Goal: Task Accomplishment & Management: Manage account settings

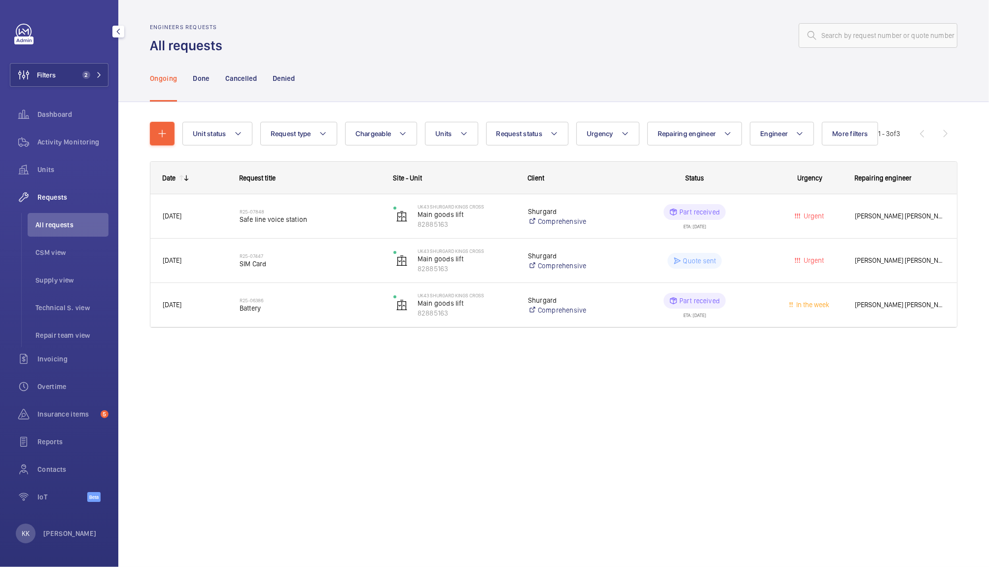
click at [59, 87] on div "Filters 2 Dashboard Activity Monitoring Units Requests All requests CSM view Su…" at bounding box center [59, 268] width 99 height 489
click at [67, 63] on button "Filters 2" at bounding box center [59, 75] width 99 height 24
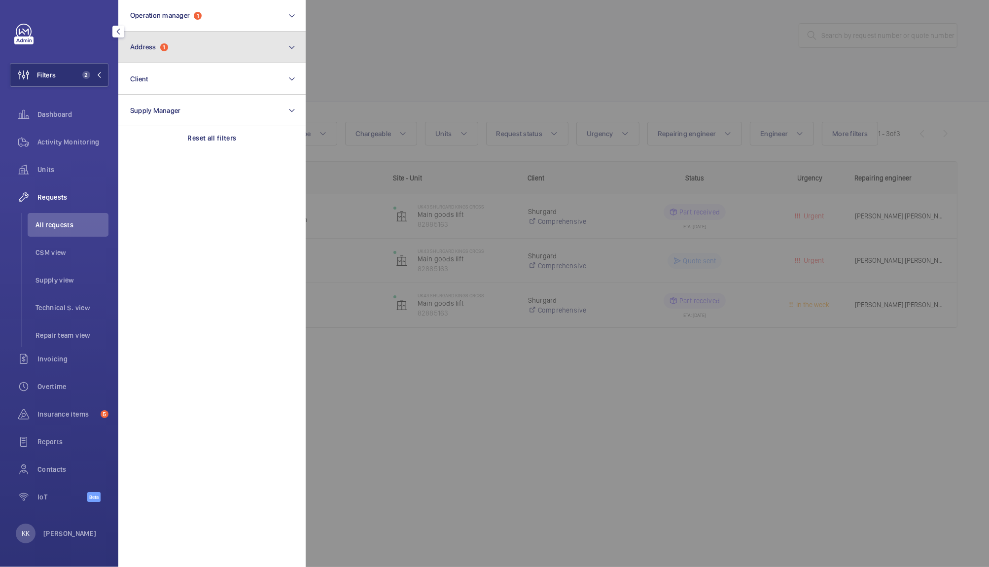
click at [182, 44] on button "Address 1" at bounding box center [211, 48] width 187 height 32
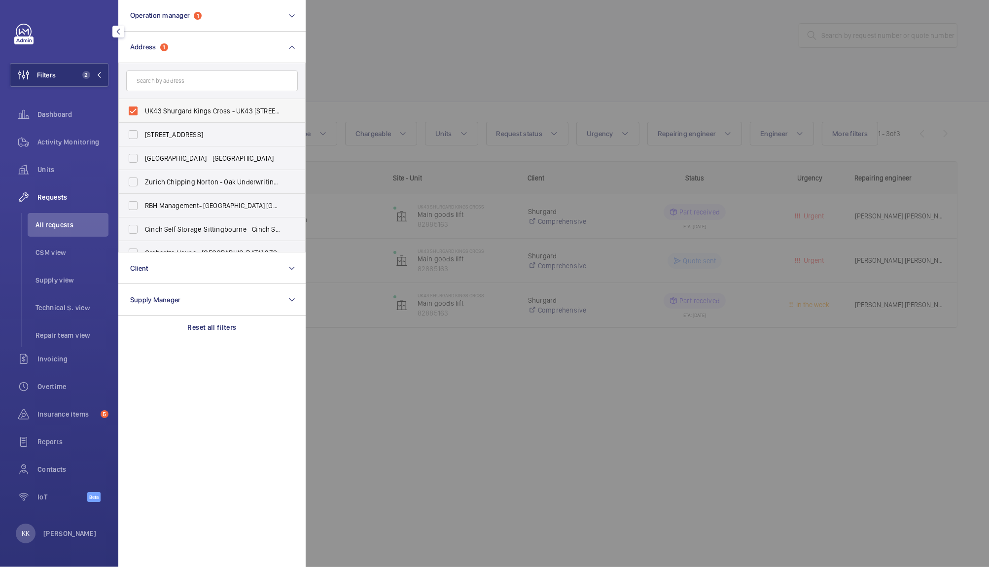
click at [162, 109] on span "UK43 Shurgard Kings Cross - UK43 [STREET_ADDRESS][PERSON_NAME]" at bounding box center [213, 111] width 136 height 10
click at [143, 109] on input "UK43 Shurgard Kings Cross - UK43 [STREET_ADDRESS][PERSON_NAME]" at bounding box center [133, 111] width 20 height 20
checkbox input "false"
click at [158, 80] on input "text" at bounding box center [212, 81] width 172 height 21
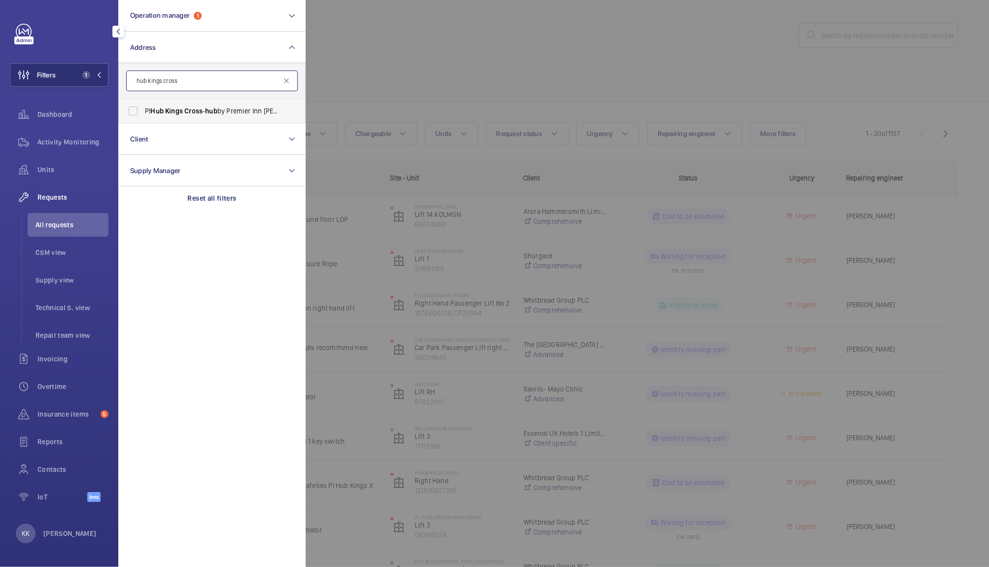
type input "hub kings cross"
click at [144, 115] on label "PI Hub Kings Cross - hub by Premier Inn [PERSON_NAME][GEOGRAPHIC_DATA], [GEOGRA…" at bounding box center [205, 111] width 172 height 24
click at [143, 115] on input "PI Hub Kings Cross - hub by Premier Inn [PERSON_NAME][GEOGRAPHIC_DATA], [GEOGRA…" at bounding box center [133, 111] width 20 height 20
checkbox input "true"
click at [510, 46] on div at bounding box center [800, 283] width 989 height 567
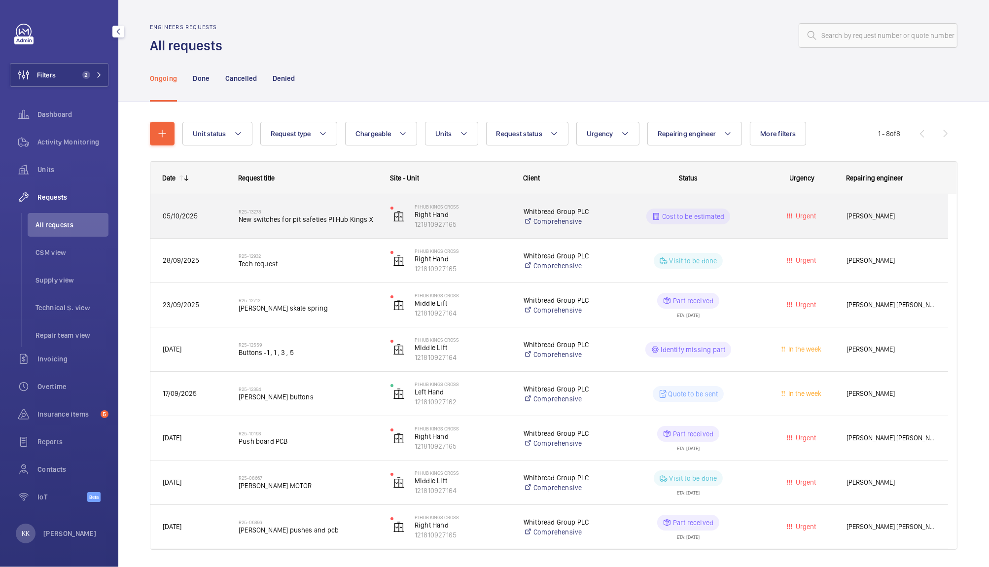
click at [304, 229] on div "R25-13278 New switches for pit safeties PI Hub Kings X" at bounding box center [308, 216] width 139 height 29
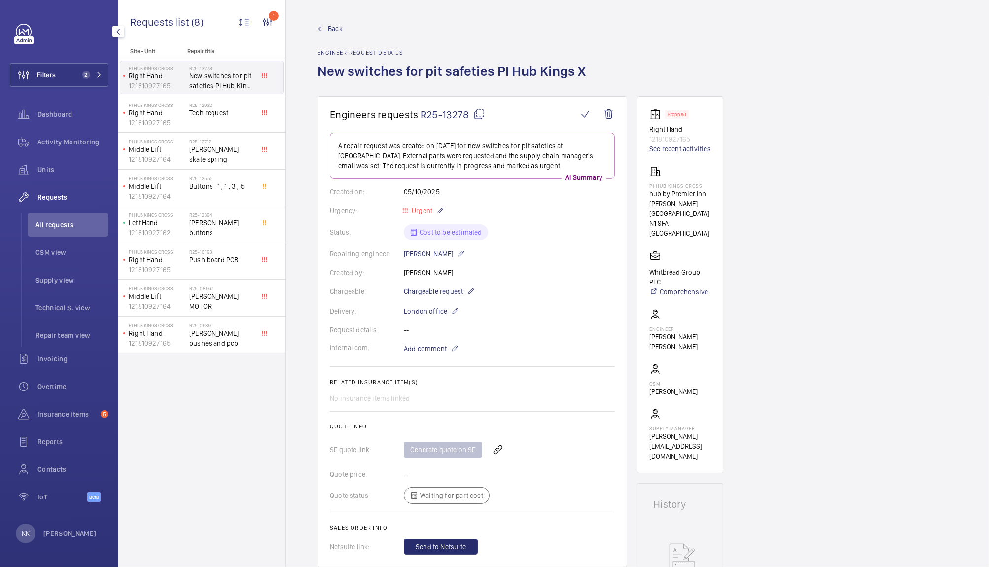
click at [439, 117] on span "R25-13278" at bounding box center [453, 115] width 65 height 12
click at [53, 83] on span "Filters" at bounding box center [32, 75] width 45 height 24
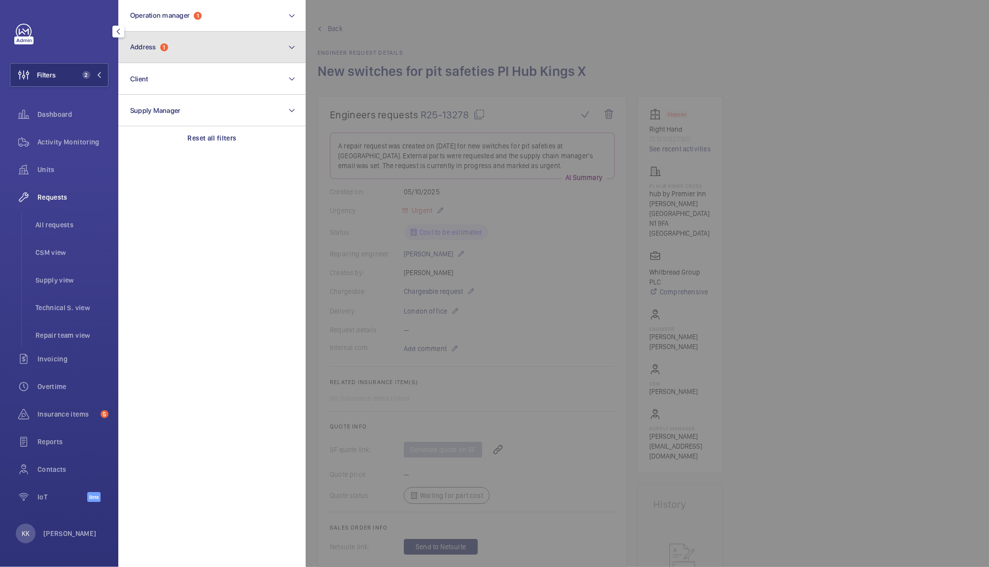
click at [149, 48] on span "Address" at bounding box center [143, 47] width 26 height 8
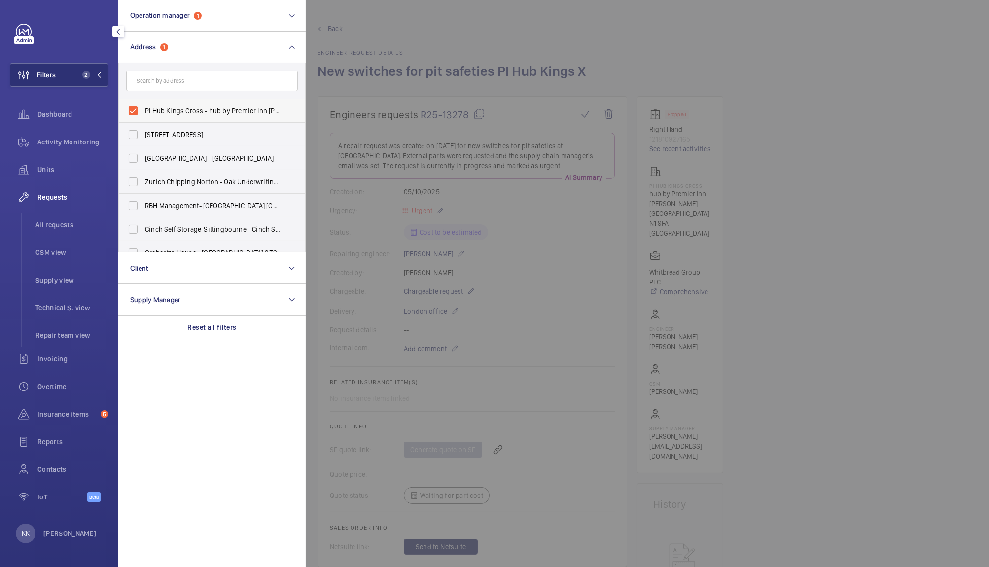
click at [187, 101] on label "PI Hub Kings Cross - hub by Premier Inn [PERSON_NAME][GEOGRAPHIC_DATA], [GEOGRA…" at bounding box center [205, 111] width 172 height 24
click at [143, 101] on input "PI Hub Kings Cross - hub by Premier Inn [PERSON_NAME][GEOGRAPHIC_DATA], [GEOGRA…" at bounding box center [133, 111] width 20 height 20
checkbox input "false"
click at [80, 156] on div "Activity Monitoring" at bounding box center [59, 144] width 99 height 28
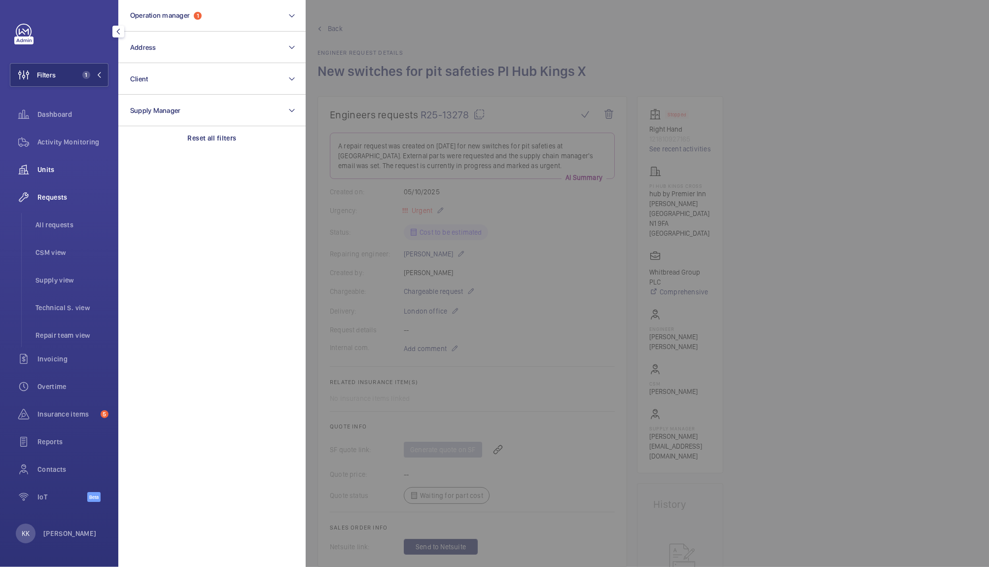
click at [79, 158] on div "Units" at bounding box center [59, 170] width 99 height 24
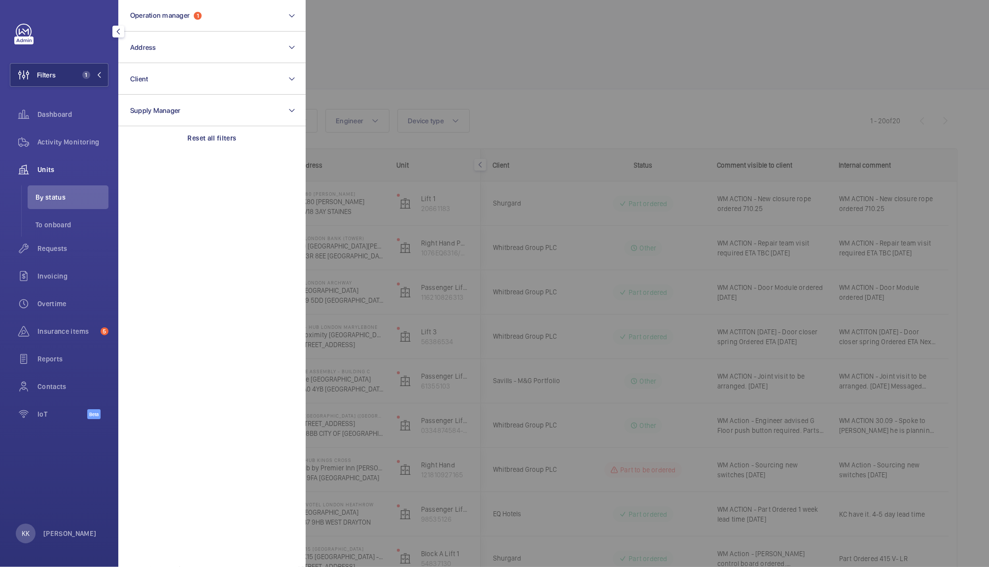
click at [379, 55] on div at bounding box center [800, 283] width 989 height 567
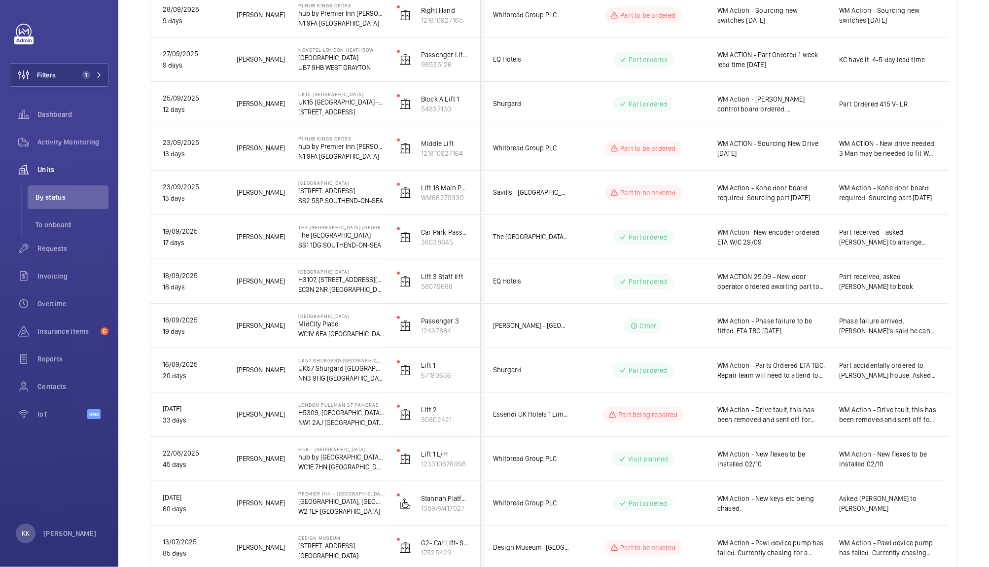
scroll to position [454, 0]
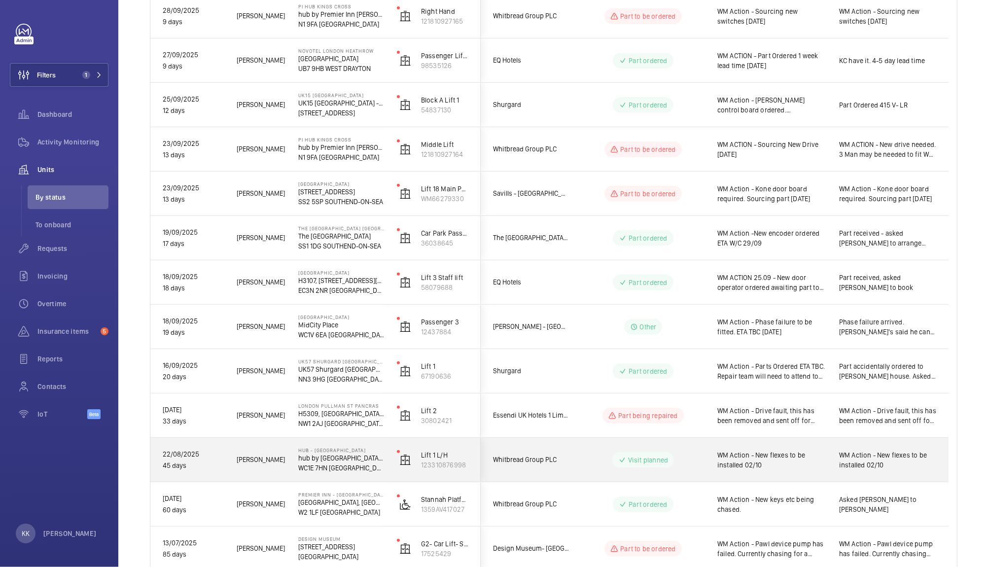
click at [754, 455] on span "WM Action - New flexes to be installed 02/10" at bounding box center [772, 460] width 109 height 20
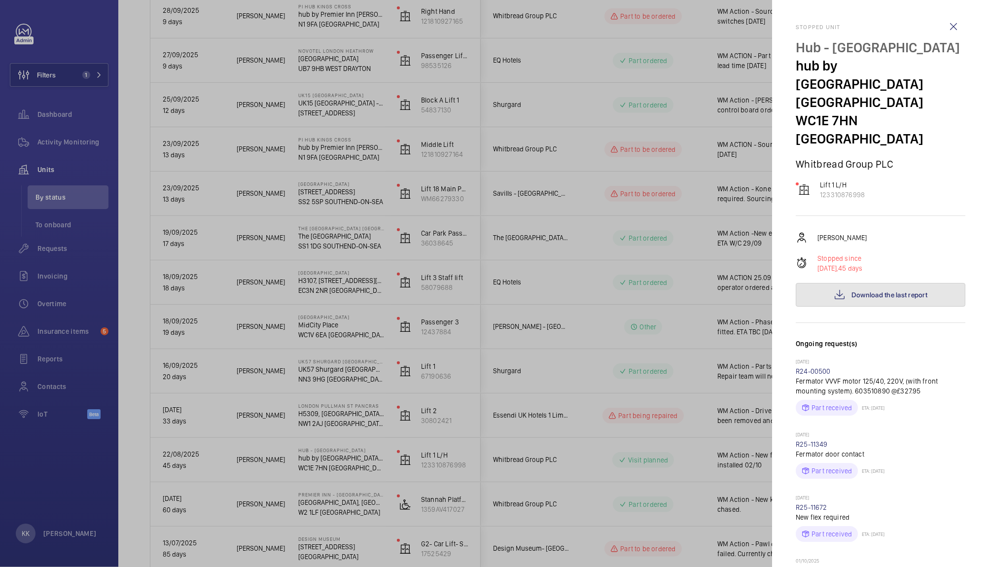
click at [869, 291] on span "Download the last report" at bounding box center [890, 295] width 76 height 8
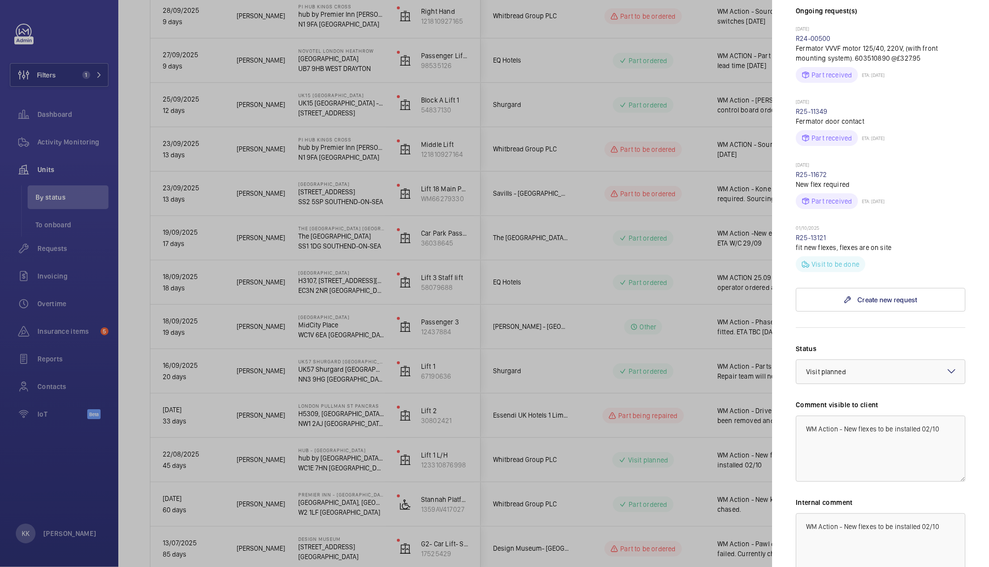
scroll to position [343, 0]
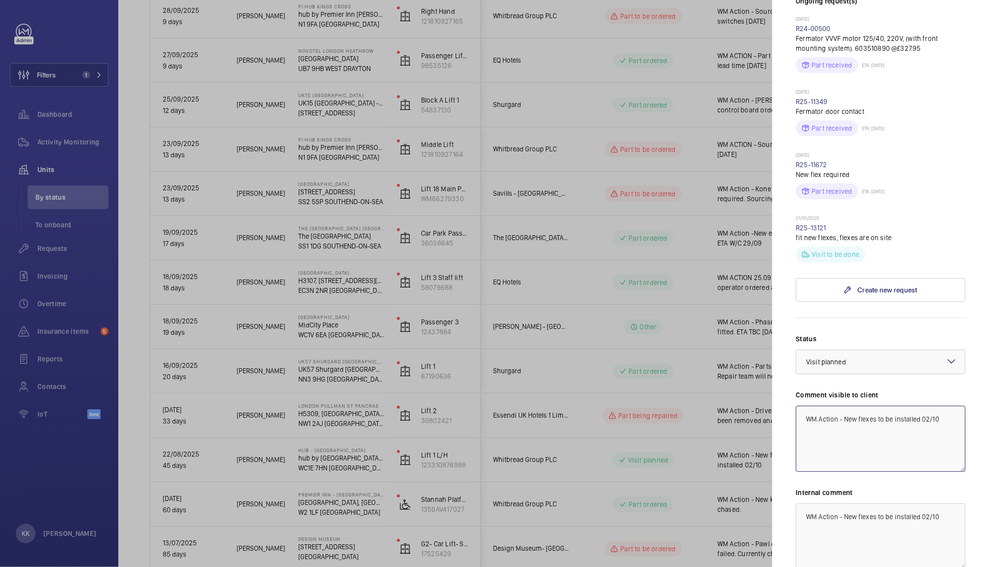
drag, startPoint x: 921, startPoint y: 403, endPoint x: 988, endPoint y: 425, distance: 70.7
click at [988, 425] on mat-sidenav "Stopped unit Hub - [GEOGRAPHIC_DATA] hub by [GEOGRAPHIC_DATA] [GEOGRAPHIC_DATA]…" at bounding box center [880, 283] width 217 height 567
type textarea "WM Action - New flexes to be installed. Discussed with [PERSON_NAME], KK chasin…"
click at [852, 360] on div "Status Select a status × Visit planned × Comment visible to client WM Action - …" at bounding box center [881, 471] width 170 height 275
click at [845, 350] on div at bounding box center [881, 362] width 169 height 24
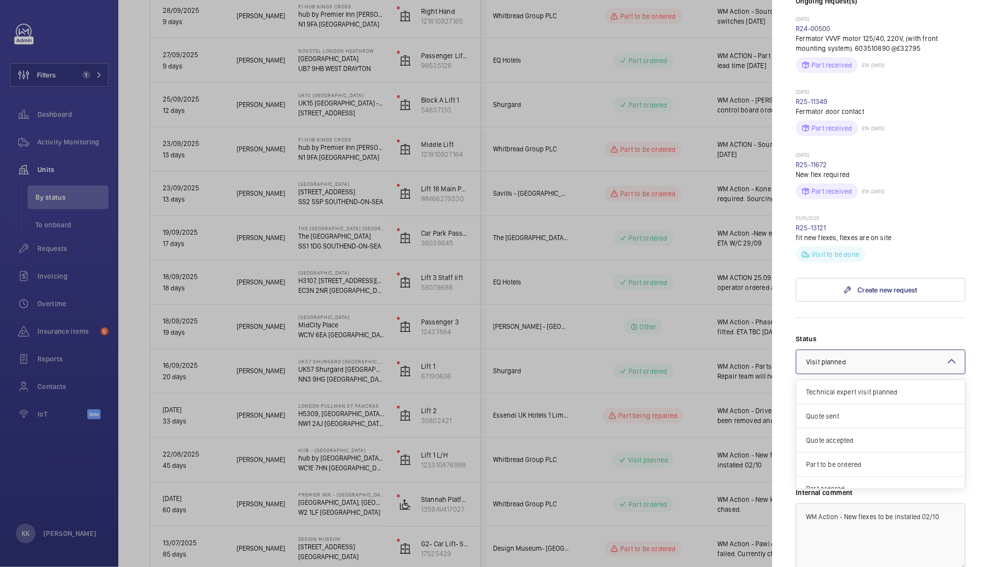
scroll to position [83, 0]
click at [831, 473] on span "Other" at bounding box center [880, 478] width 149 height 10
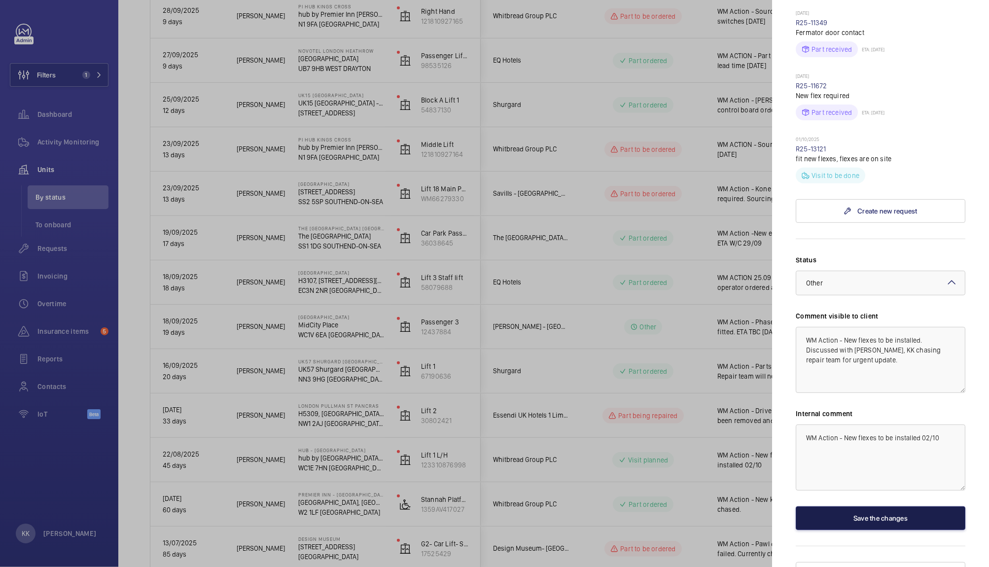
click at [858, 507] on button "Save the changes" at bounding box center [881, 519] width 170 height 24
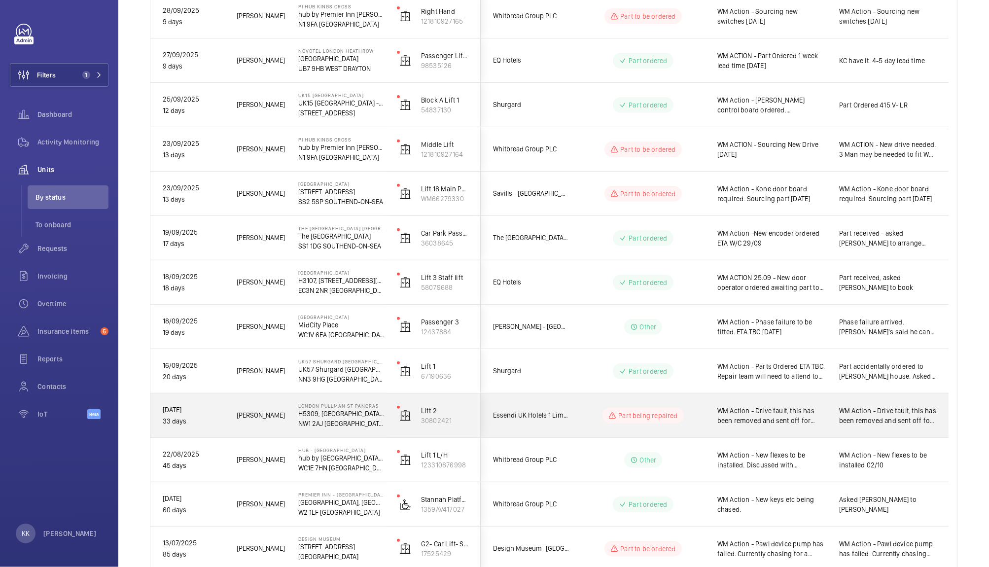
click at [766, 429] on div "WM Action - Drive fault, this has been removed and sent off for repair Awaiting…" at bounding box center [766, 416] width 121 height 42
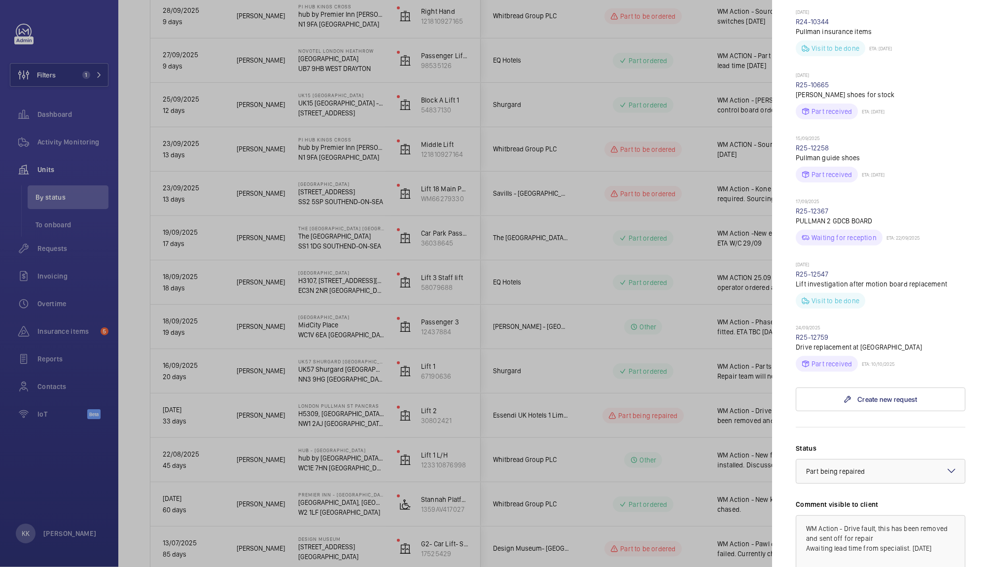
scroll to position [384, 0]
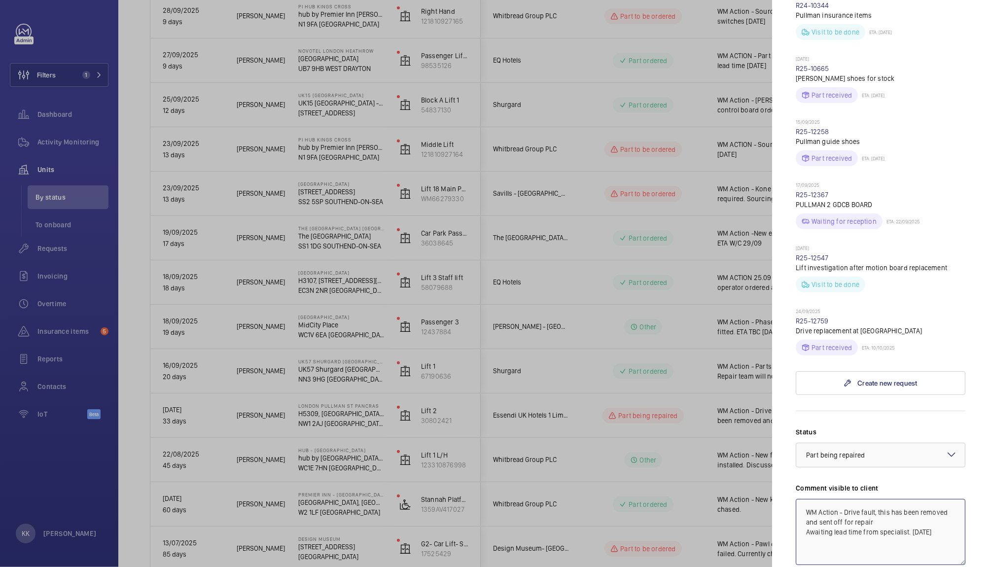
drag, startPoint x: 936, startPoint y: 527, endPoint x: 861, endPoint y: 488, distance: 84.3
click at [861, 499] on textarea "WM Action - Drive fault, this has been removed and sent off for repair Awaiting…" at bounding box center [881, 532] width 170 height 66
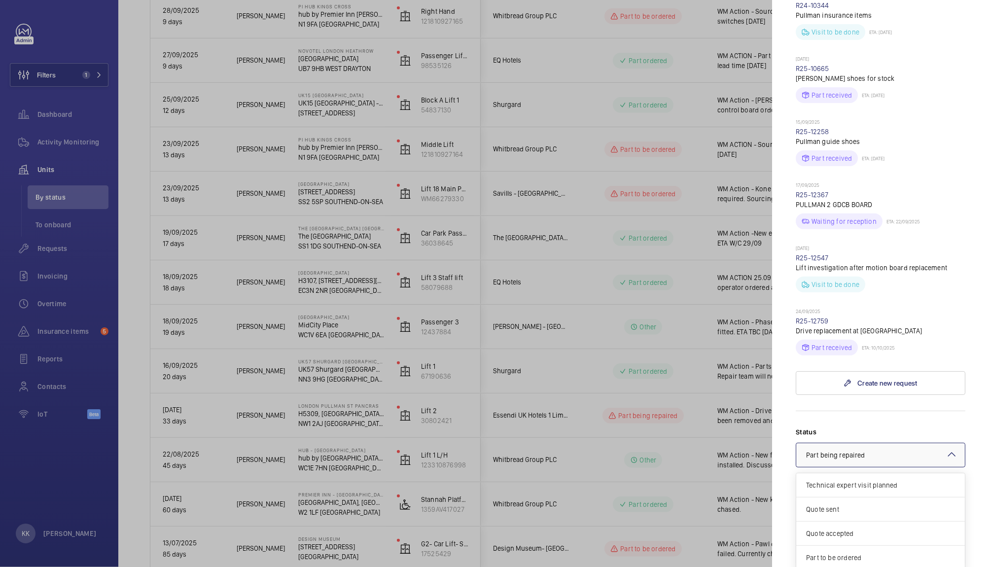
click at [879, 450] on div "× Part being repaired" at bounding box center [847, 455] width 83 height 10
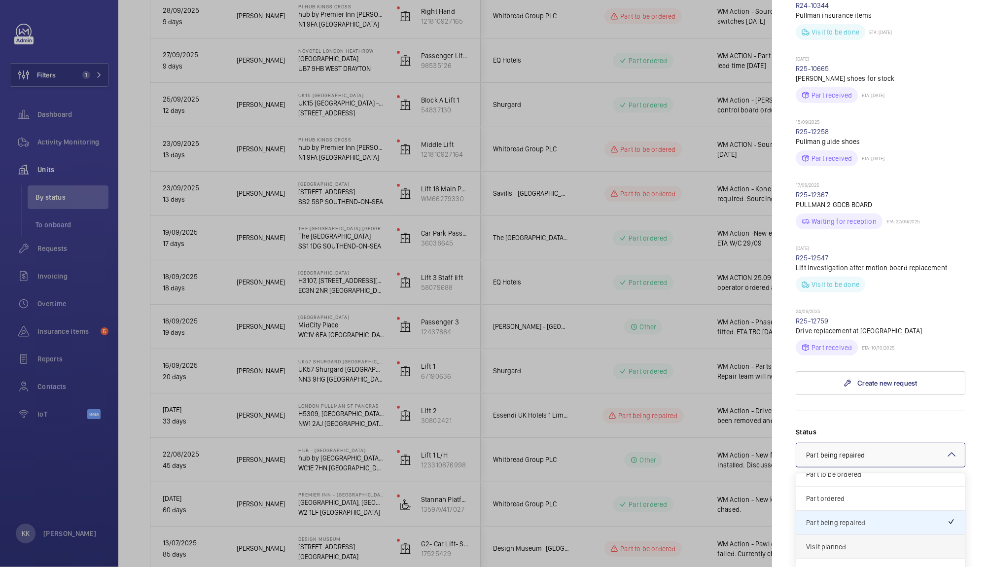
click at [846, 542] on span "Visit planned" at bounding box center [880, 547] width 149 height 10
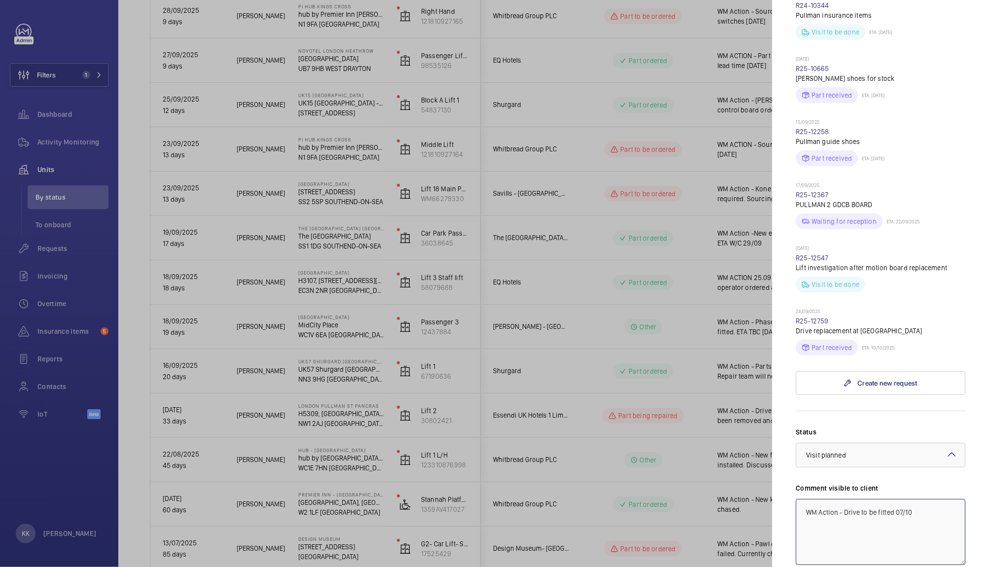
type textarea "WM Action - Drive to be fitted 07/10"
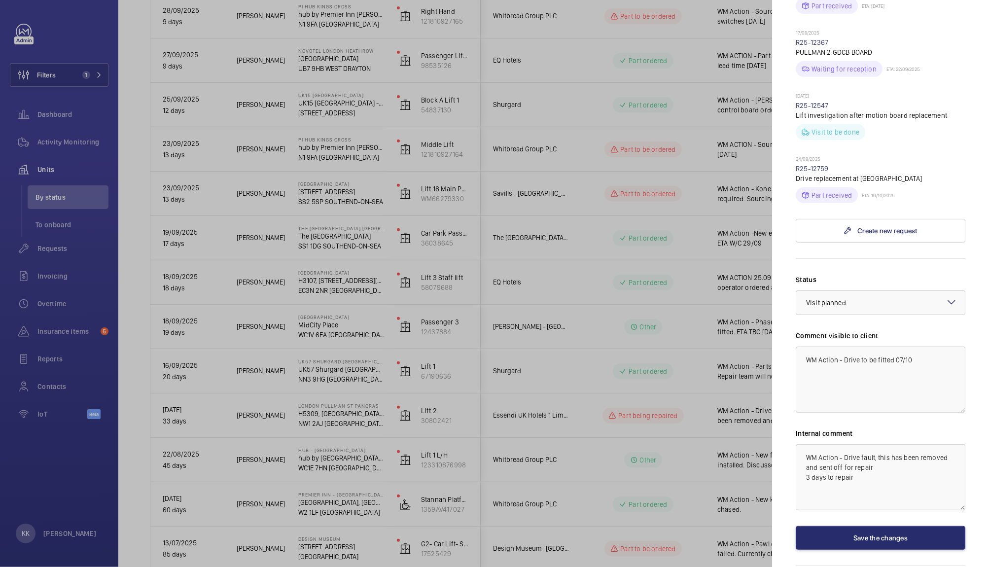
scroll to position [556, 0]
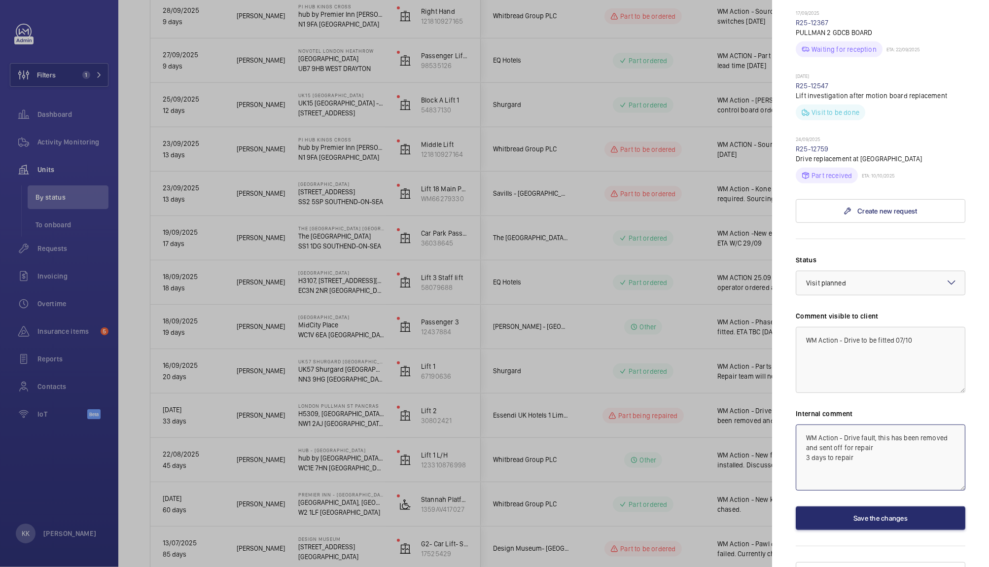
drag, startPoint x: 881, startPoint y: 451, endPoint x: 741, endPoint y: 338, distance: 180.6
click at [741, 338] on mat-sidenav-container "Filters 1 Dashboard Activity Monitoring Units By status To onboard Requests Inv…" at bounding box center [494, 283] width 989 height 567
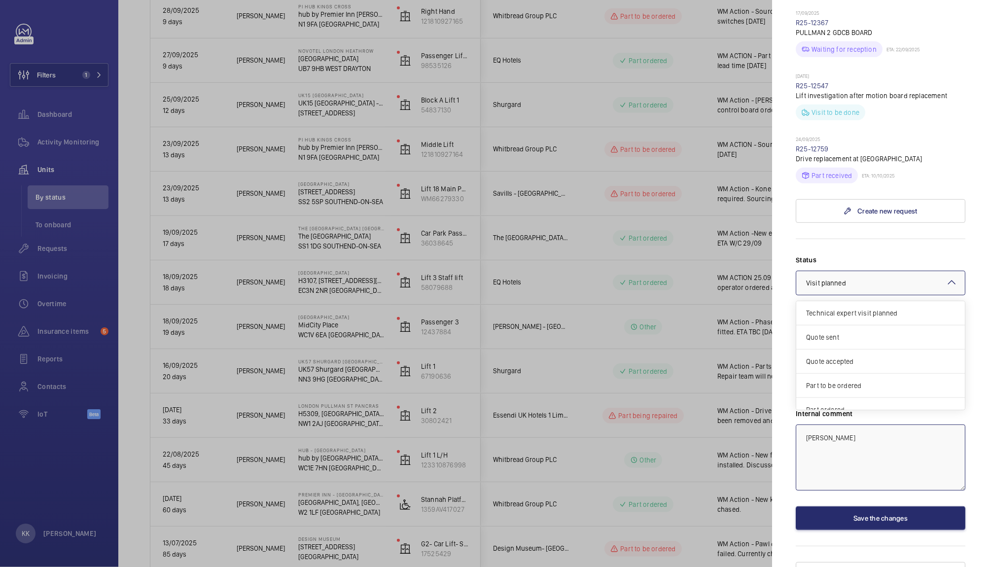
click at [868, 277] on div "Select a status × Visit planned ×" at bounding box center [881, 283] width 170 height 25
click at [912, 308] on span "Technical expert visit planned" at bounding box center [880, 313] width 149 height 10
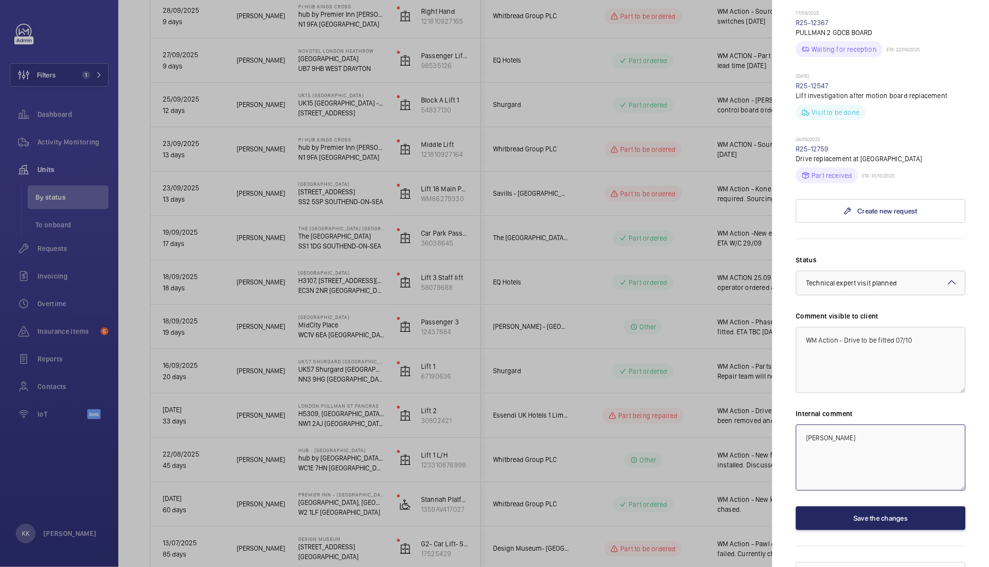
type textarea "[PERSON_NAME]"
click at [851, 507] on button "Save the changes" at bounding box center [881, 519] width 170 height 24
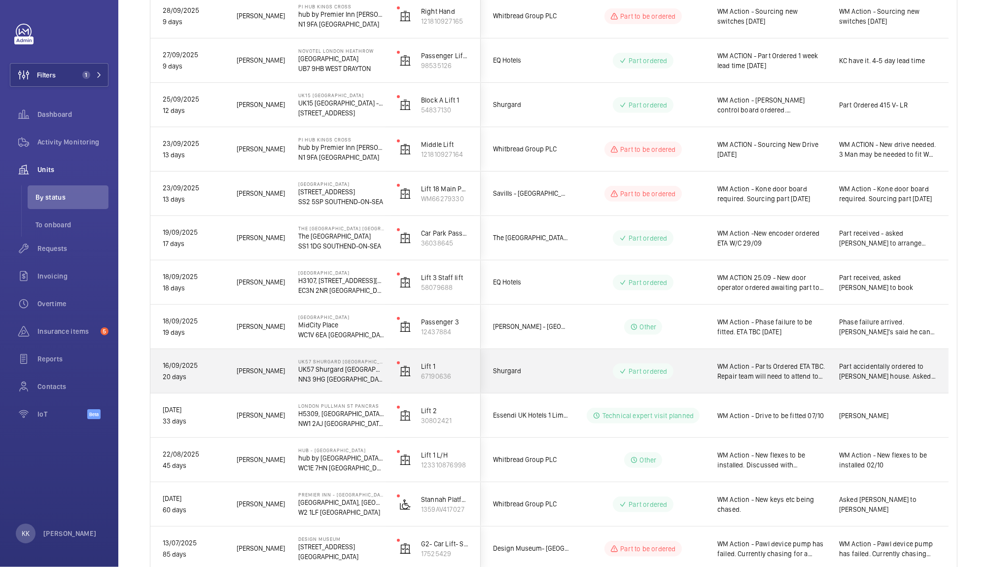
click at [758, 365] on span "WM Action - Parts Ordered ETA TBC. Repair team will need to attend to complete …" at bounding box center [772, 372] width 109 height 20
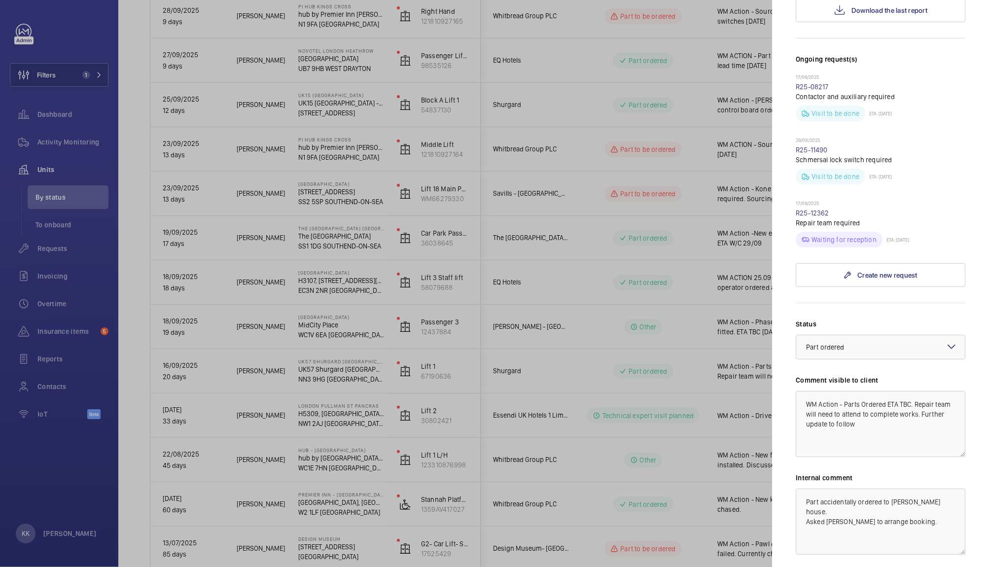
scroll to position [324, 0]
drag, startPoint x: 846, startPoint y: 344, endPoint x: 913, endPoint y: 459, distance: 133.1
click at [913, 459] on div "Status Select a status × Part ordered × Comment visible to client WM Action - P…" at bounding box center [881, 453] width 170 height 275
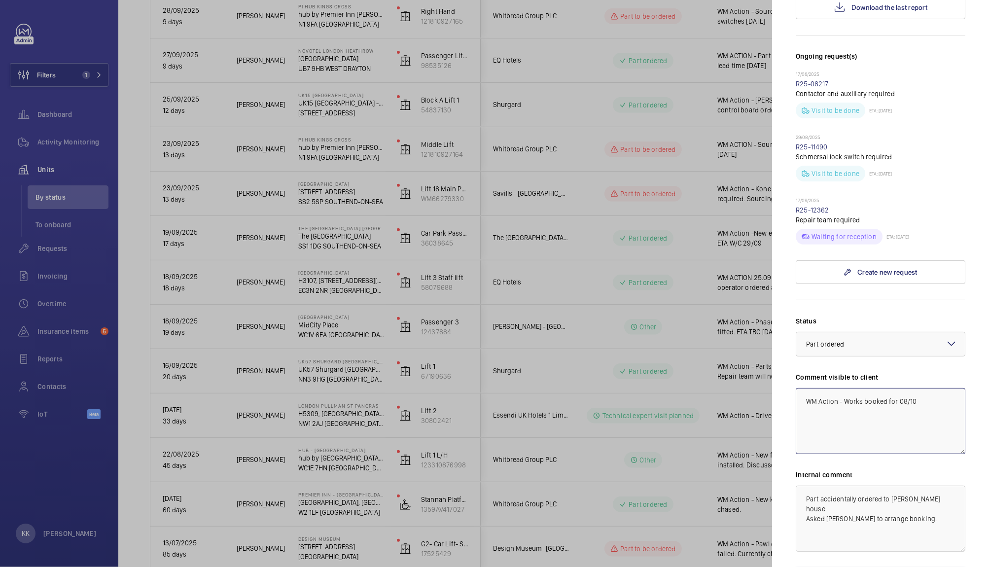
type textarea "WM Action - Works booked for 08/10"
drag, startPoint x: 866, startPoint y: 462, endPoint x: 742, endPoint y: 373, distance: 152.8
click at [742, 373] on mat-sidenav-container "Filters 1 Dashboard Activity Monitoring Units By status To onboard Requests Inv…" at bounding box center [494, 283] width 989 height 567
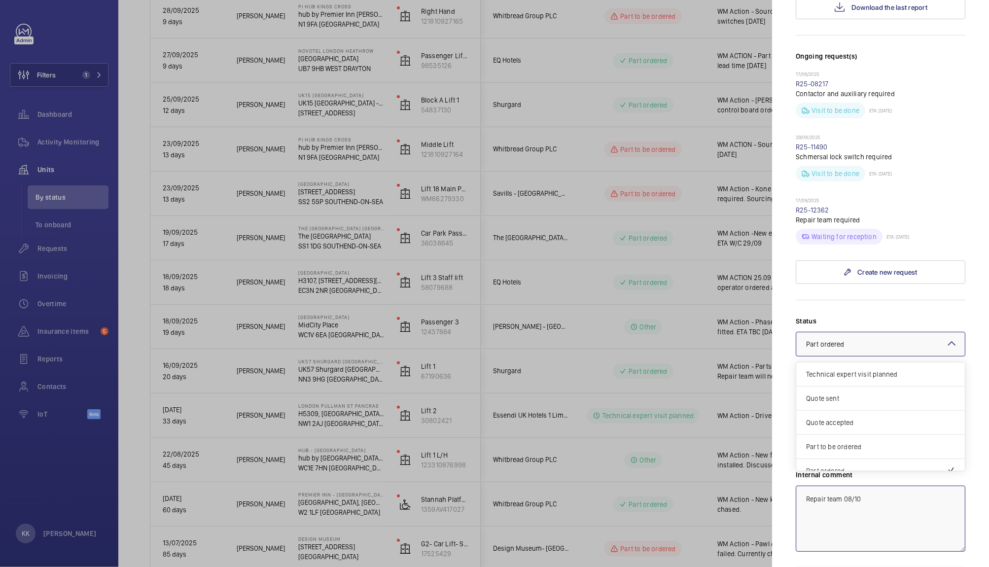
click at [829, 340] on span "Part ordered" at bounding box center [825, 344] width 38 height 8
click at [845, 431] on span "Visit planned" at bounding box center [880, 436] width 149 height 10
type textarea "Repair team 08/10"
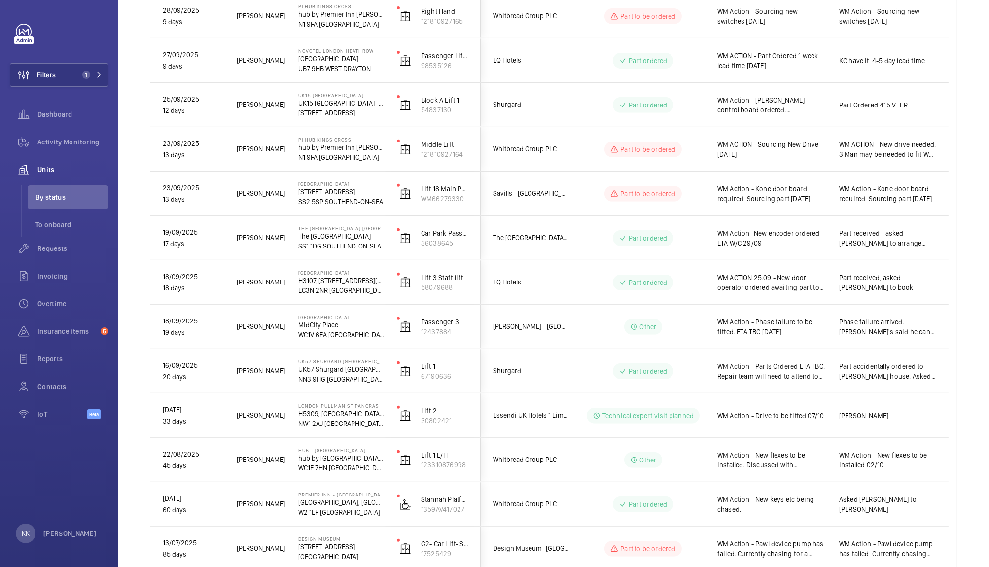
scroll to position [0, 0]
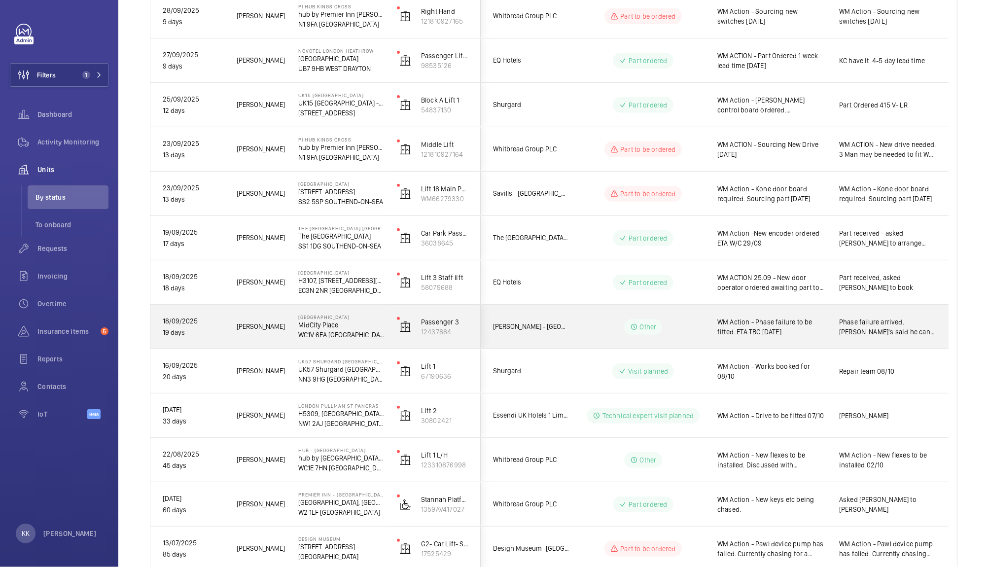
click at [783, 333] on span "WM Action - Phase failure to be fitted. ETA TBC [DATE]" at bounding box center [772, 327] width 109 height 20
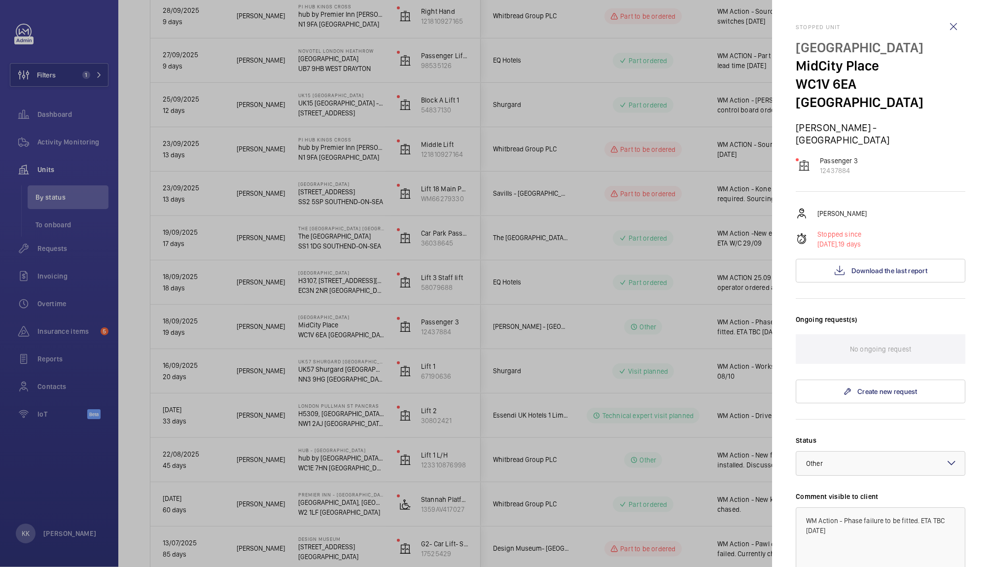
scroll to position [168, 0]
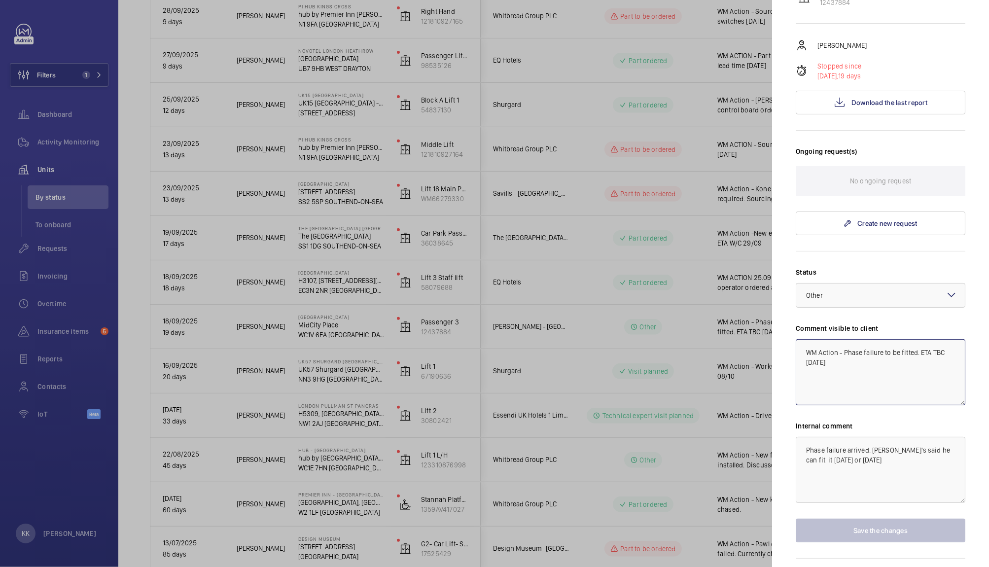
click at [869, 355] on textarea "WM Action - Phase failure to be fitted. ETA TBC [DATE]" at bounding box center [881, 372] width 170 height 66
drag, startPoint x: 919, startPoint y: 319, endPoint x: 932, endPoint y: 416, distance: 97.9
click at [932, 416] on div "Status Select a status × Other × Comment visible to client WM Action - Phase fa…" at bounding box center [881, 404] width 170 height 275
type textarea "WM Action - Phase failure to be fitted."
click at [858, 519] on button "Save the changes" at bounding box center [881, 531] width 170 height 24
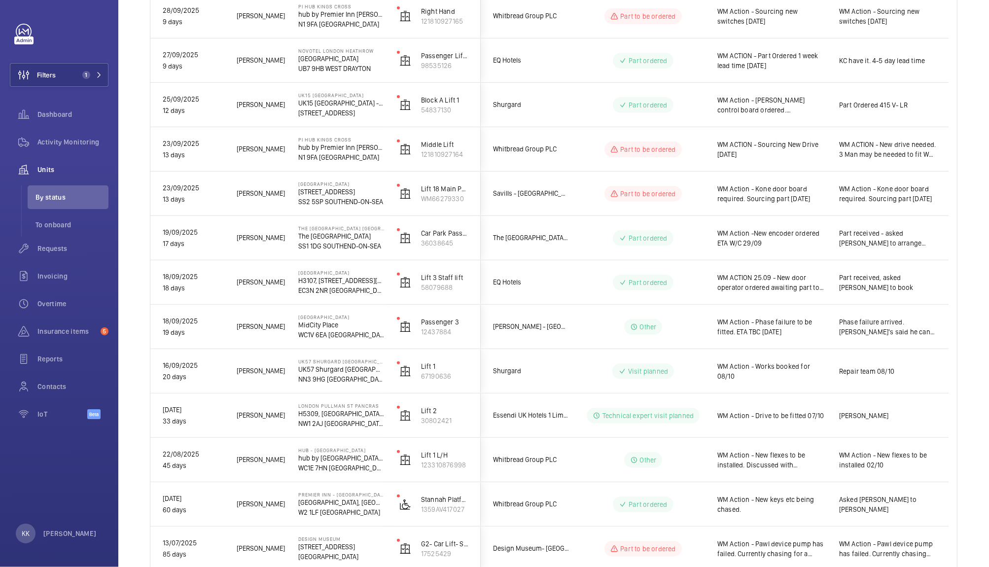
scroll to position [0, 0]
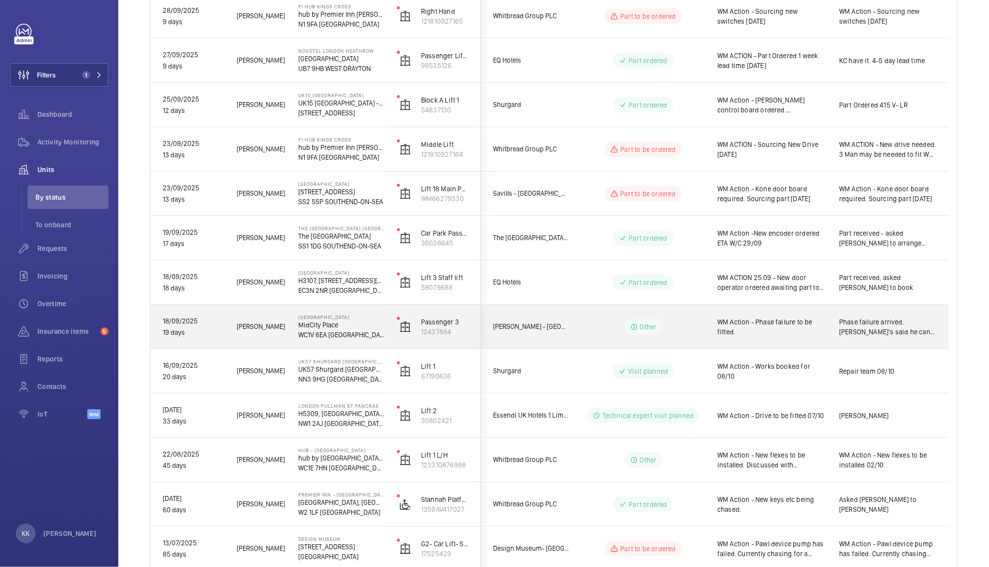
click at [819, 323] on span "WM Action - Phase failure to be fitted." at bounding box center [772, 327] width 109 height 20
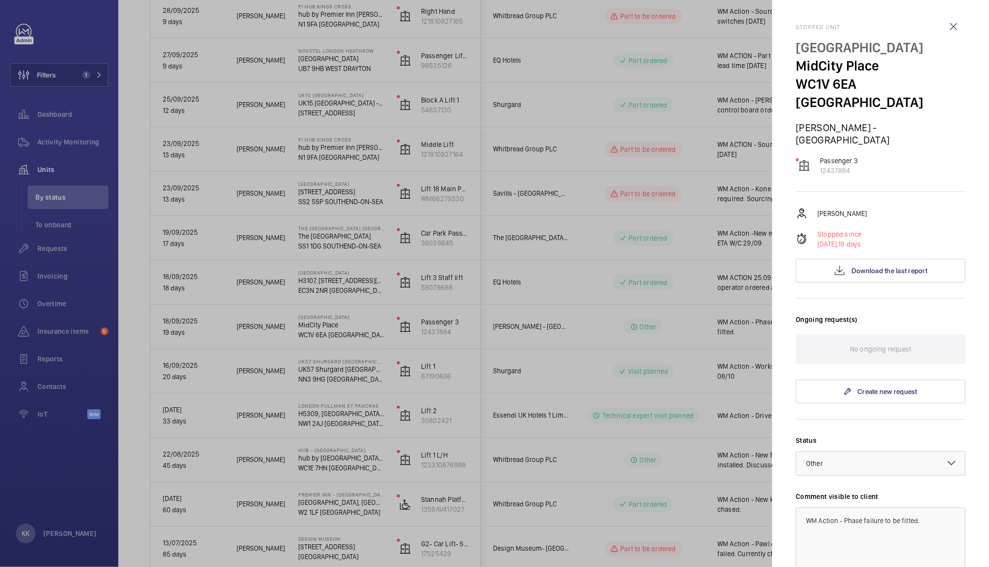
scroll to position [168, 0]
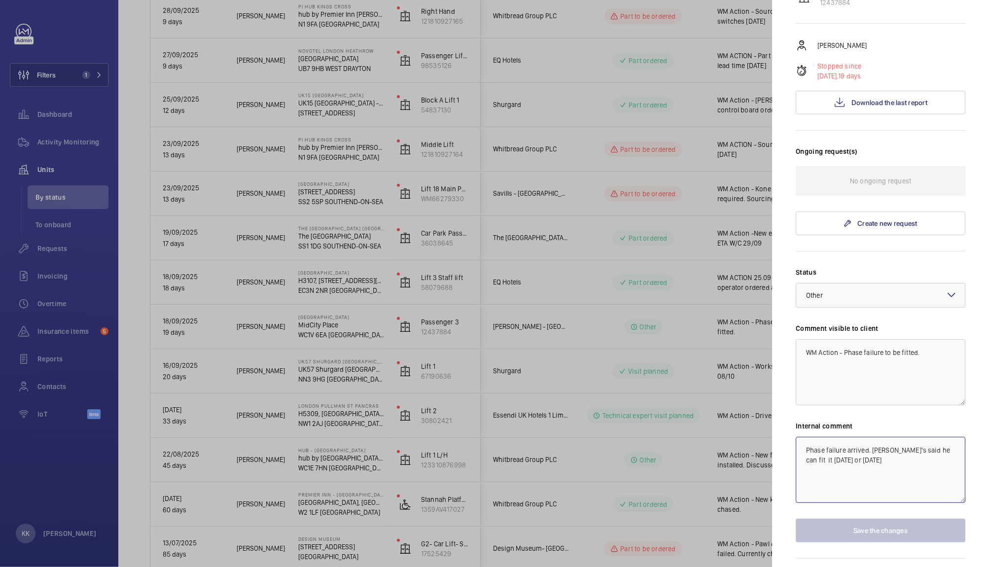
drag, startPoint x: 876, startPoint y: 435, endPoint x: 676, endPoint y: 295, distance: 244.4
click at [676, 295] on mat-sidenav-container "Filters 1 Dashboard Activity Monitoring Units By status To onboard Requests Inv…" at bounding box center [494, 283] width 989 height 567
type textarea "KK chased [PERSON_NAME] H 07/10"
click at [824, 519] on button "Save the changes" at bounding box center [881, 531] width 170 height 24
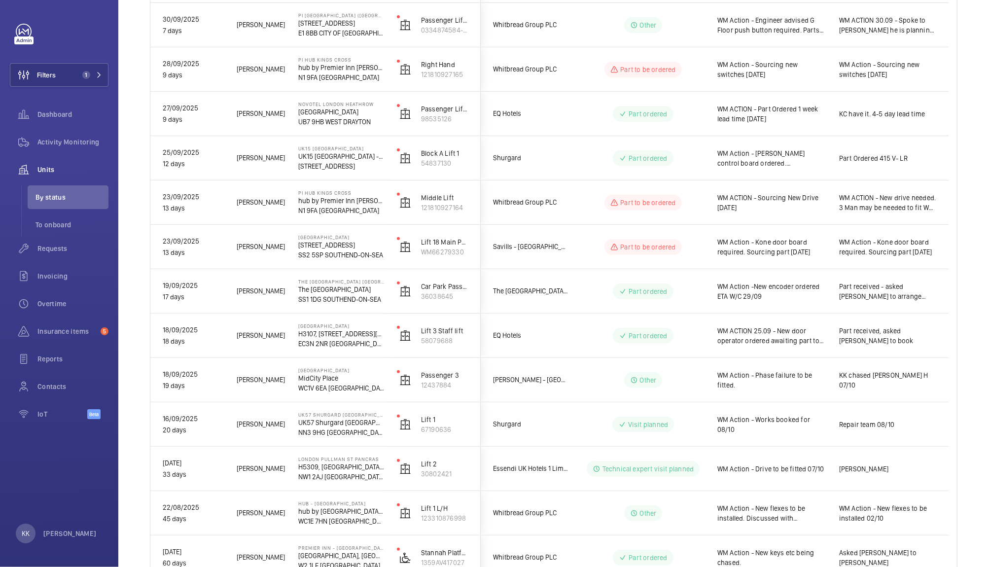
scroll to position [396, 0]
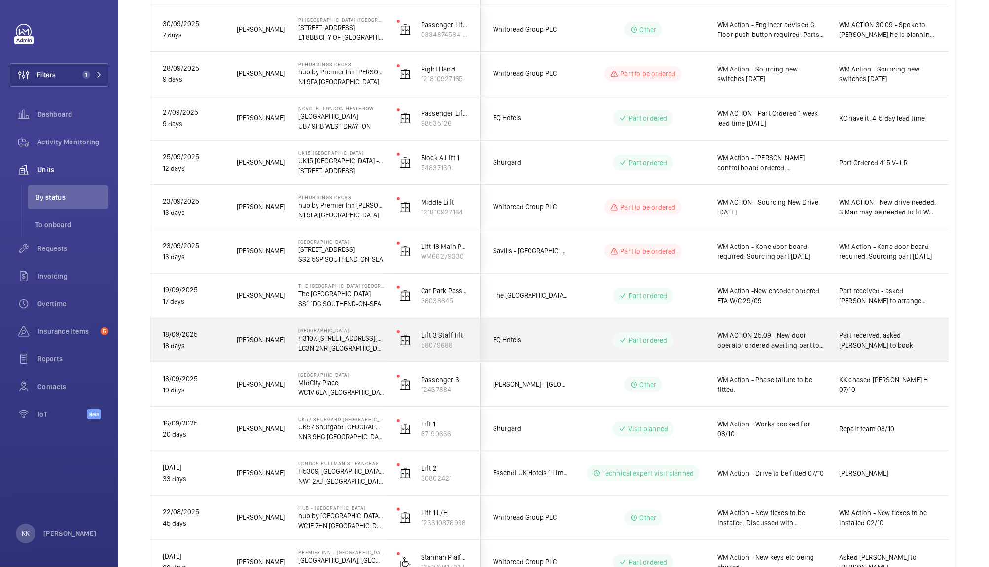
click at [776, 334] on span "WM ACTION 25.09 - New door operator ordered awaiting part to arrive W/C 29.09 o…" at bounding box center [772, 340] width 109 height 20
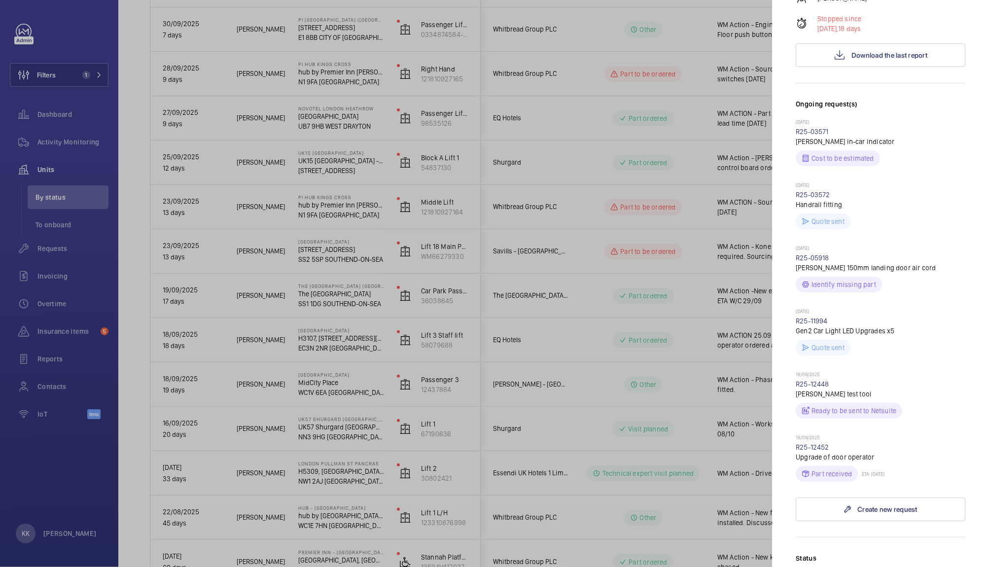
scroll to position [0, 0]
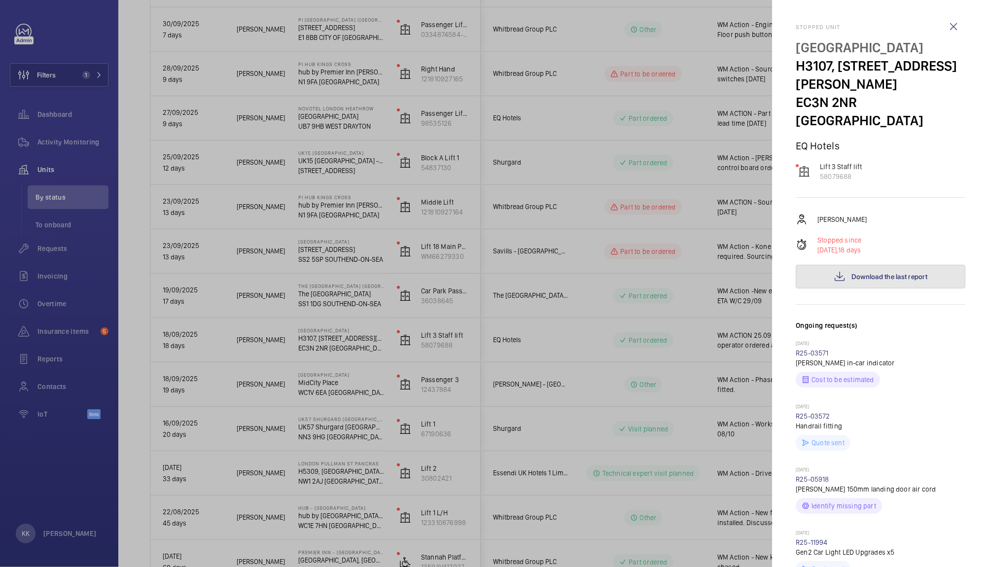
click at [834, 289] on button "Download the last report" at bounding box center [881, 277] width 170 height 24
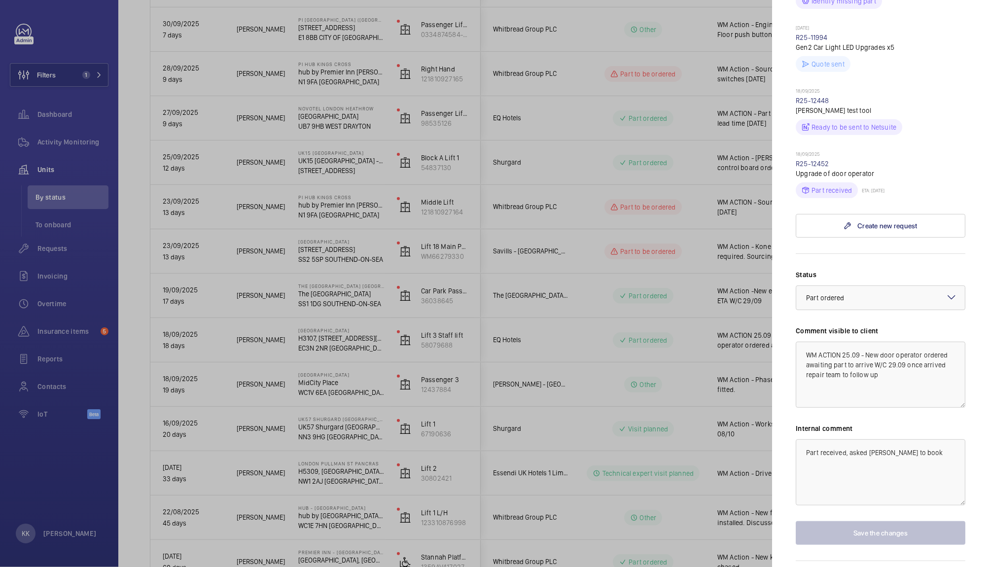
scroll to position [556, 0]
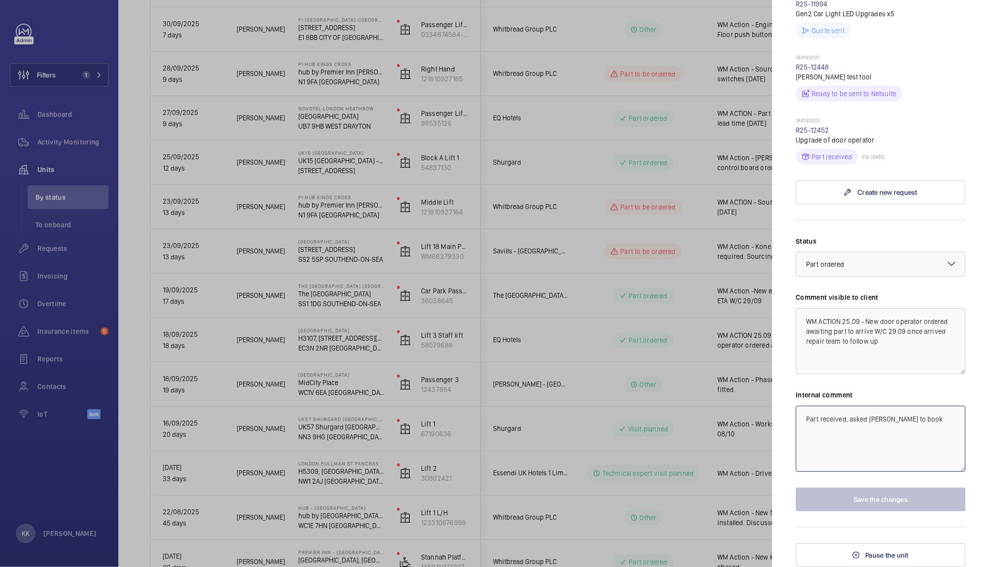
drag, startPoint x: 750, startPoint y: 433, endPoint x: 662, endPoint y: 438, distance: 87.9
click at [662, 438] on mat-sidenav-container "Filters 1 Dashboard Activity Monitoring Units By status To onboard Requests Inv…" at bounding box center [494, 283] width 989 height 567
type textarea "V"
drag, startPoint x: 908, startPoint y: 419, endPoint x: 771, endPoint y: 387, distance: 139.7
click at [771, 387] on mat-sidenav-container "Filters 1 Dashboard Activity Monitoring Units By status To onboard Requests Inv…" at bounding box center [494, 283] width 989 height 567
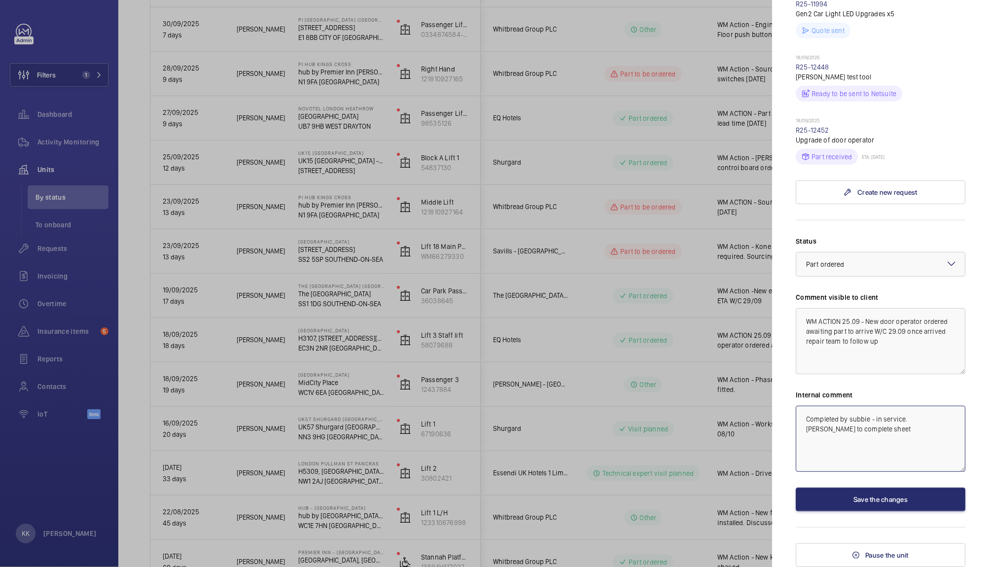
type textarea "Completed by subbie - in service. [PERSON_NAME] to complete sheet"
drag, startPoint x: 893, startPoint y: 357, endPoint x: 589, endPoint y: 219, distance: 332.9
click at [589, 219] on mat-sidenav-container "Filters 1 Dashboard Activity Monitoring Units By status To onboard Requests Inv…" at bounding box center [494, 283] width 989 height 567
paste textarea "Completed by subbie - in service."
click at [822, 260] on span "Part ordered" at bounding box center [825, 264] width 38 height 8
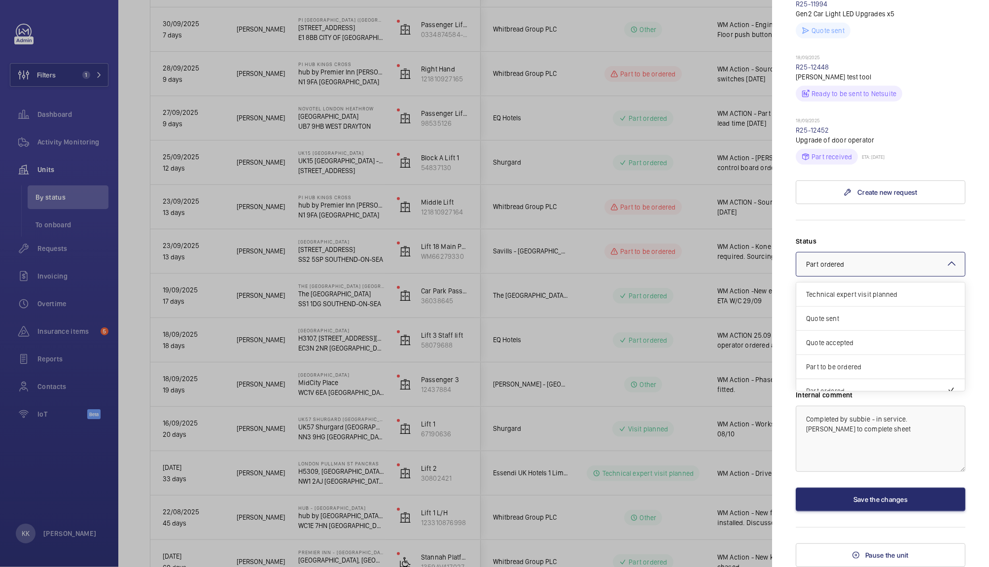
scroll to position [83, 0]
click at [828, 376] on span "Other" at bounding box center [880, 380] width 149 height 10
click at [938, 342] on textarea "Completed by subbie - in service." at bounding box center [881, 341] width 170 height 66
click at [876, 325] on textarea "Completed by subbie - in service" at bounding box center [881, 341] width 170 height 66
type textarea "Completed - in service"
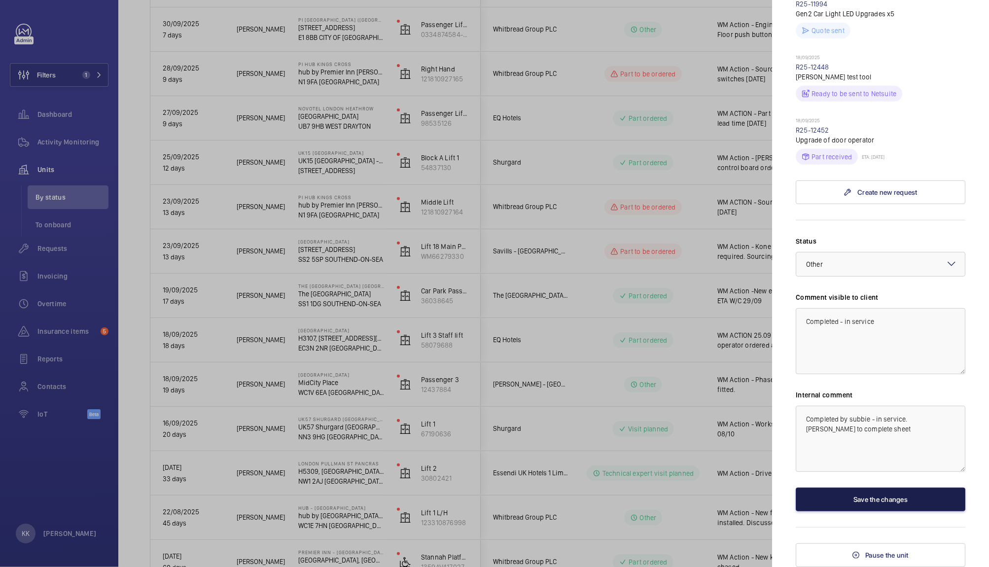
click at [847, 504] on button "Save the changes" at bounding box center [881, 500] width 170 height 24
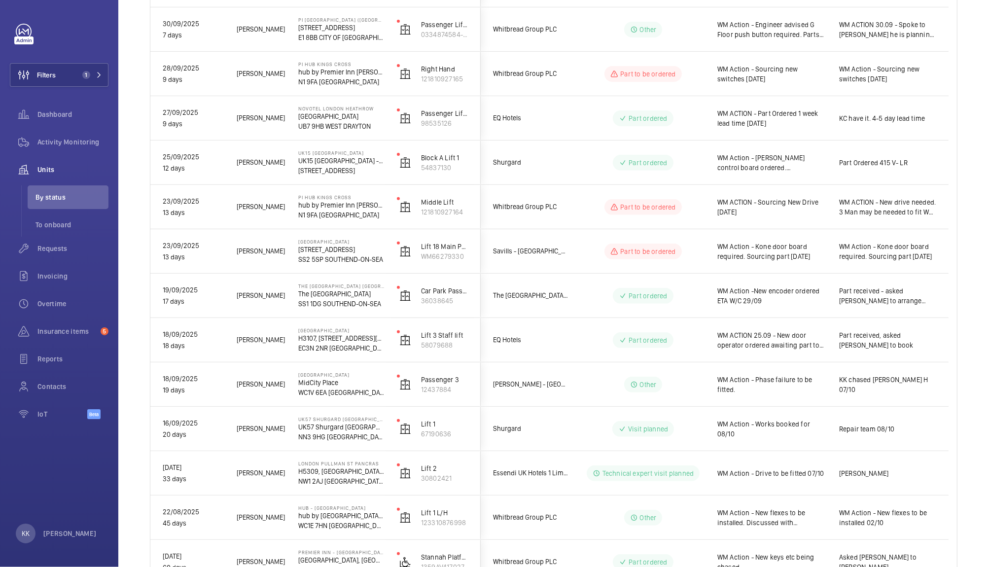
scroll to position [0, 0]
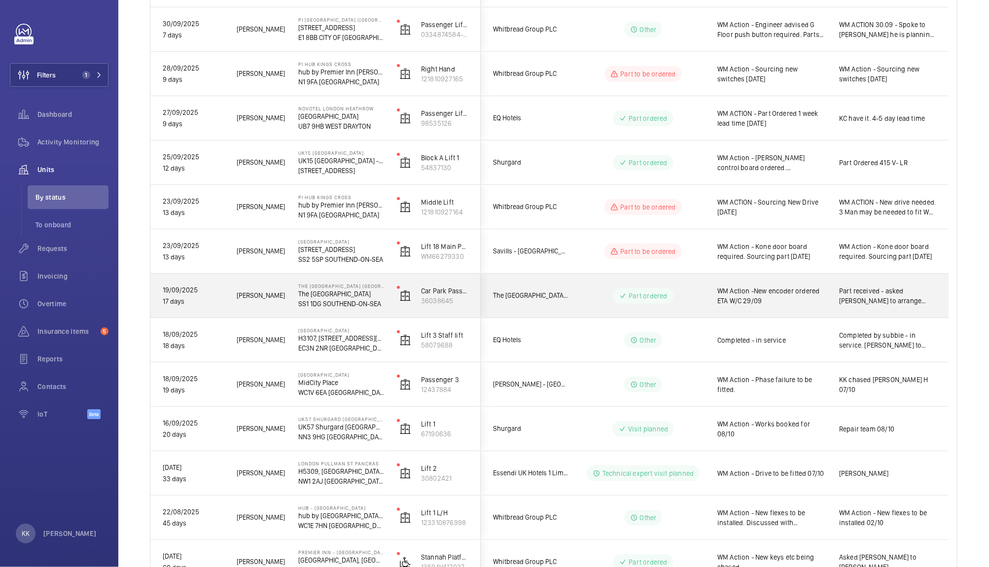
click at [754, 296] on span "WM Action -New encoder ordered ETA W/C 29/09" at bounding box center [772, 296] width 109 height 20
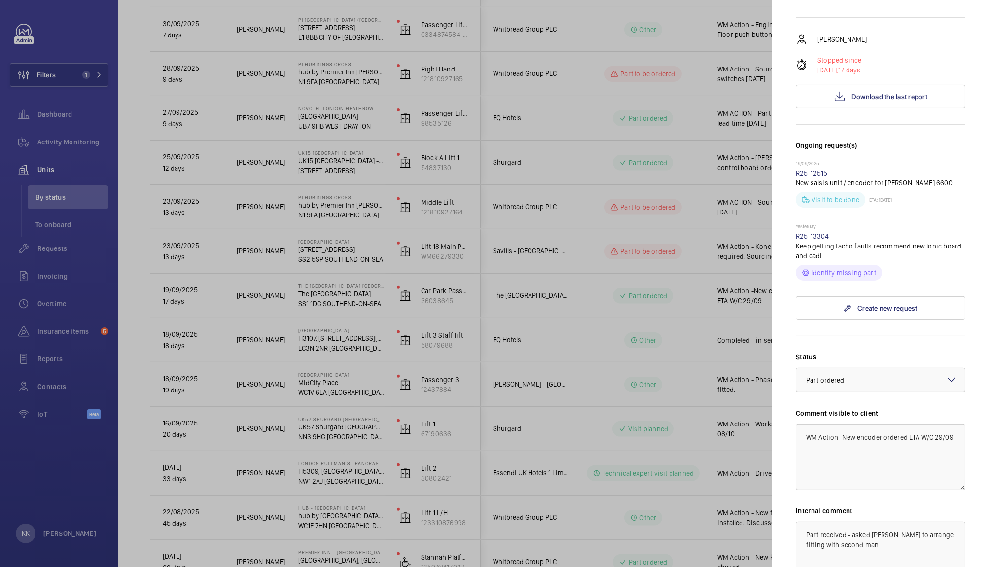
scroll to position [194, 0]
click at [842, 487] on textarea "WM Action -New encoder ordered ETA W/C 29/09" at bounding box center [881, 456] width 170 height 66
drag, startPoint x: 844, startPoint y: 453, endPoint x: 851, endPoint y: 512, distance: 58.7
click at [851, 512] on div "Status Select a status × Part ordered × Comment visible to client WM Action -Ne…" at bounding box center [881, 488] width 170 height 275
click at [838, 464] on textarea "WM Action - New car top board to be ordered with technicial visit follow up" at bounding box center [881, 456] width 170 height 66
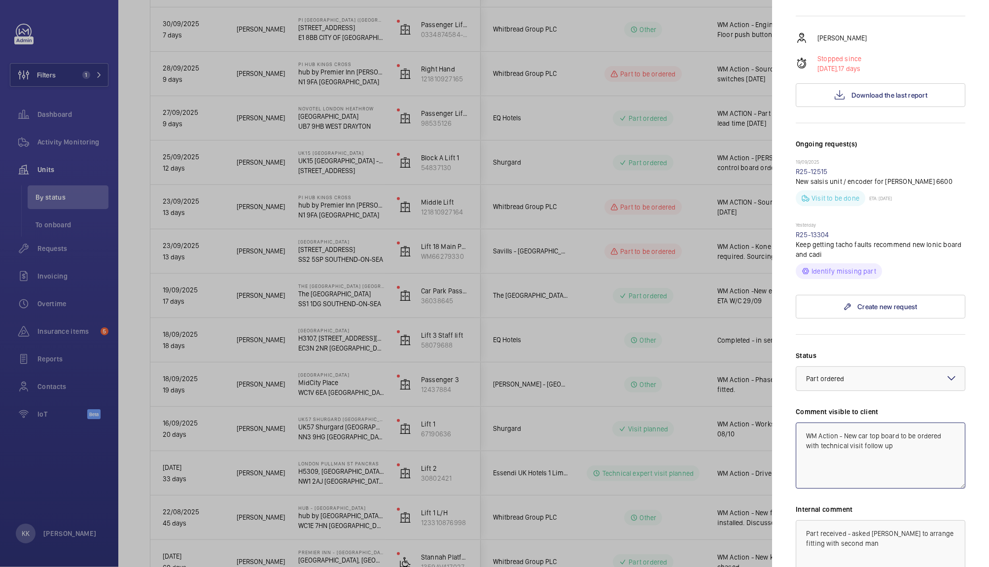
drag, startPoint x: 900, startPoint y: 462, endPoint x: 648, endPoint y: 342, distance: 279.3
click at [648, 342] on mat-sidenav-container "Filters 1 Dashboard Activity Monitoring Units By status To onboard Requests Inv…" at bounding box center [494, 283] width 989 height 567
type textarea "WM Action - New car top board to be ordered with technical visit follow up"
drag, startPoint x: 980, startPoint y: 290, endPoint x: 979, endPoint y: 445, distance: 155.4
click at [979, 445] on mat-sidenav "Stopped unit The [GEOGRAPHIC_DATA] [GEOGRAPHIC_DATA]-ON-SEA [GEOGRAPHIC_DATA] […" at bounding box center [880, 283] width 217 height 567
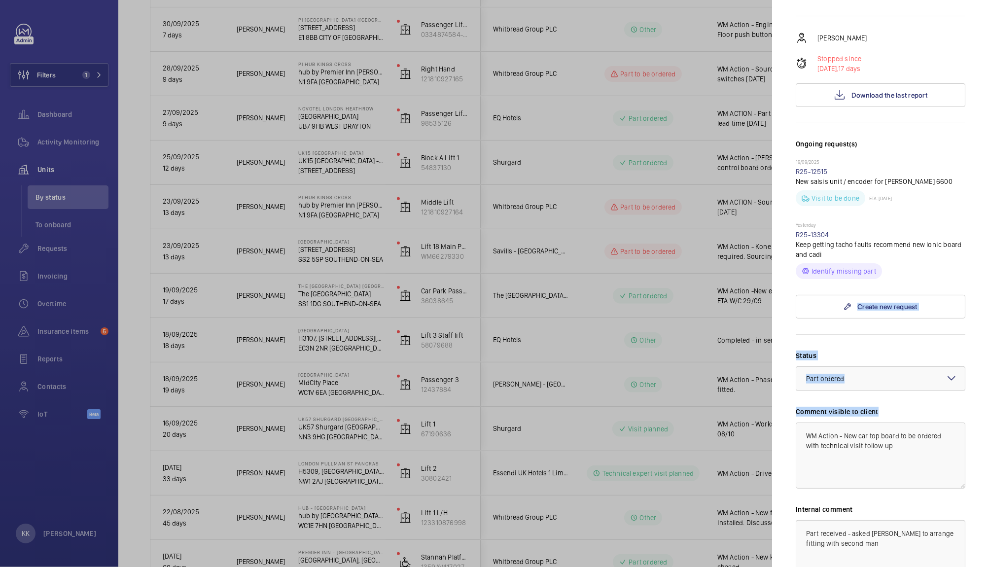
scroll to position [326, 0]
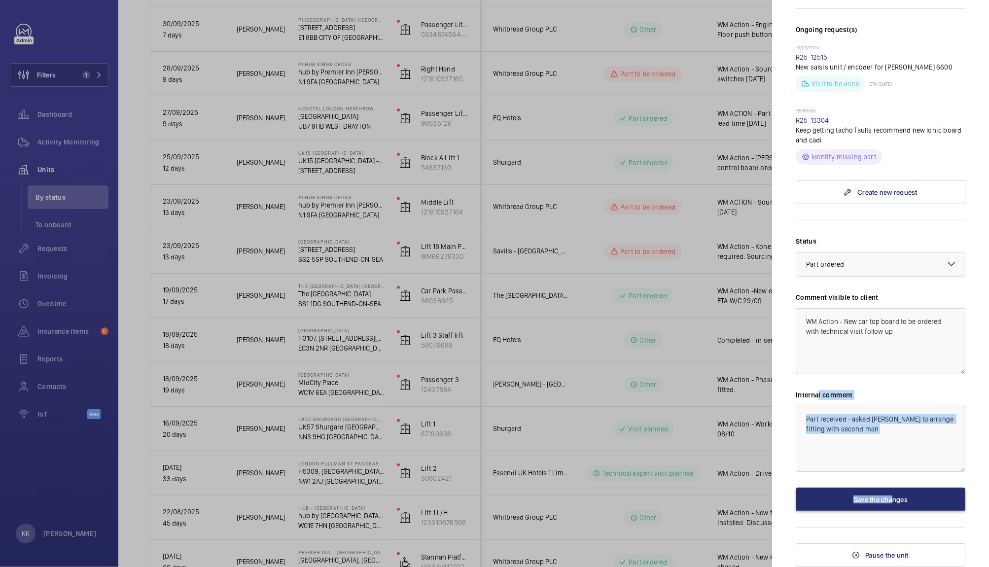
drag, startPoint x: 887, startPoint y: 484, endPoint x: 820, endPoint y: 400, distance: 108.2
click at [820, 400] on div "Status Select a status × Part ordered × Comment visible to client WM Action - N…" at bounding box center [881, 373] width 170 height 275
click at [887, 433] on textarea "Part received - asked [PERSON_NAME] to arrange fitting with second man" at bounding box center [881, 439] width 170 height 66
drag, startPoint x: 887, startPoint y: 433, endPoint x: 671, endPoint y: 356, distance: 229.0
click at [671, 356] on mat-sidenav-container "Filters 1 Dashboard Activity Monitoring Units By status To onboard Requests Inv…" at bounding box center [494, 283] width 989 height 567
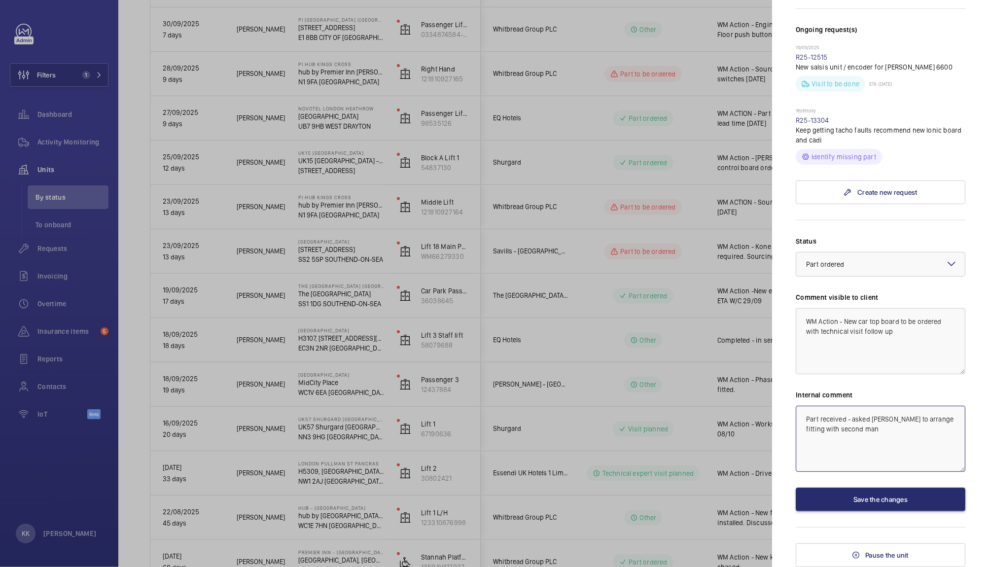
paste textarea "WM Action - New car top board to be ordered with technical visit follow up"
click at [820, 268] on div "× Part ordered" at bounding box center [837, 264] width 63 height 10
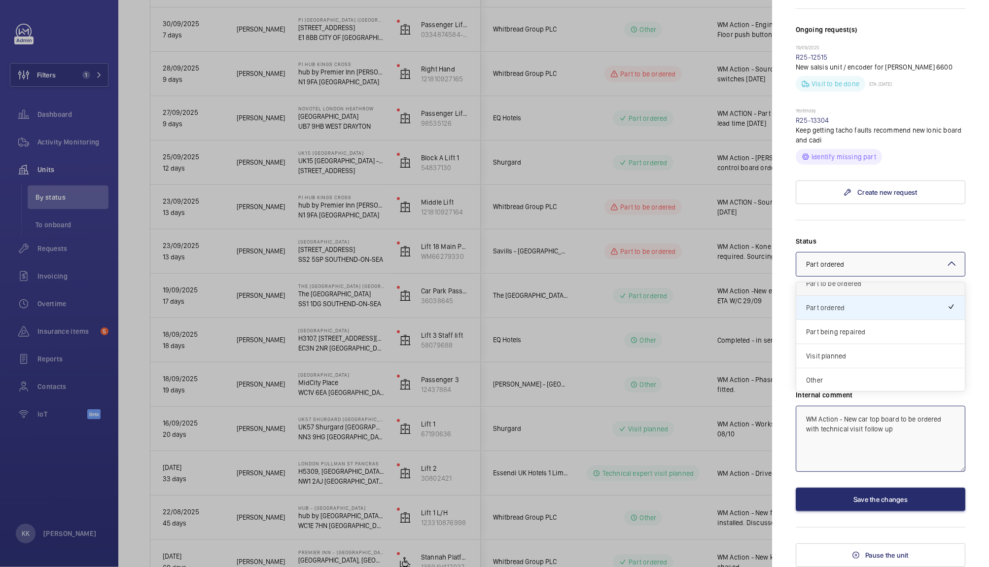
click at [838, 289] on div "Part to be ordered" at bounding box center [881, 284] width 169 height 24
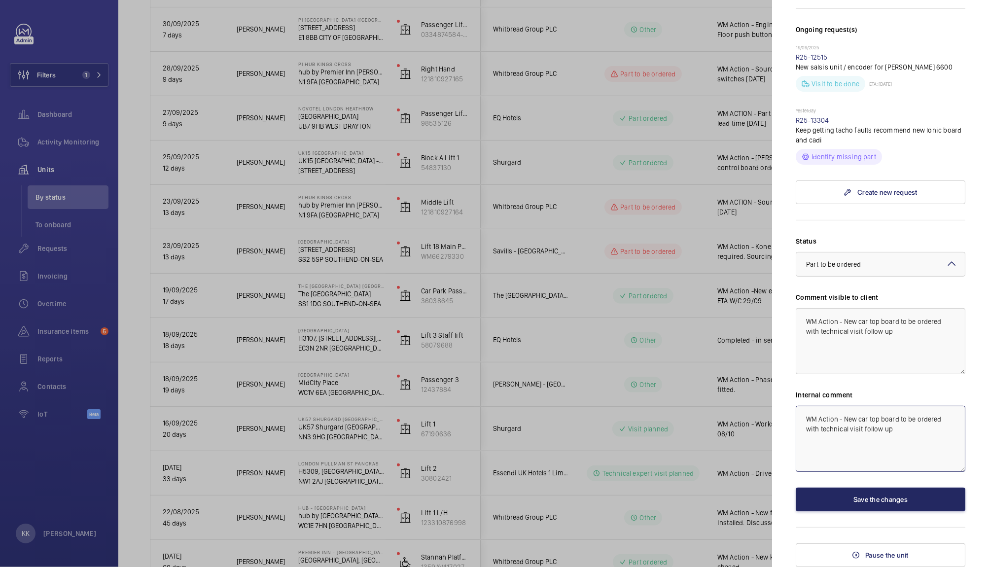
type textarea "WM Action - New car top board to be ordered with technical visit follow up"
click at [816, 504] on button "Save the changes" at bounding box center [881, 500] width 170 height 24
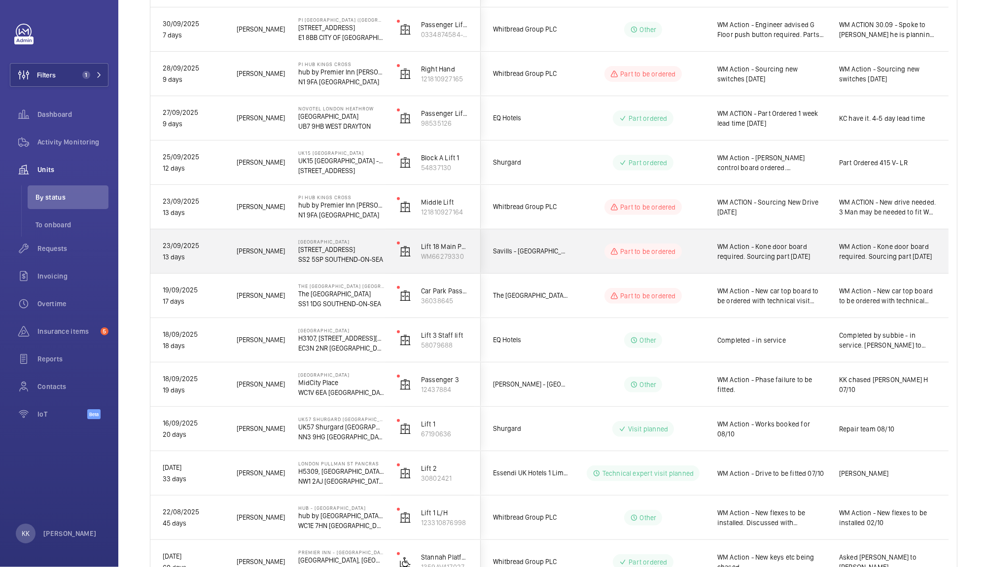
click at [850, 259] on span "WM Action - Kone door board required. Sourcing part [DATE]" at bounding box center [888, 252] width 97 height 20
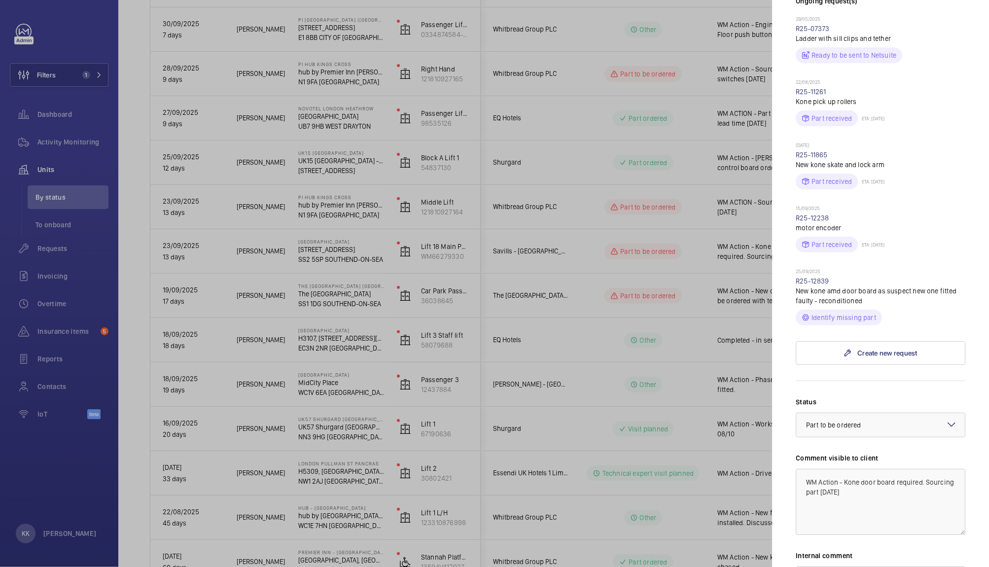
scroll to position [339, 0]
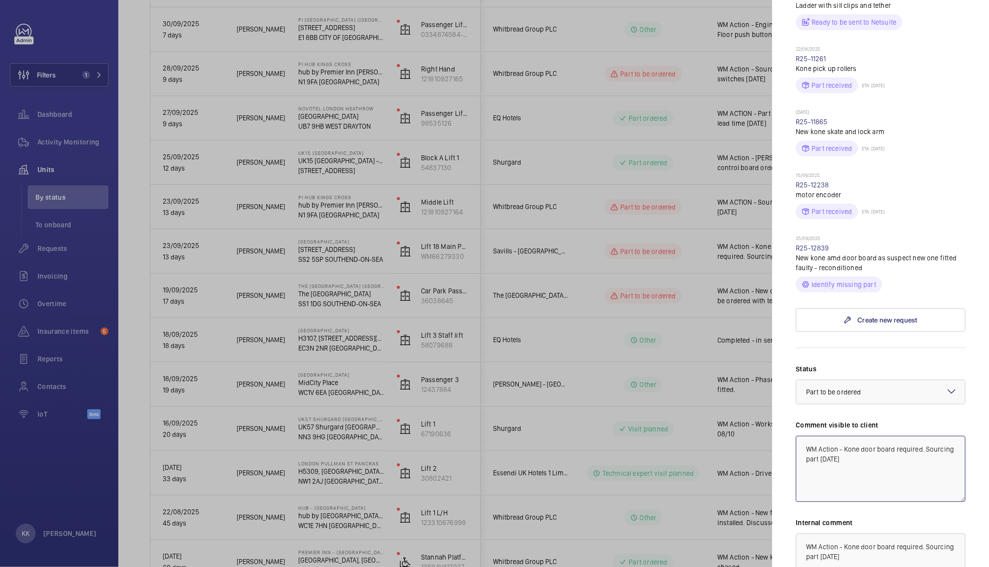
click at [875, 494] on textarea "WM Action - Kone door board required. Sourcing part [DATE]" at bounding box center [881, 469] width 170 height 66
click at [631, 433] on div at bounding box center [494, 283] width 989 height 567
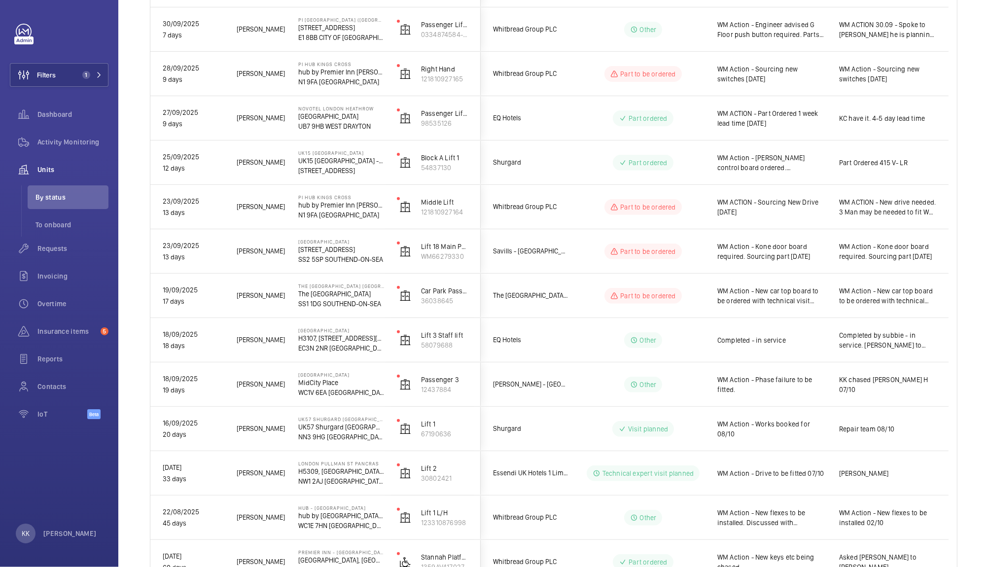
scroll to position [0, 0]
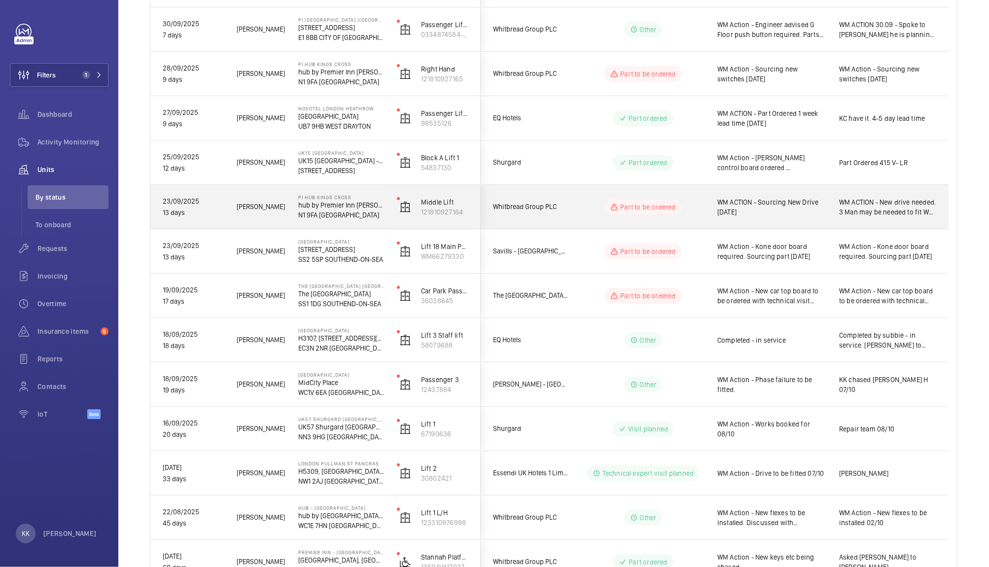
click at [758, 217] on div "WM ACTION - Sourcing New Drive [DATE]" at bounding box center [772, 207] width 109 height 23
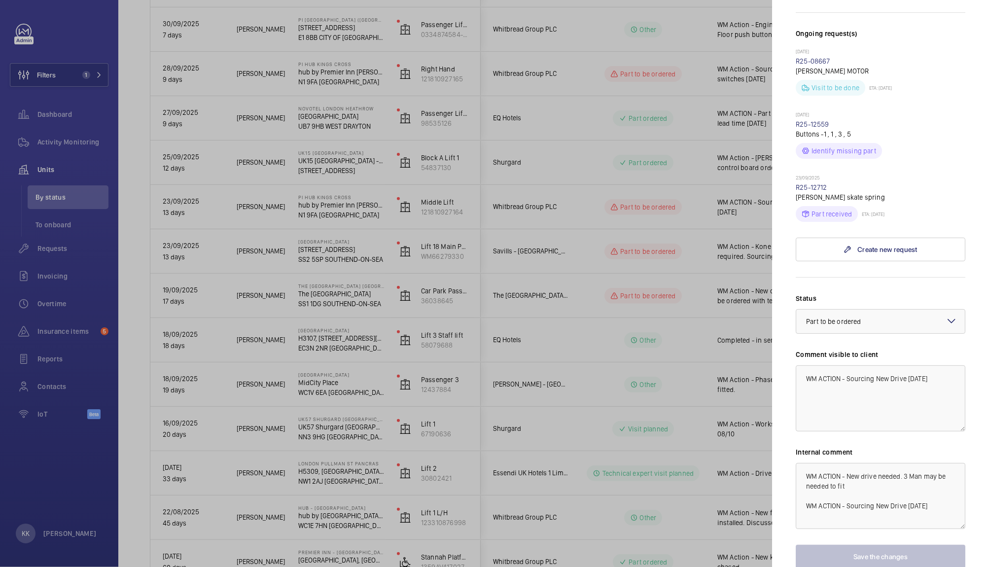
scroll to position [319, 0]
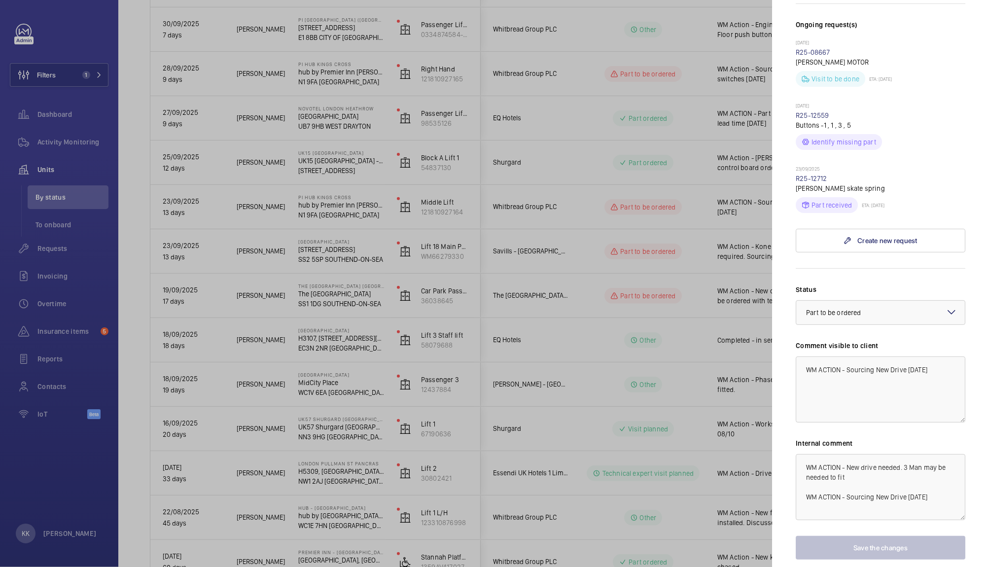
click at [917, 438] on div "Internal comment WM ACTION - New drive needed. 3 Man may be needed to fit WM AC…" at bounding box center [881, 479] width 170 height 82
click at [905, 454] on textarea "WM ACTION - New drive needed. 3 Man may be needed to fit WM ACTION - Sourcing N…" at bounding box center [881, 487] width 170 height 66
drag, startPoint x: 906, startPoint y: 334, endPoint x: 935, endPoint y: 378, distance: 52.3
click at [935, 378] on textarea "WM ACTION - Sourcing New Drive [DATE]" at bounding box center [881, 390] width 170 height 66
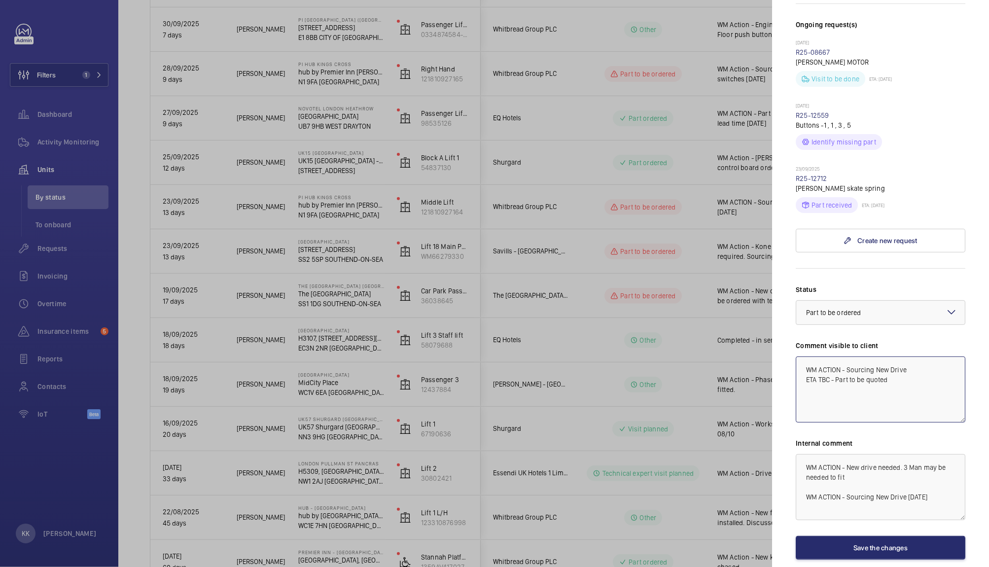
drag, startPoint x: 930, startPoint y: 377, endPoint x: 733, endPoint y: 301, distance: 210.5
click at [733, 301] on mat-sidenav-container "Filters 1 Dashboard Activity Monitoring Units By status To onboard Requests Inv…" at bounding box center [494, 283] width 989 height 567
type textarea "WM ACTION - Sourcing New Drive ETA TBC - Part to be quoted"
drag, startPoint x: 805, startPoint y: 429, endPoint x: 988, endPoint y: 509, distance: 200.1
click at [988, 509] on mat-sidenav "Stopped unit PI Hub [GEOGRAPHIC_DATA] hub by Premier Inn [PERSON_NAME][GEOGRAPH…" at bounding box center [880, 283] width 217 height 567
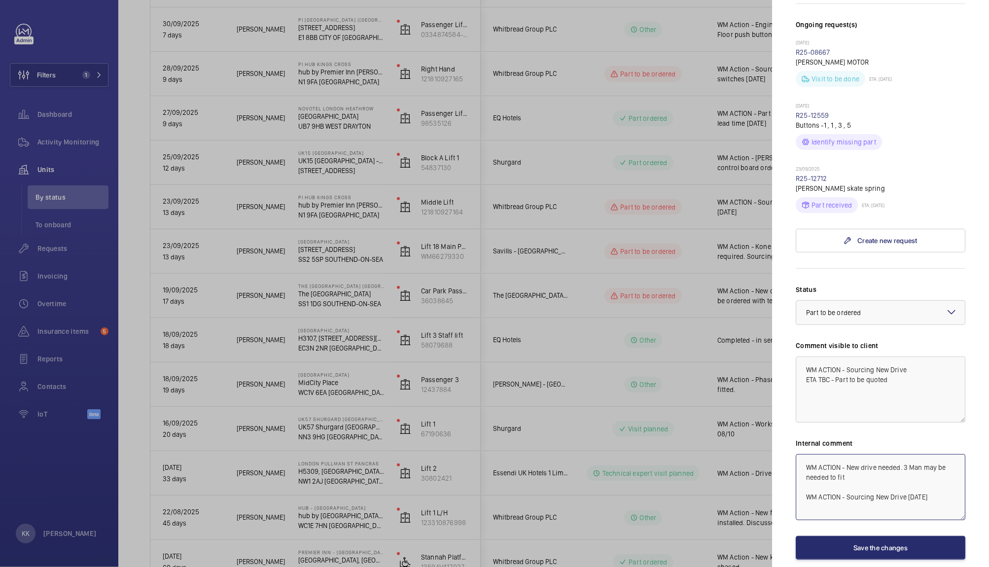
paste textarea "Sourcing New Drive ETA TBC - Part to be quoted"
type textarea "WM ACTION - Sourcing New Drive ETA TBC - Part to be quoted"
click at [894, 536] on button "Save the changes" at bounding box center [881, 548] width 170 height 24
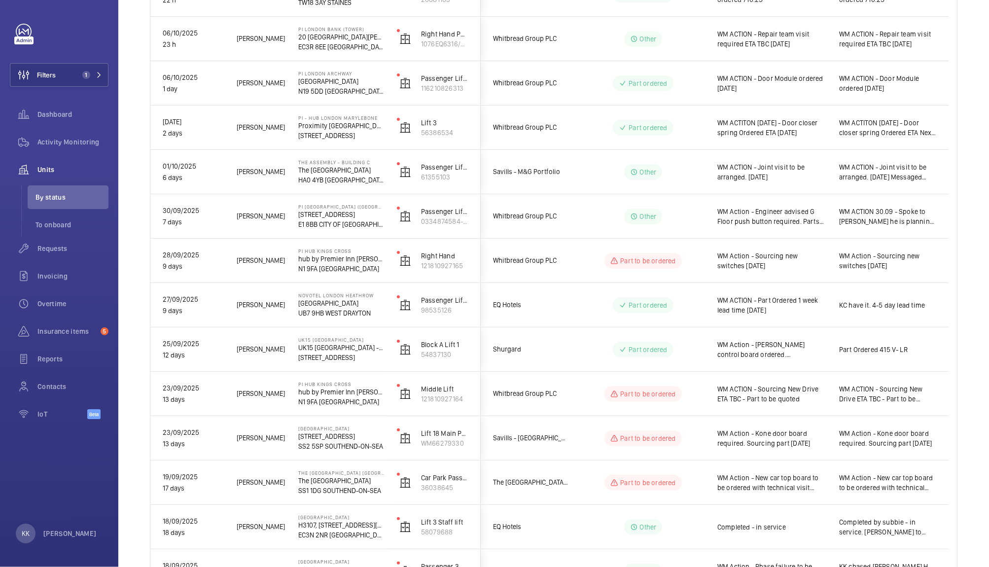
scroll to position [207, 0]
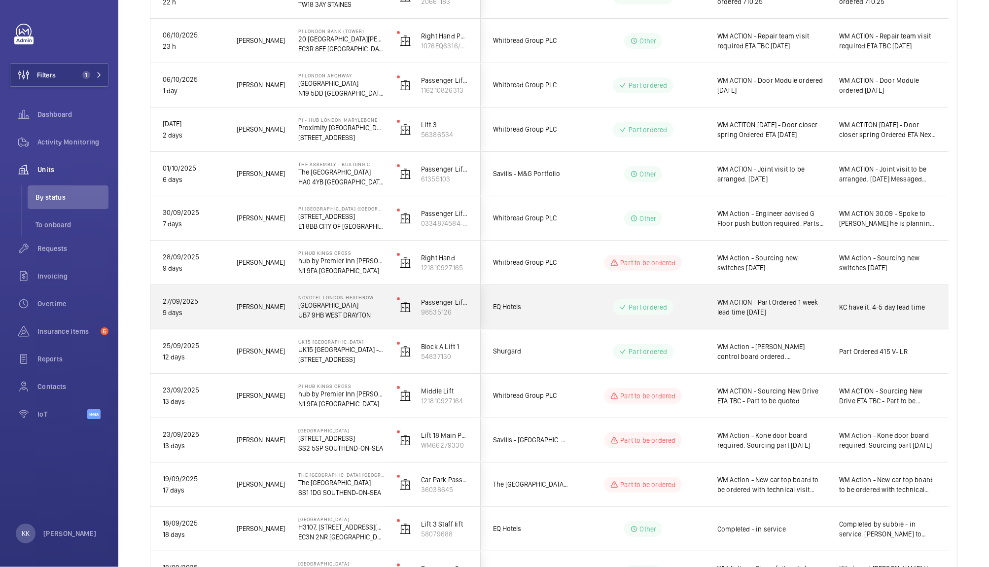
click at [786, 297] on span "WM ACTION - Part Ordered 1 week lead time [DATE]" at bounding box center [772, 307] width 109 height 20
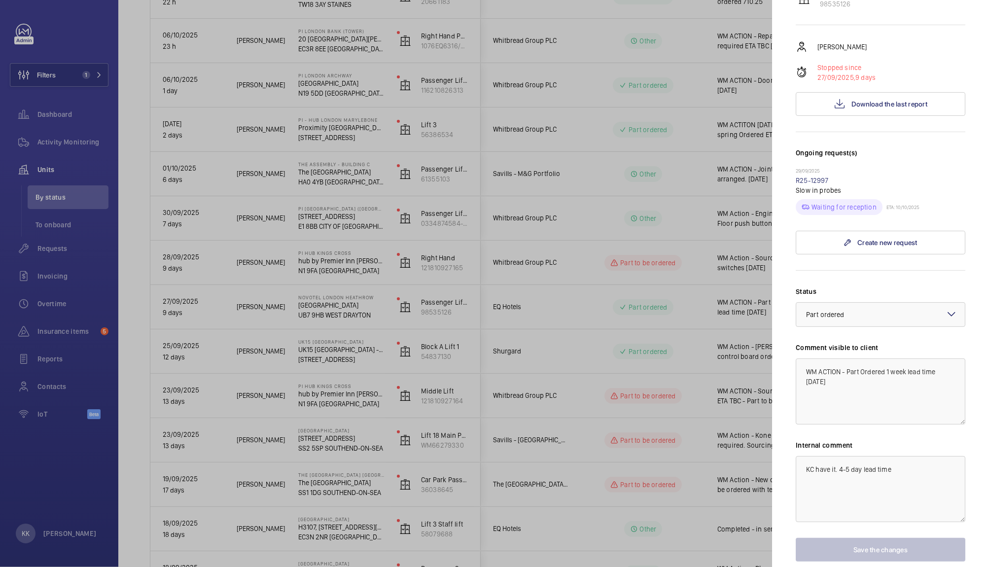
scroll to position [204, 0]
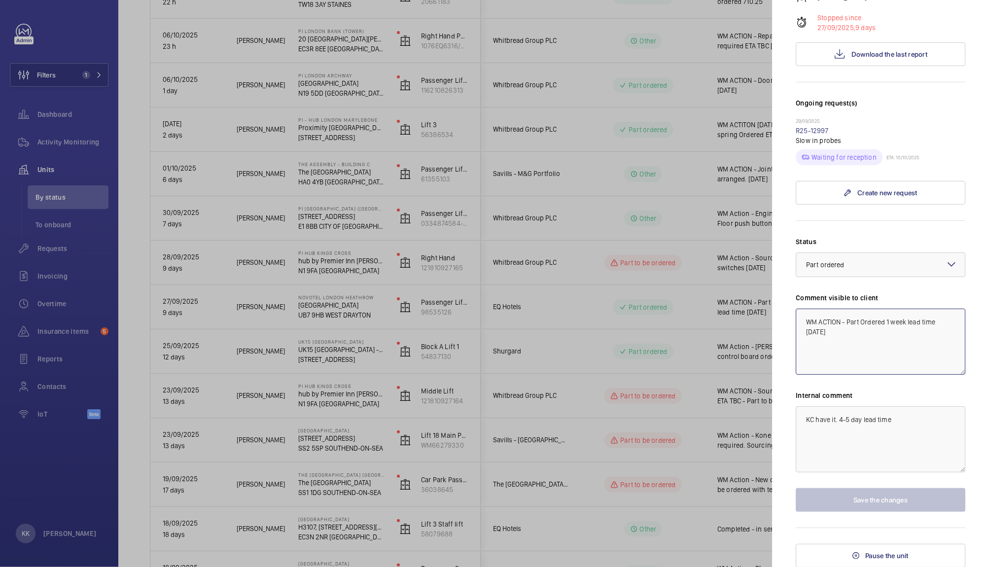
drag, startPoint x: 889, startPoint y: 321, endPoint x: 988, endPoint y: 380, distance: 115.2
click at [988, 380] on mat-sidenav "Stopped unit [GEOGRAPHIC_DATA][STREET_ADDRESS] WEST DRAYTON EQ Hotels Passenger…" at bounding box center [880, 283] width 217 height 567
type textarea "WM ACTION - Part Ordered ETA approx 10/10"
click at [864, 503] on button "Save the changes" at bounding box center [881, 500] width 170 height 24
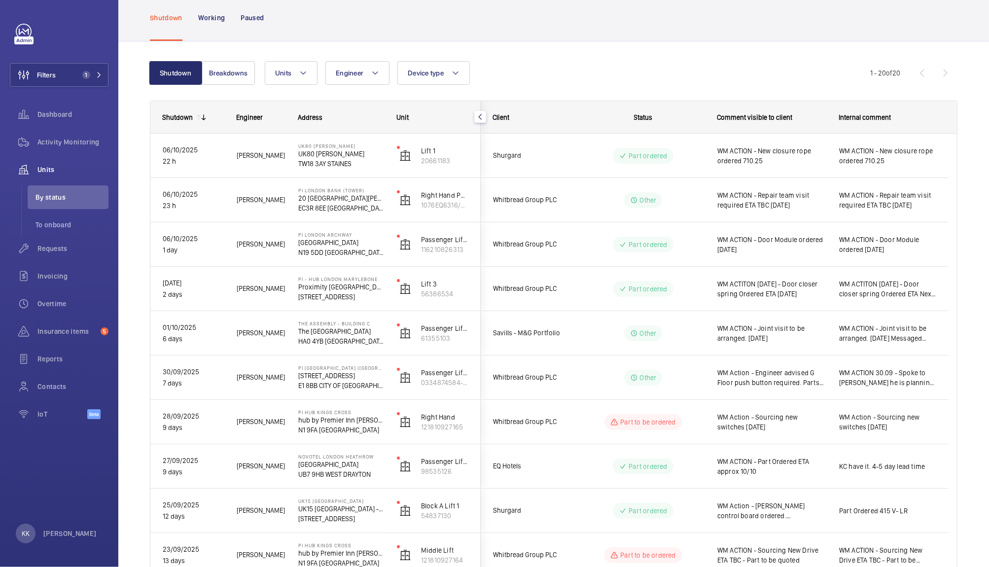
scroll to position [43, 0]
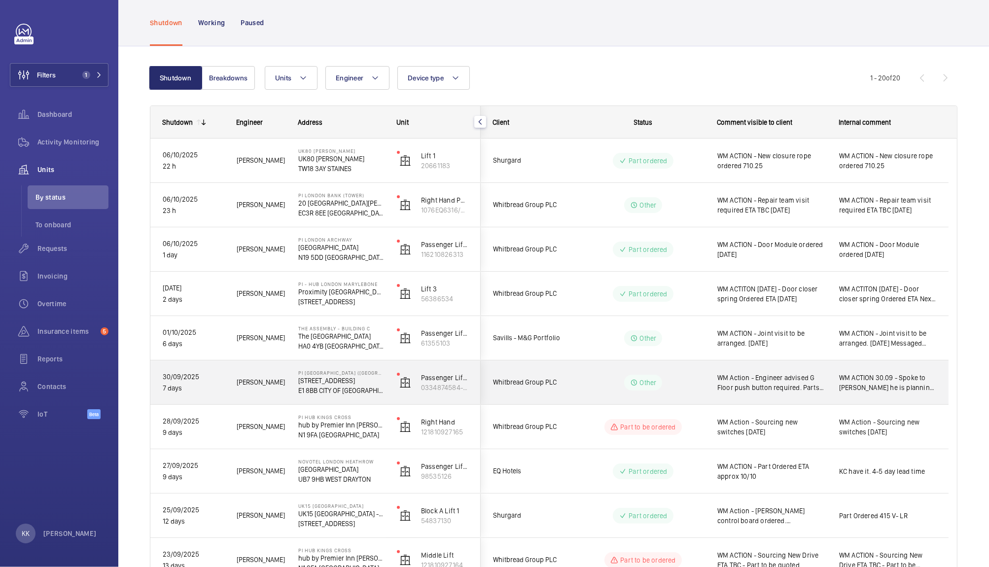
click at [775, 388] on span "WM Action - Engineer advised G Floor push button required. Parts on order ETA T…" at bounding box center [772, 383] width 109 height 20
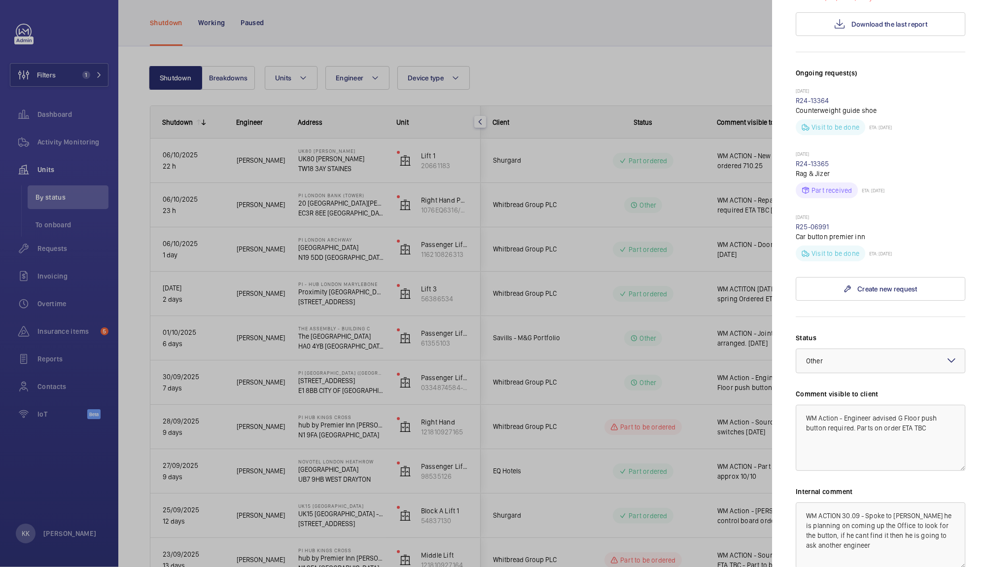
scroll to position [254, 0]
click at [617, 444] on div at bounding box center [494, 283] width 989 height 567
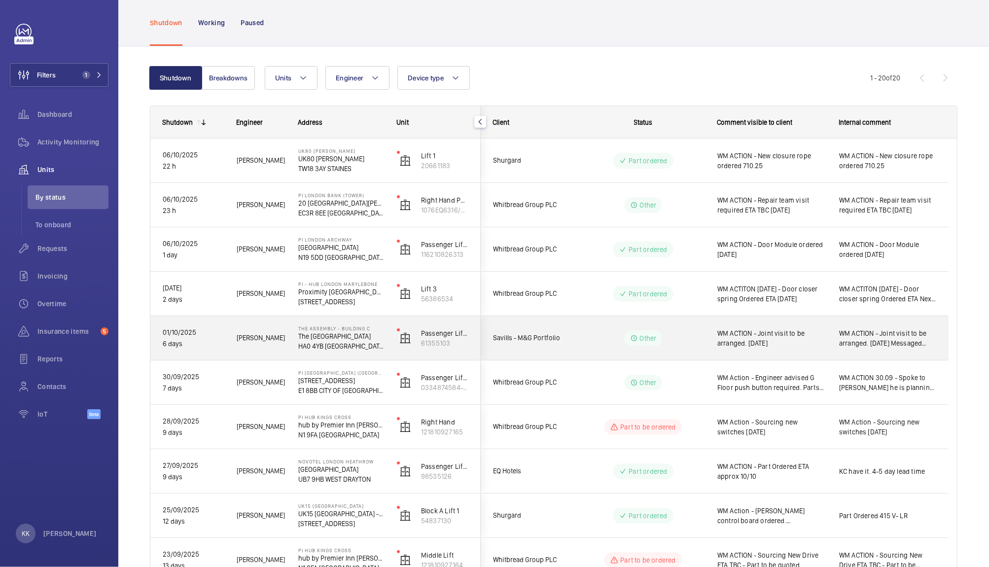
click at [742, 338] on span "WM ACTION - Joint visit to be arranged. [DATE]" at bounding box center [772, 339] width 109 height 20
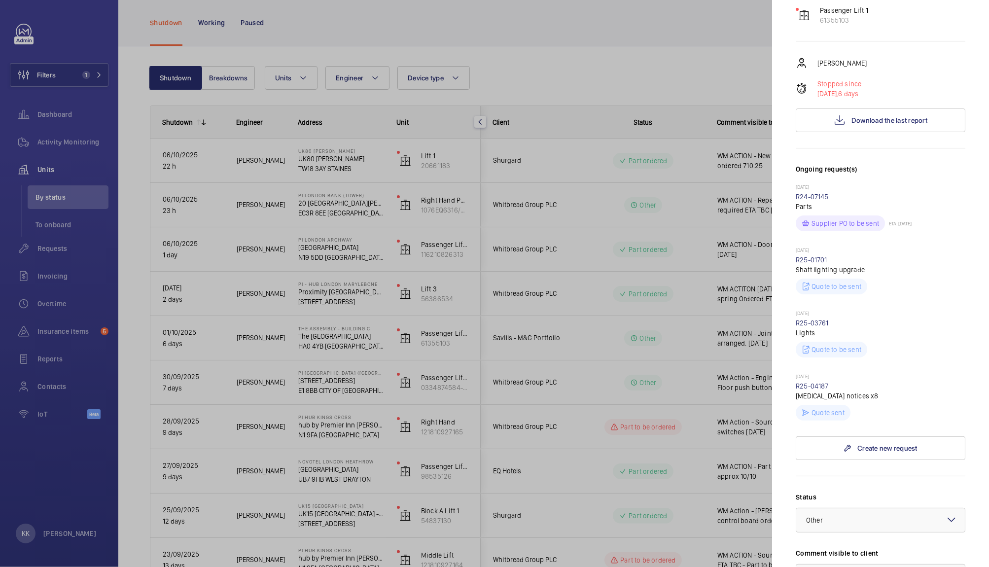
scroll to position [129, 0]
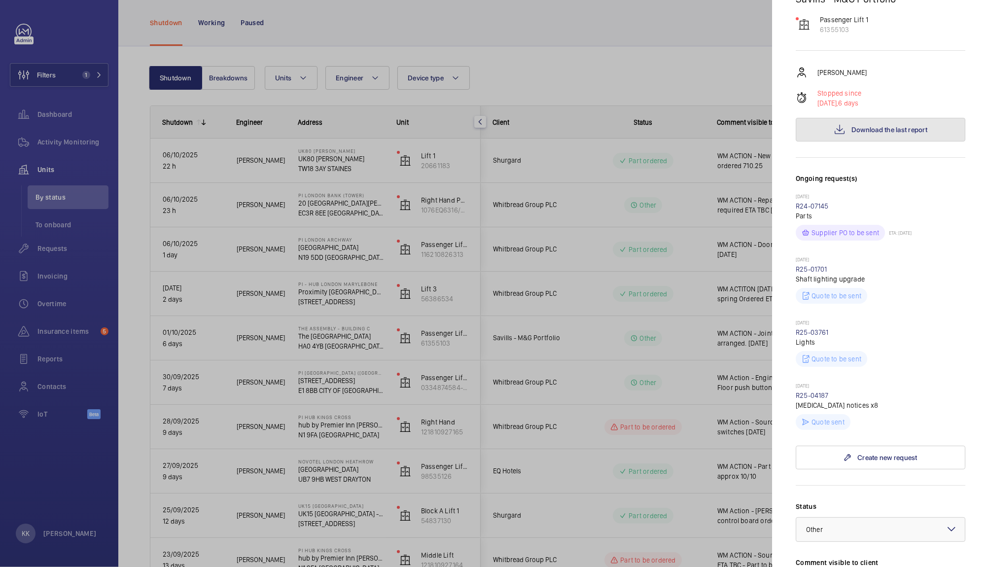
click at [896, 129] on span "Download the last report" at bounding box center [890, 130] width 76 height 8
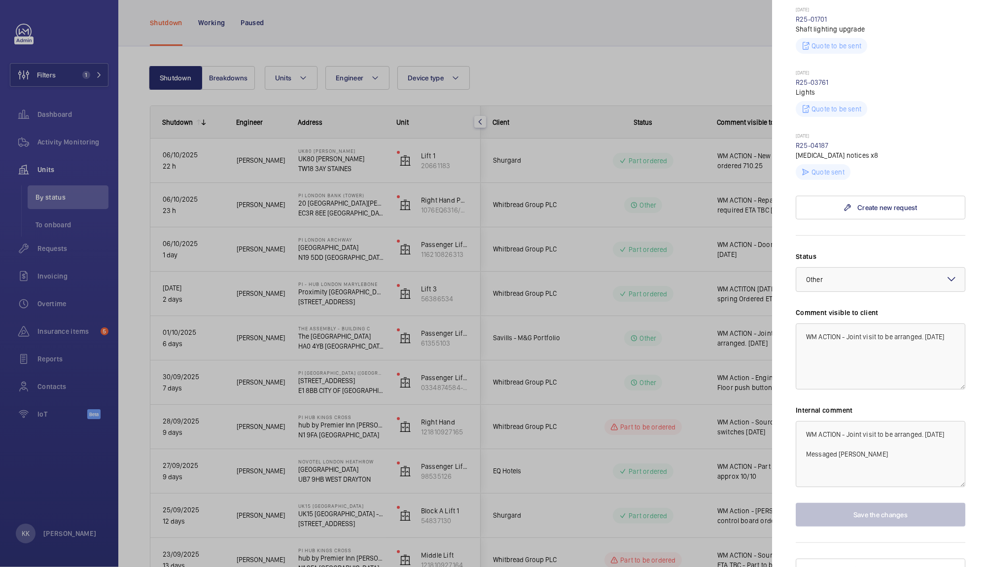
scroll to position [387, 0]
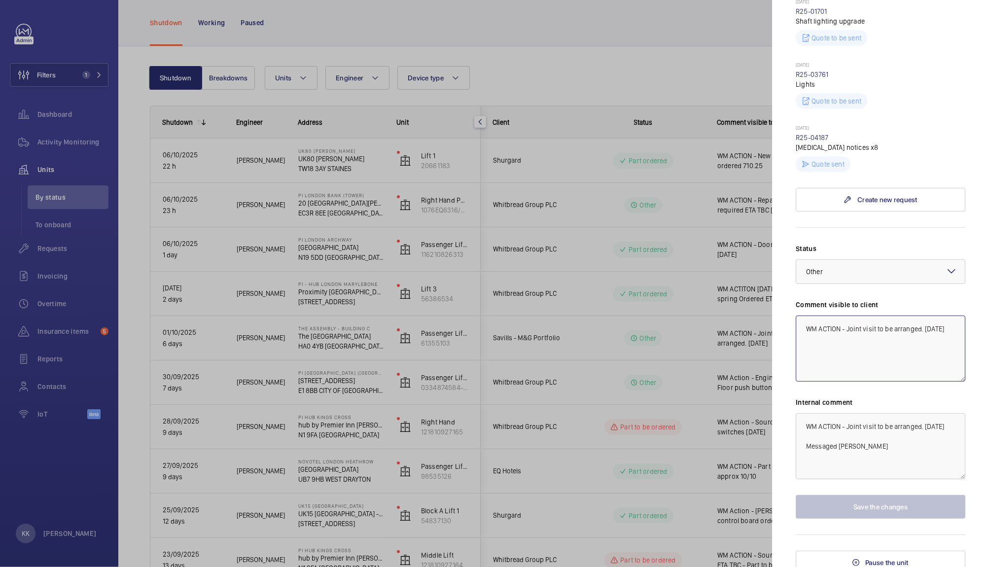
drag, startPoint x: 955, startPoint y: 330, endPoint x: 933, endPoint y: 329, distance: 22.2
click at [933, 329] on textarea "WM ACTION - Joint visit to be arranged. [DATE]" at bounding box center [881, 349] width 170 height 66
click at [949, 336] on textarea "WM ACTION - Joint visit to be arranged. [DATE]" at bounding box center [881, 349] width 170 height 66
drag, startPoint x: 950, startPoint y: 333, endPoint x: 697, endPoint y: 323, distance: 253.7
click at [697, 323] on mat-sidenav-container "Filters 1 Dashboard Activity Monitoring Units By status To onboard Requests Inv…" at bounding box center [494, 283] width 989 height 567
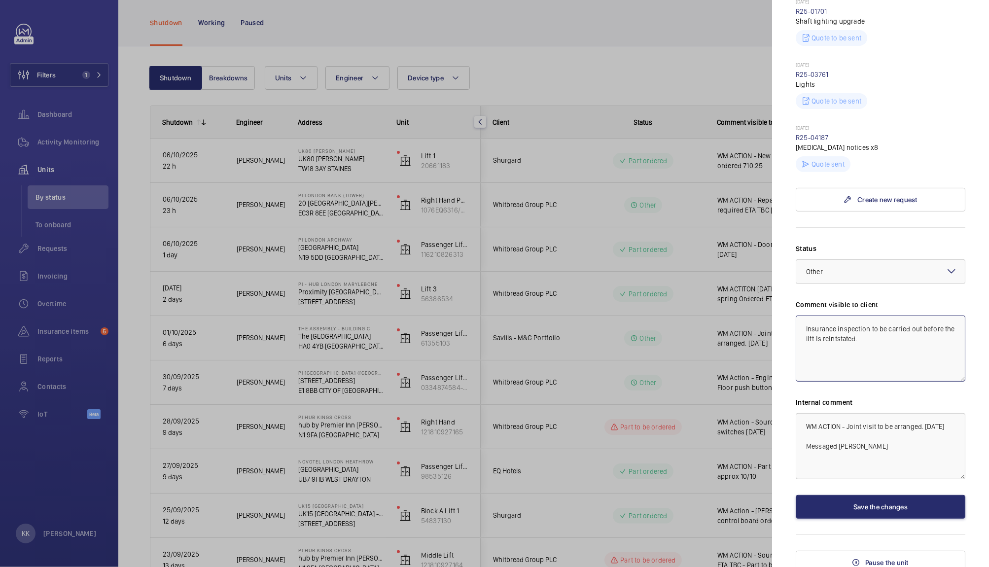
click at [845, 338] on textarea "Insurance inspection to be carried out before the lift is reintstated." at bounding box center [881, 349] width 170 height 66
click at [856, 366] on textarea "Insurance inspection to be carried out before the lift is reinstated." at bounding box center [881, 349] width 170 height 66
drag, startPoint x: 896, startPoint y: 356, endPoint x: 703, endPoint y: 295, distance: 202.8
click at [703, 295] on mat-sidenav-container "Filters 1 Dashboard Activity Monitoring Units By status To onboard Requests Inv…" at bounding box center [494, 283] width 989 height 567
type textarea "Insurance inspection to be carried out before the lift is reinstated."
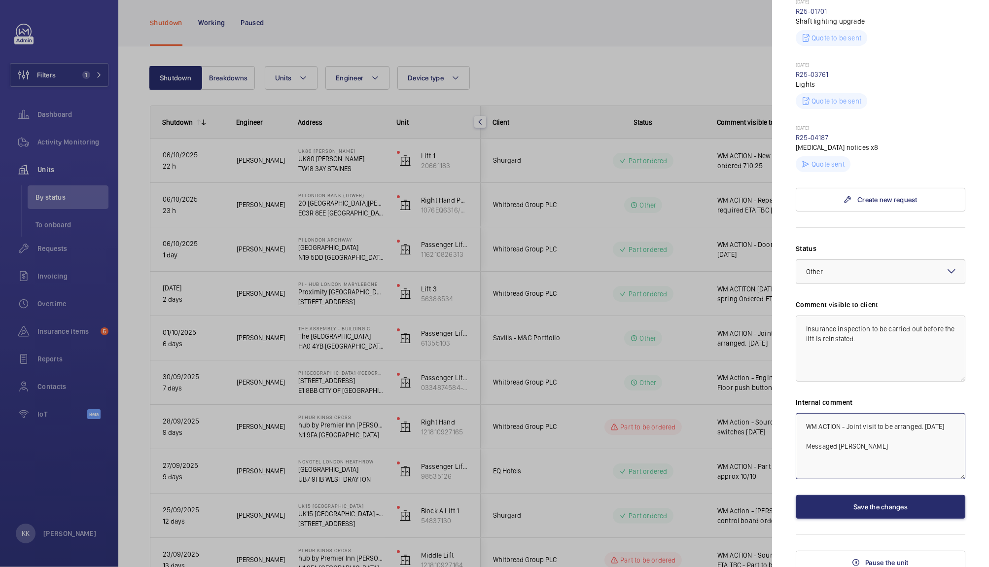
drag, startPoint x: 896, startPoint y: 477, endPoint x: 688, endPoint y: 338, distance: 250.6
click at [688, 338] on mat-sidenav-container "Filters 1 Dashboard Activity Monitoring Units By status To onboard Requests Inv…" at bounding box center [494, 283] width 989 height 567
paste textarea "Insurance inspection to be carried out before the lift is reinstated."
type textarea "Insurance inspection to be carried out before the lift is reinstated."
click at [817, 497] on button "Save the changes" at bounding box center [881, 507] width 170 height 24
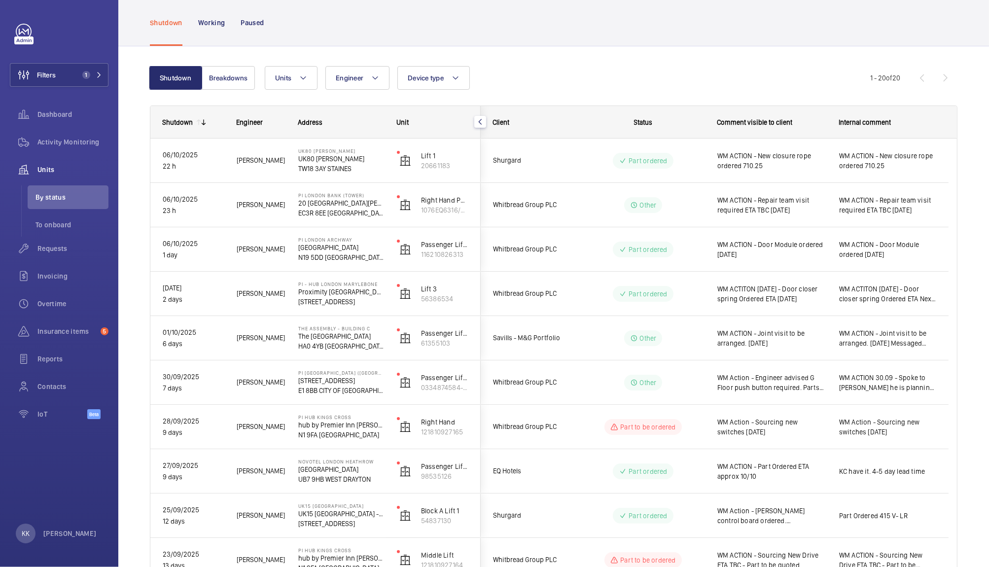
scroll to position [0, 0]
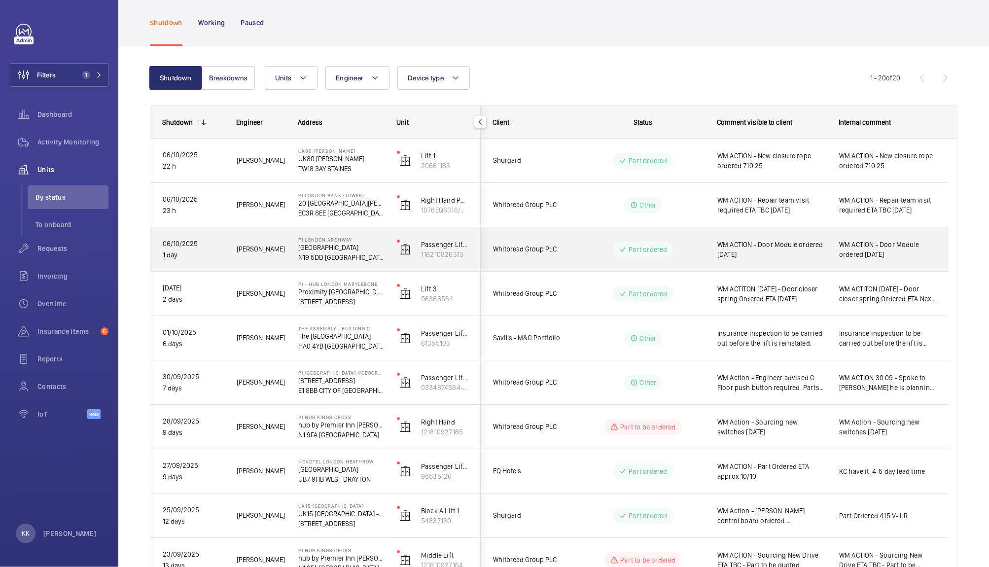
click at [771, 255] on span "WM ACTION - Door Module ordered [DATE]" at bounding box center [772, 250] width 109 height 20
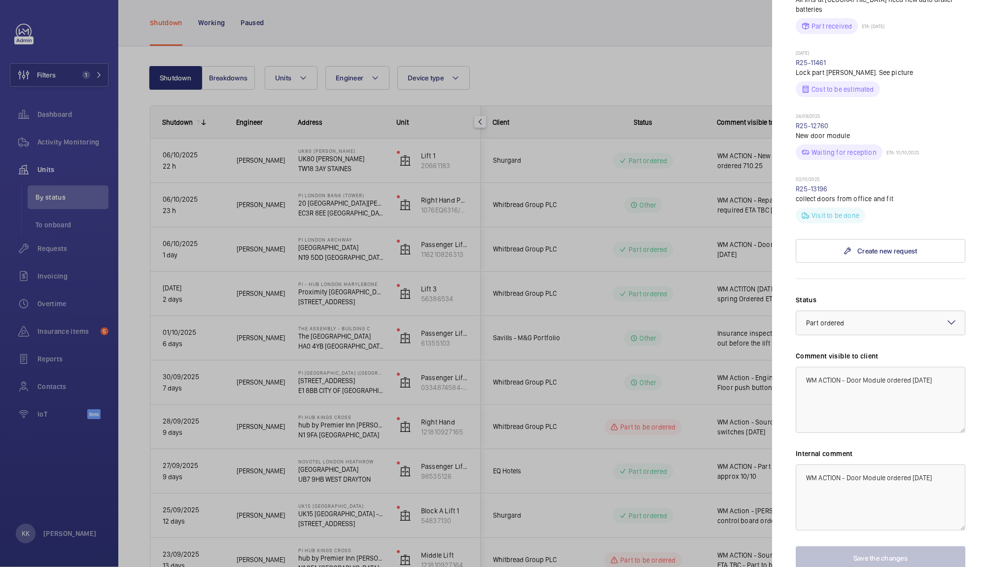
scroll to position [413, 0]
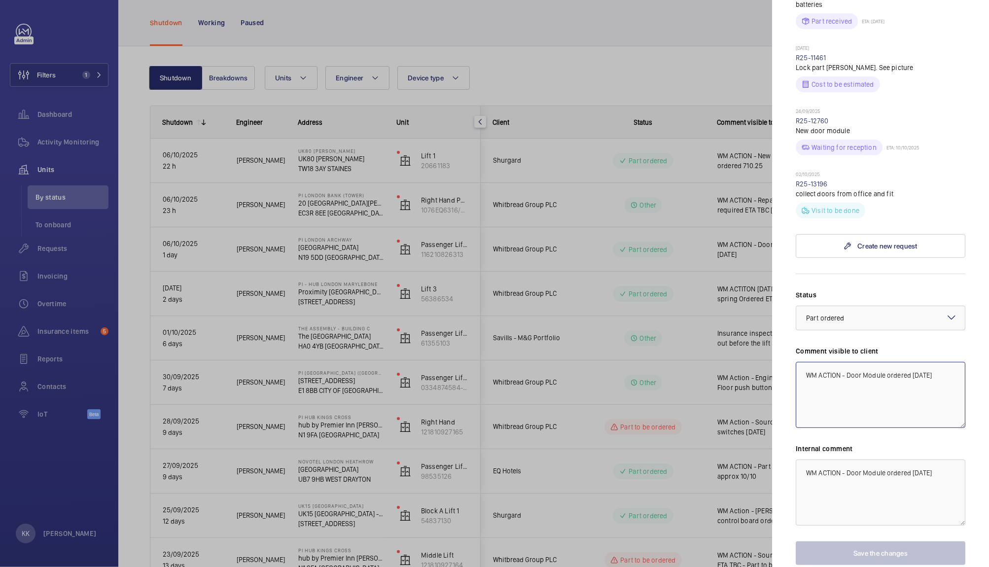
drag, startPoint x: 912, startPoint y: 343, endPoint x: 988, endPoint y: 375, distance: 83.4
click at [988, 375] on mat-sidenav "Stopped unit PI [GEOGRAPHIC_DATA] Whitbread Group PLC Passenger Lift Right Hand…" at bounding box center [880, 283] width 217 height 567
click at [785, 442] on mat-sidenav "Stopped unit PI [GEOGRAPHIC_DATA] Whitbread Group PLC Passenger Lift Right Hand…" at bounding box center [880, 283] width 217 height 567
click at [953, 362] on textarea "WM ACTION - Door Module ordered." at bounding box center [881, 395] width 170 height 66
type textarea "WM ACTION - Door Module ordered. ETA 13/10"
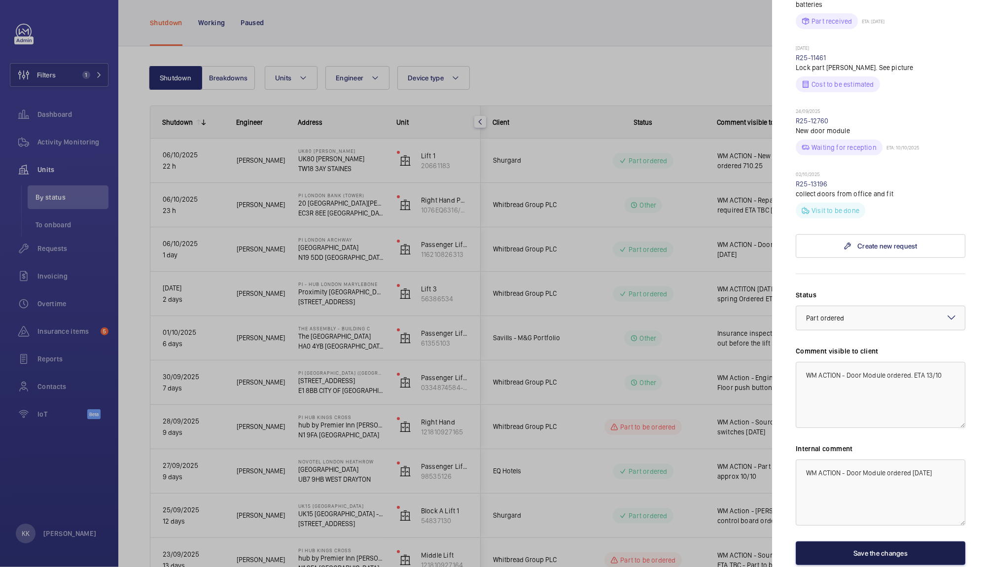
click at [895, 542] on button "Save the changes" at bounding box center [881, 554] width 170 height 24
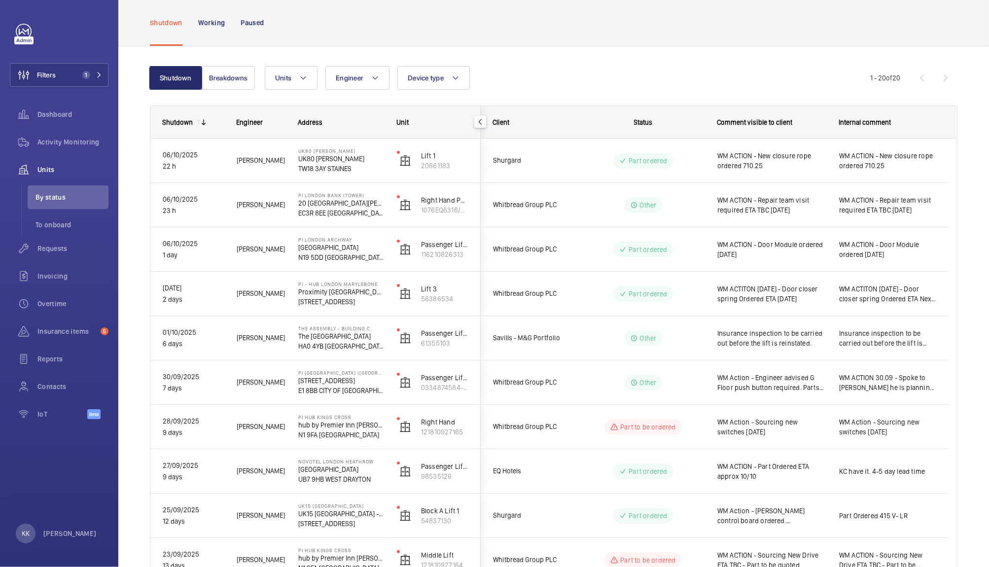
scroll to position [0, 0]
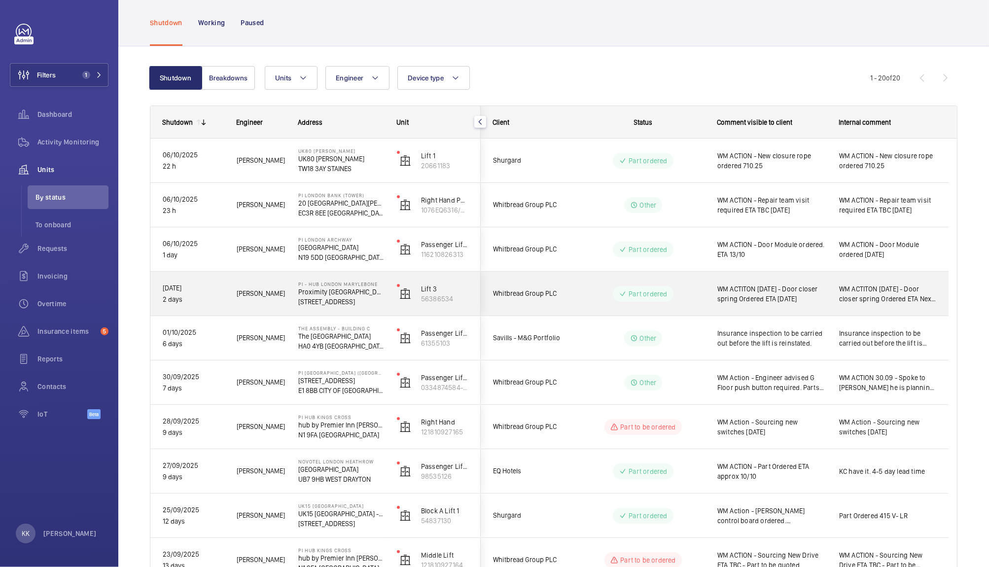
click at [777, 312] on div "WM ACTITON [DATE] - Door closer spring Ordered ETA [DATE]" at bounding box center [766, 294] width 121 height 42
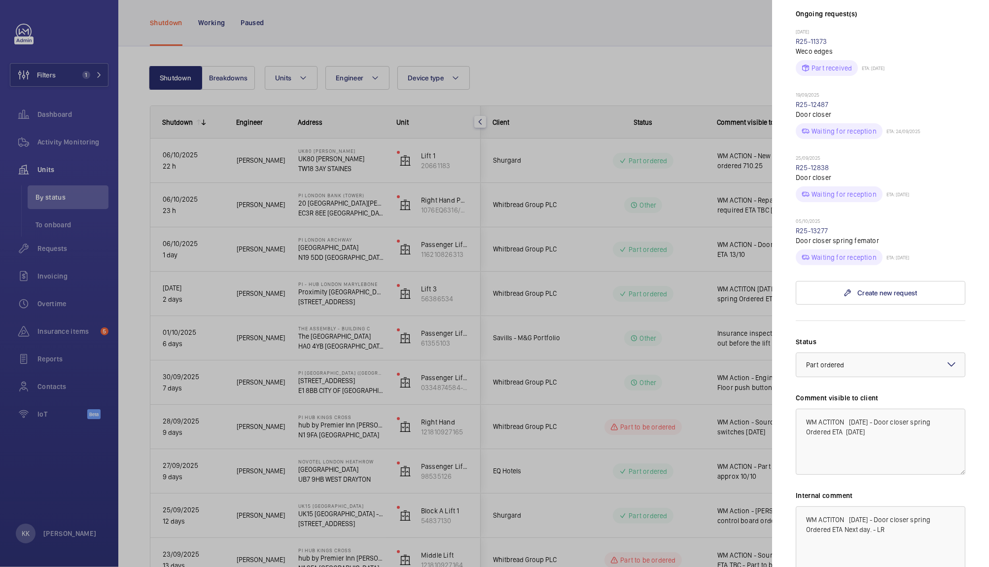
scroll to position [340, 0]
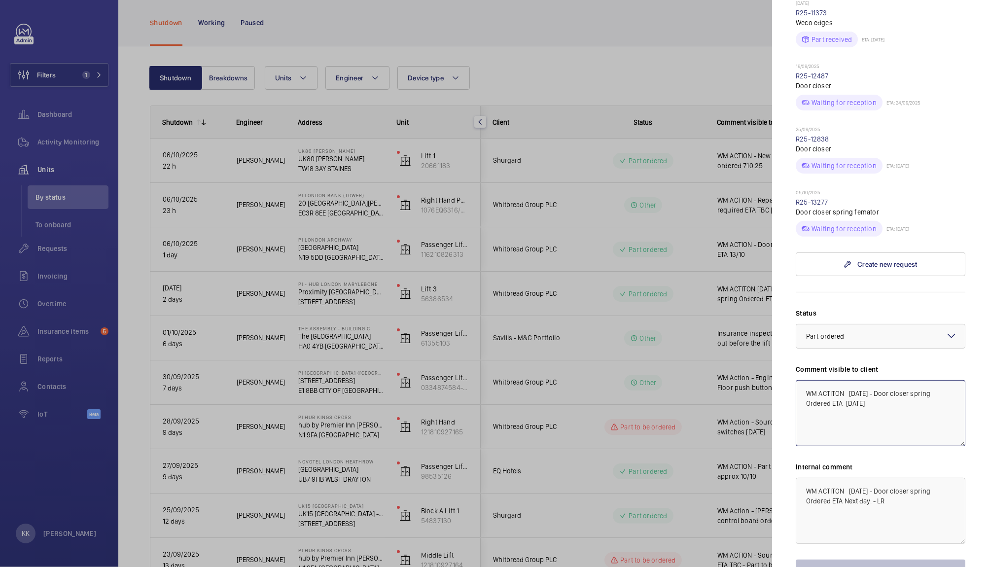
drag, startPoint x: 878, startPoint y: 394, endPoint x: 832, endPoint y: 371, distance: 52.1
click at [832, 380] on textarea "WM ACTITON [DATE] - Door closer spring Ordered ETA [DATE]" at bounding box center [881, 413] width 170 height 66
click at [865, 398] on textarea "WM ACTITON [DATE] - Door closer spring Ordered ETA [DATE]" at bounding box center [881, 413] width 170 height 66
drag, startPoint x: 871, startPoint y: 392, endPoint x: 847, endPoint y: 399, distance: 24.7
click at [847, 399] on textarea "WM ACTITON [DATE] - Door closer spring Ordered ETA [DATE]" at bounding box center [881, 413] width 170 height 66
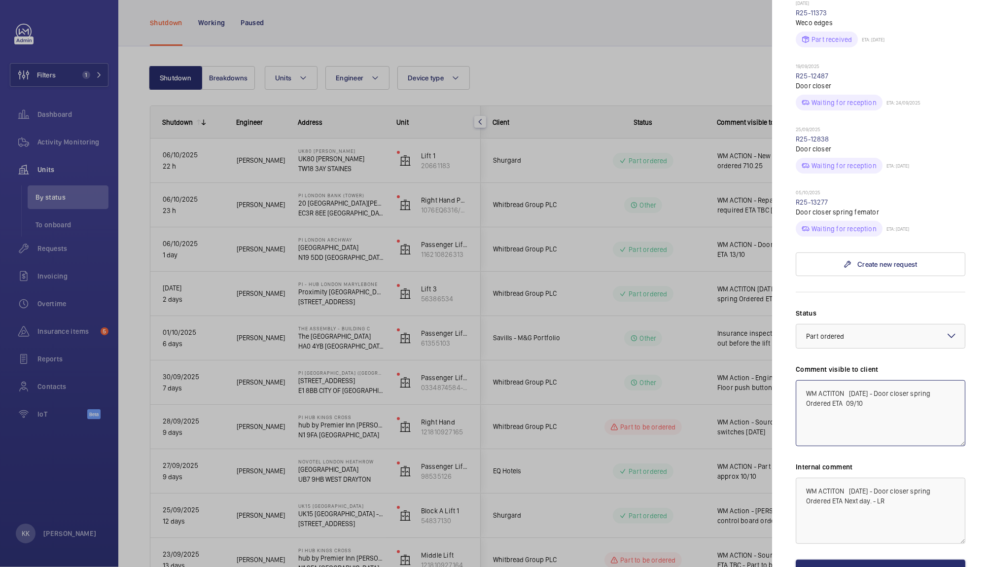
drag, startPoint x: 876, startPoint y: 375, endPoint x: 668, endPoint y: 375, distance: 208.2
click at [668, 375] on mat-sidenav-container "Filters 1 Dashboard Activity Monitoring Units By status To onboard Requests Inv…" at bounding box center [494, 283] width 989 height 567
type textarea "WM Action - Door closer spring Ordered ETA 09/10"
click at [869, 560] on button "Save the changes" at bounding box center [881, 572] width 170 height 24
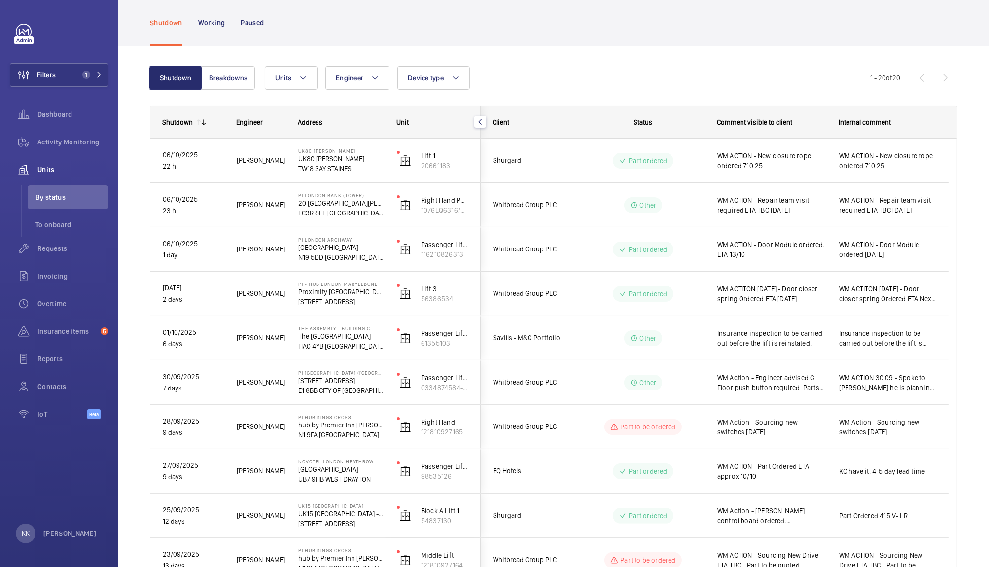
scroll to position [0, 0]
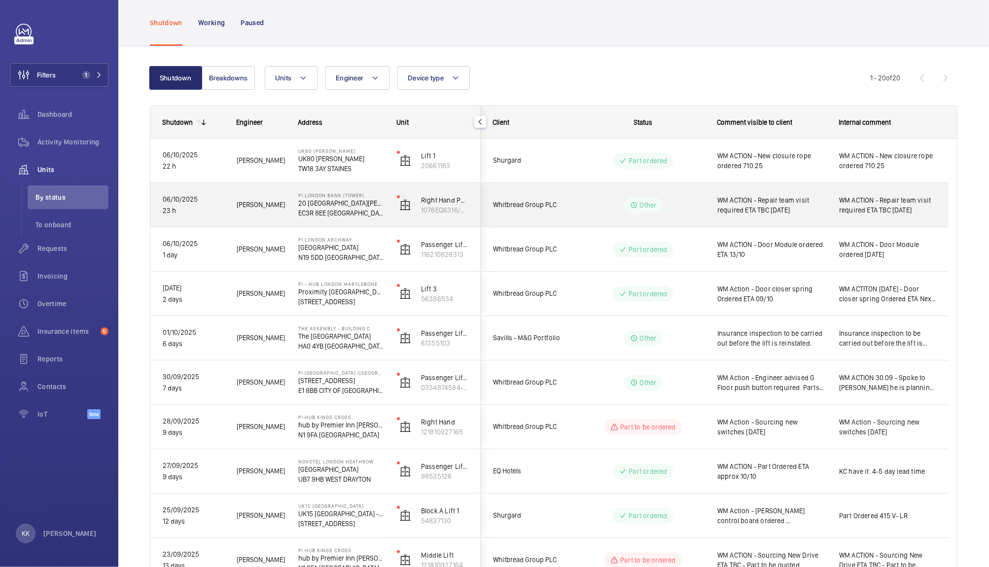
click at [806, 195] on span "WM ACTION - Repair team visit required ETA TBC [DATE]" at bounding box center [772, 205] width 109 height 20
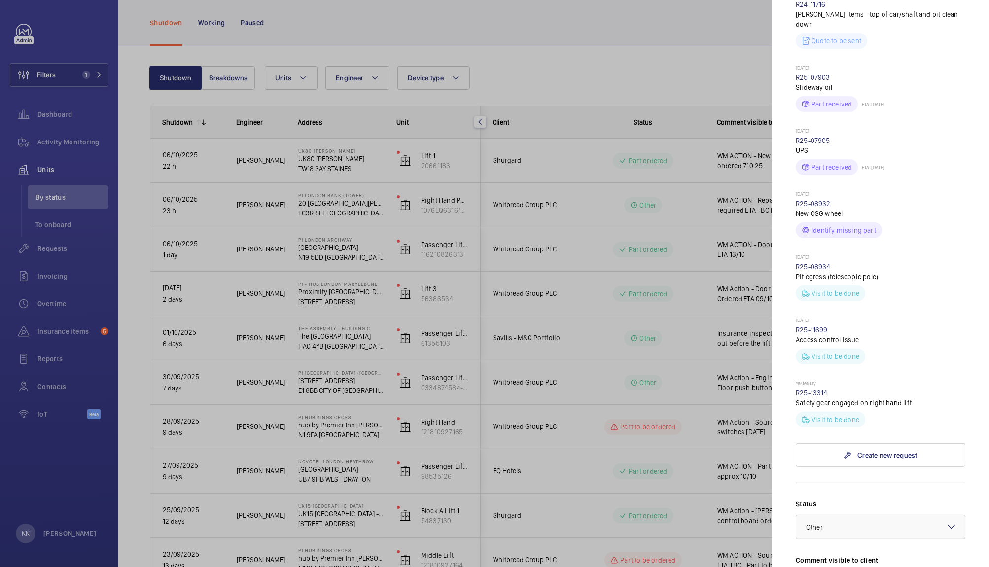
scroll to position [432, 0]
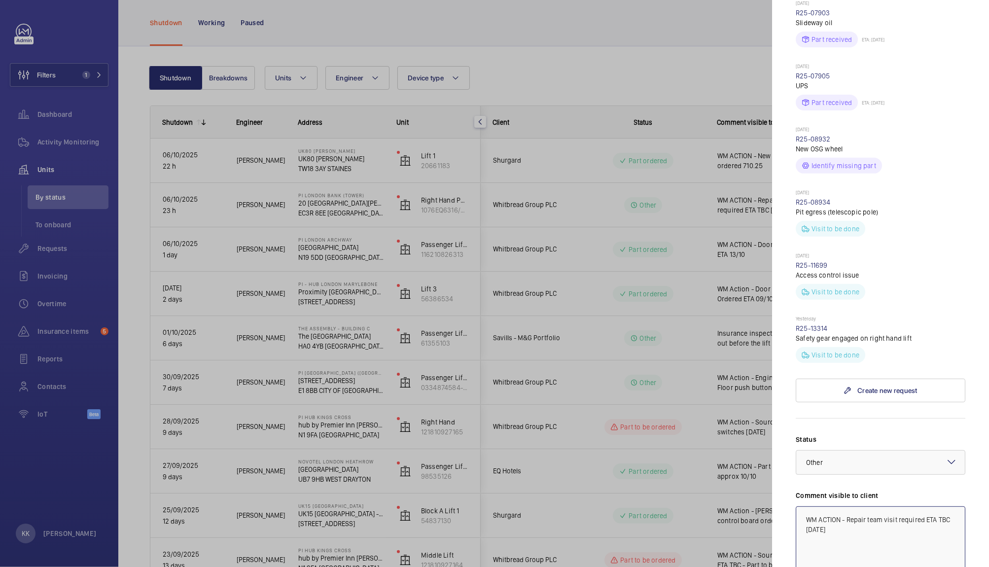
drag, startPoint x: 820, startPoint y: 466, endPoint x: 913, endPoint y: 481, distance: 94.9
click at [913, 507] on textarea "WM ACTION - Repair team visit required ETA TBC [DATE]" at bounding box center [881, 540] width 170 height 66
click at [916, 451] on div at bounding box center [881, 463] width 169 height 24
type textarea "WM ACTION - Repair team visit required ETA TBC"
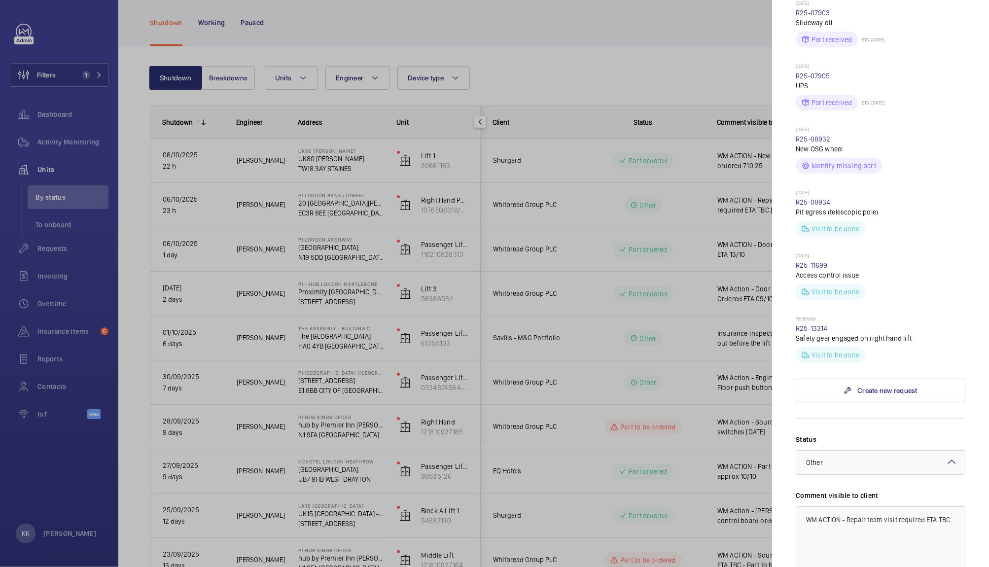
scroll to position [564, 0]
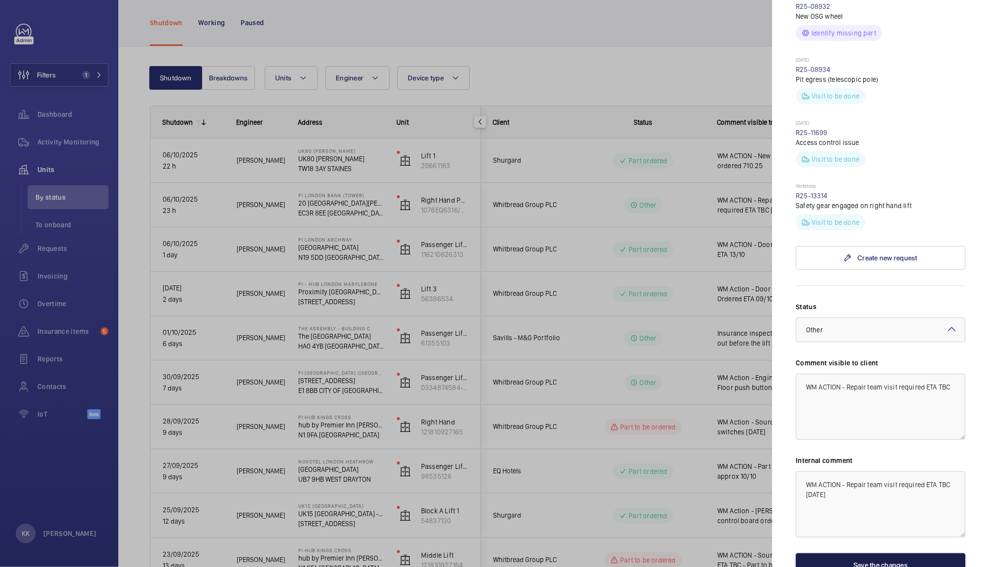
click at [899, 553] on button "Save the changes" at bounding box center [881, 565] width 170 height 24
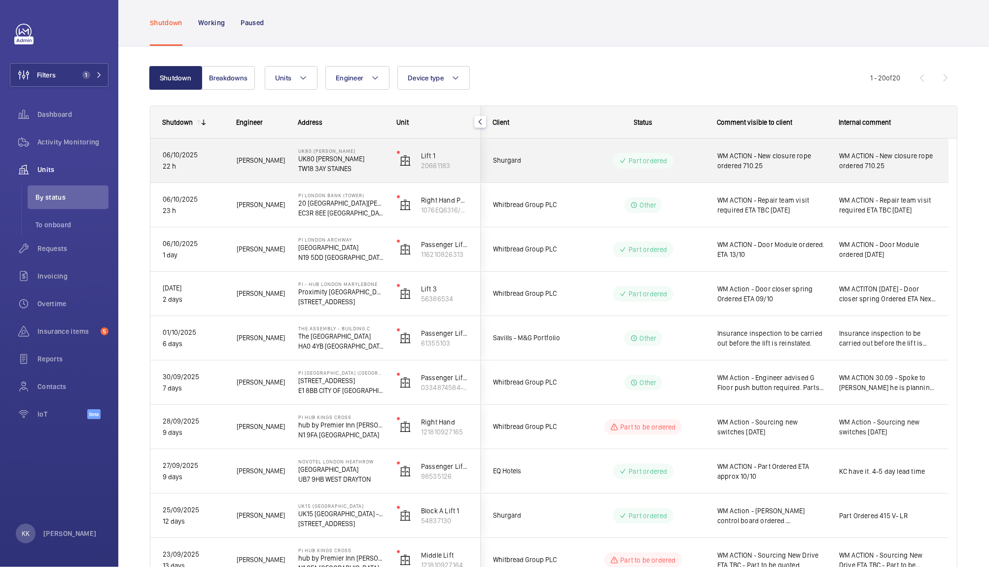
click at [774, 140] on div "WM ACTION - New closure rope ordered 710.25" at bounding box center [766, 161] width 121 height 42
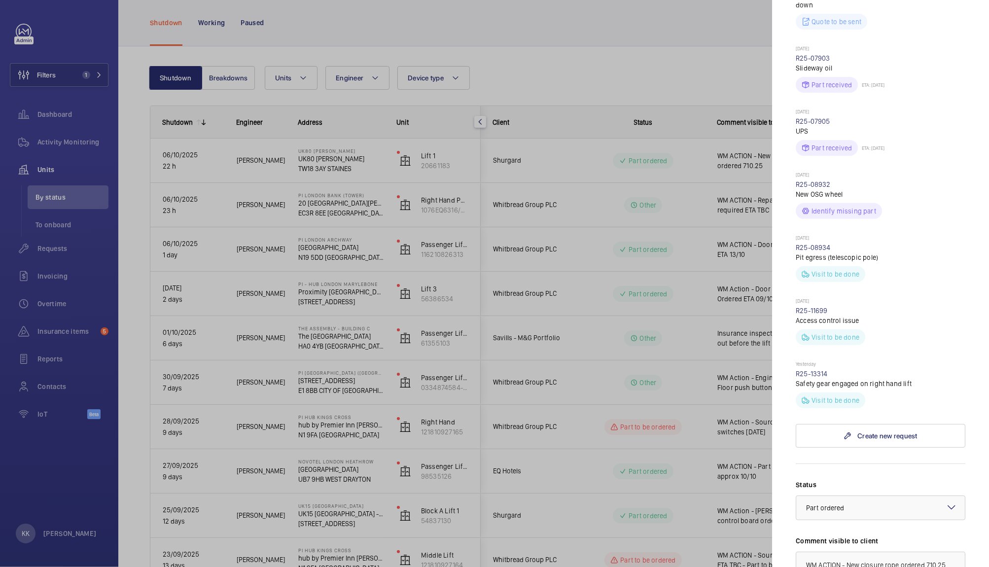
scroll to position [387, 0]
drag, startPoint x: 922, startPoint y: 498, endPoint x: 976, endPoint y: 533, distance: 63.5
click at [976, 533] on mat-sidenav "Stopped unit [GEOGRAPHIC_DATA] (Tower) [STREET_ADDRESS][PERSON_NAME][PERSON_NAM…" at bounding box center [880, 283] width 217 height 567
type textarea "WM ACTION - New closure rope ordered. ETA TBC"
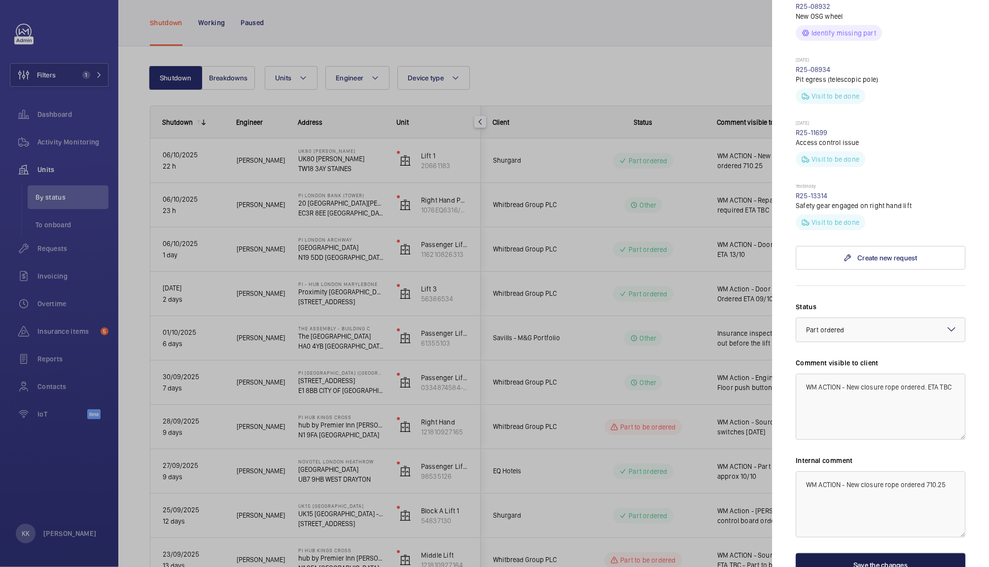
click at [880, 553] on button "Save the changes" at bounding box center [881, 565] width 170 height 24
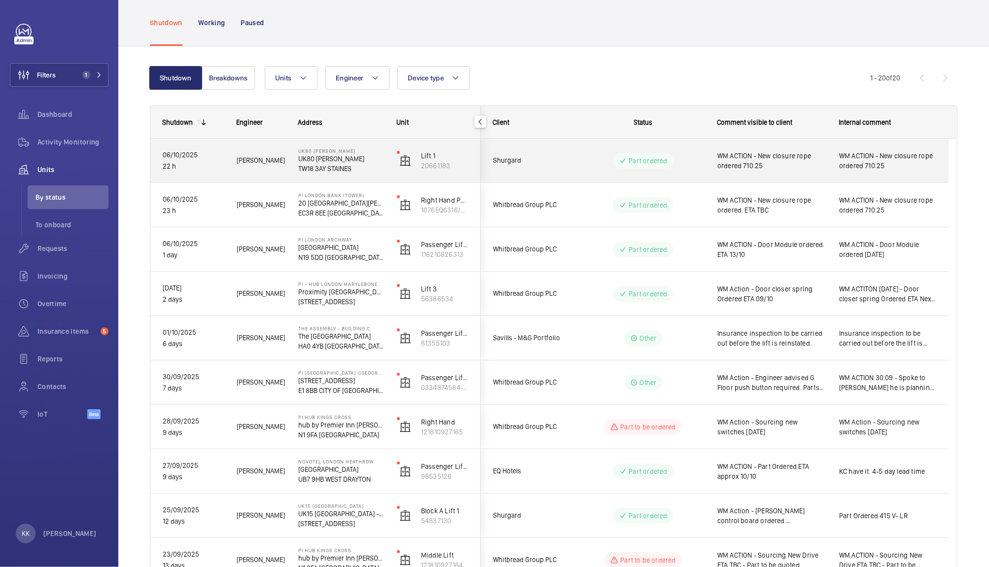
click at [864, 142] on div "WM ACTION - New closure rope ordered 710.25" at bounding box center [888, 161] width 121 height 42
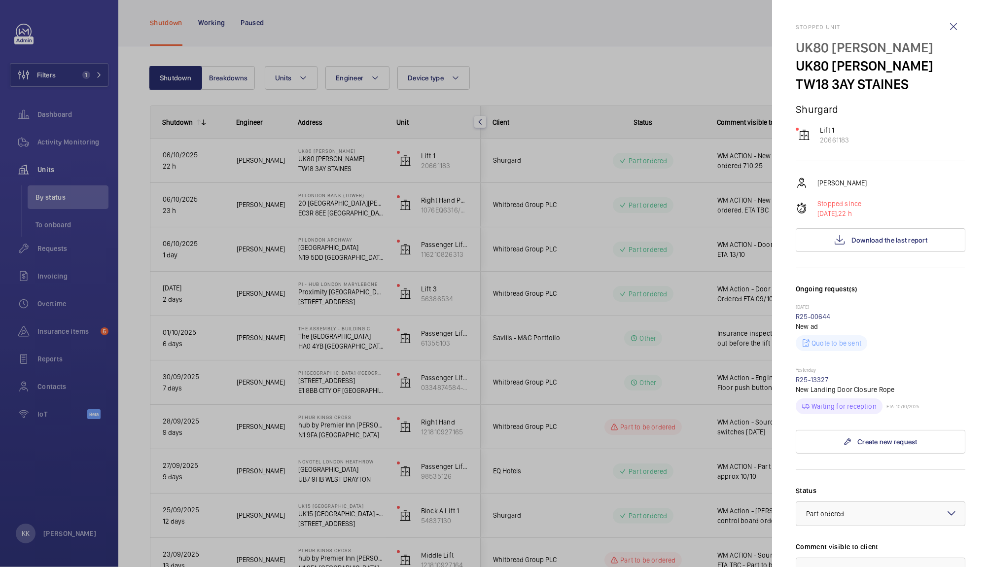
scroll to position [249, 0]
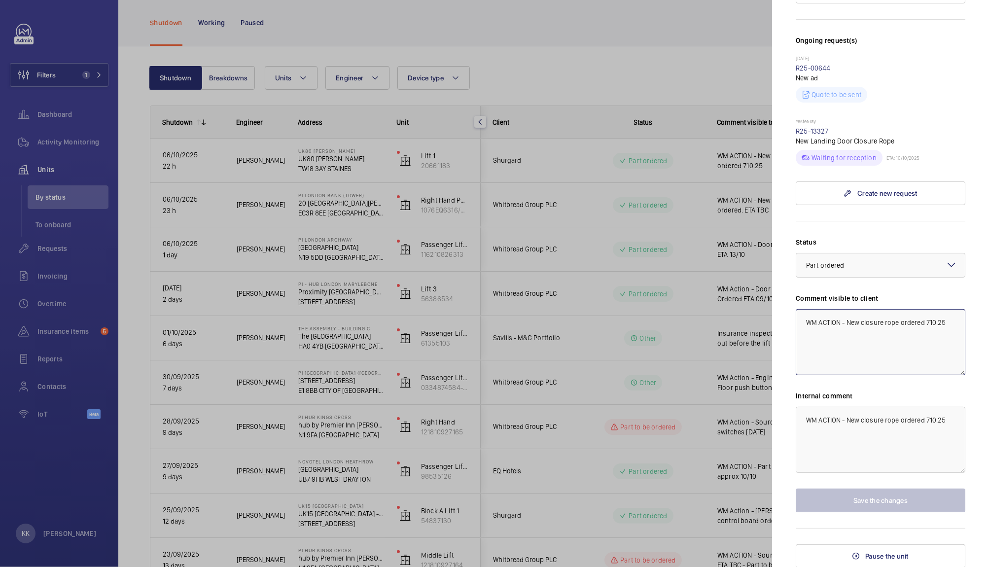
drag, startPoint x: 925, startPoint y: 319, endPoint x: 988, endPoint y: 346, distance: 68.9
click at [988, 346] on mat-sidenav "Stopped unit UK80 Shurgard Staines UK80 Shurgard Staines TW18 3AY STAINES Shurg…" at bounding box center [880, 283] width 217 height 567
type textarea "WM ACTION - New closure rope ordered. ETA TBC"
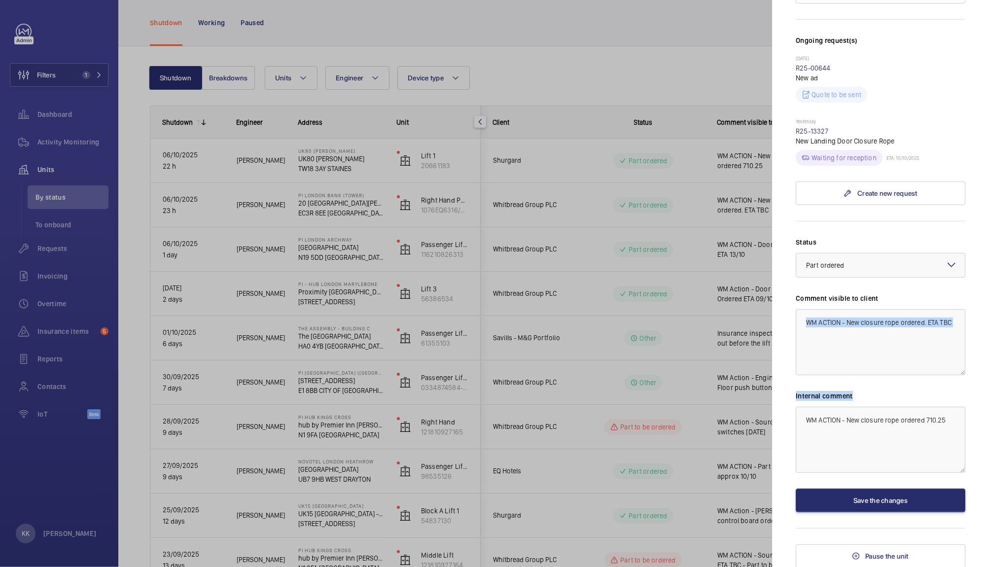
drag, startPoint x: 974, startPoint y: 389, endPoint x: 971, endPoint y: 408, distance: 20.0
click at [971, 408] on mat-sidenav "Stopped unit UK80 Shurgard Staines UK80 Shurgard Staines TW18 3AY STAINES Shurg…" at bounding box center [880, 283] width 217 height 567
click at [841, 491] on button "Save the changes" at bounding box center [881, 501] width 170 height 24
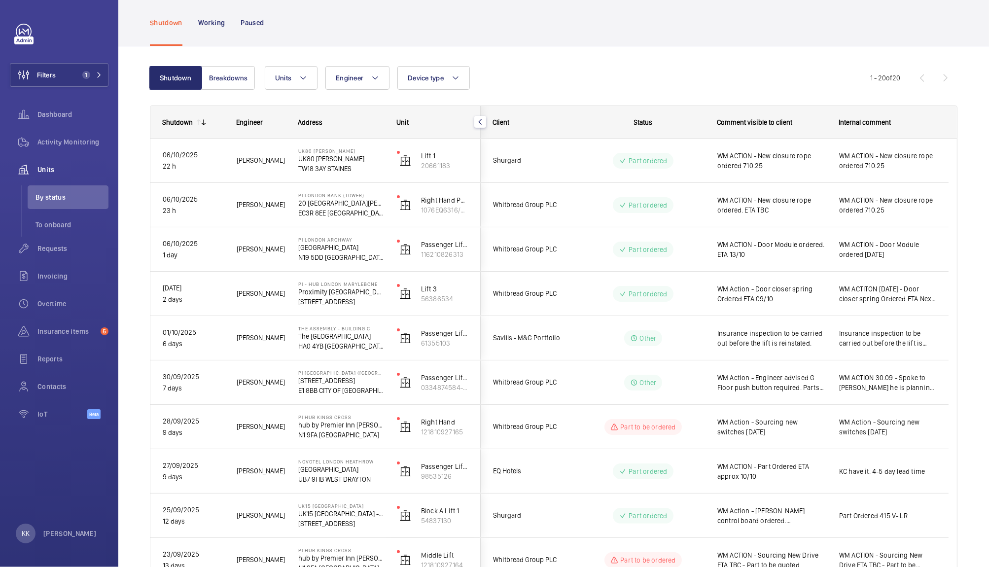
scroll to position [0, 0]
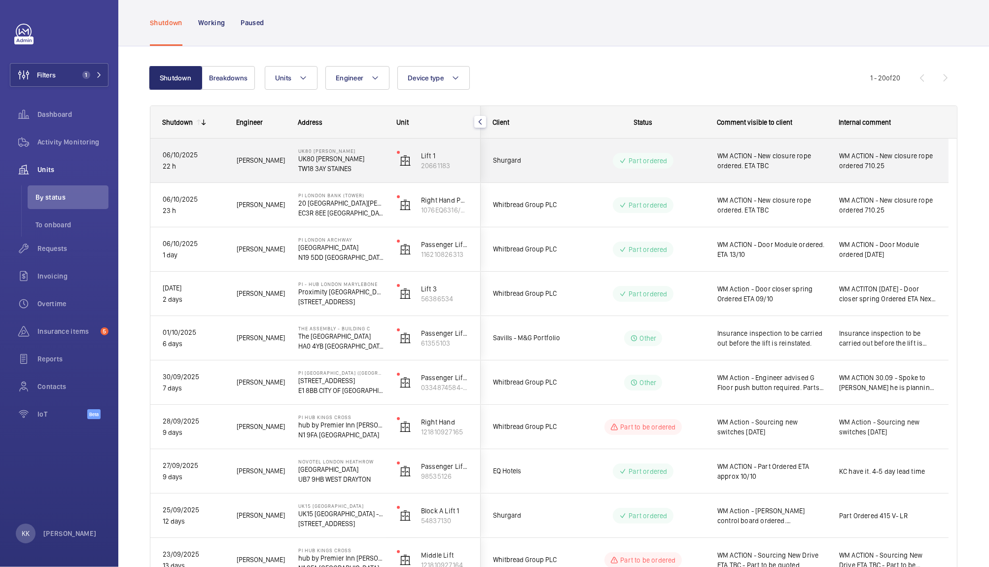
click at [742, 161] on span "WM ACTION - New closure rope ordered. ETA TBC" at bounding box center [772, 161] width 109 height 20
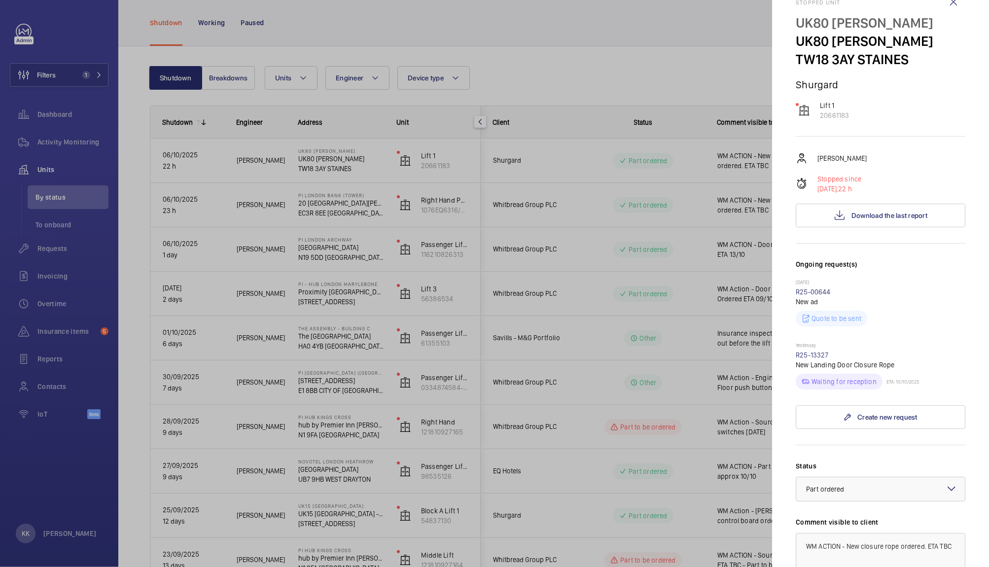
scroll to position [29, 0]
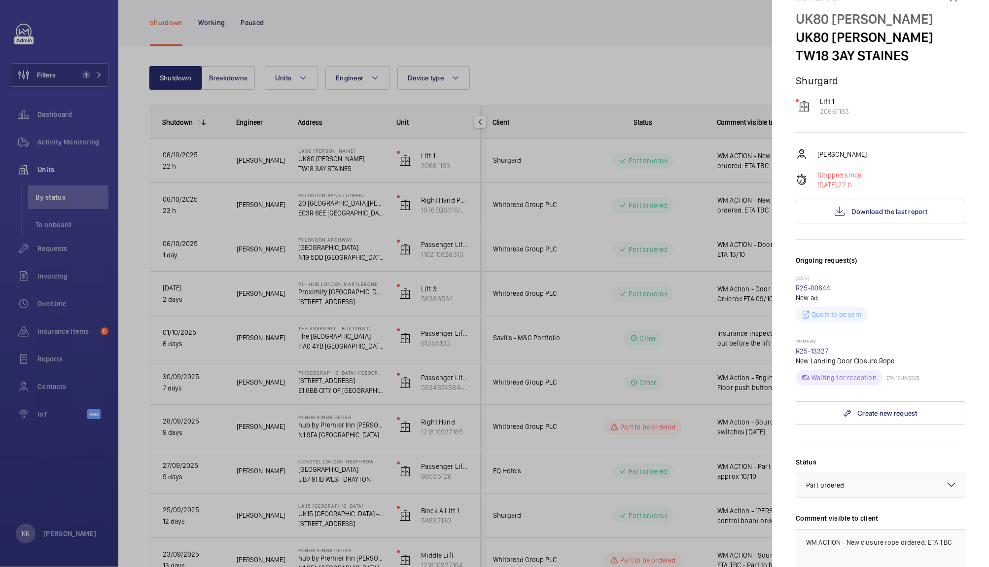
click at [673, 242] on div at bounding box center [494, 283] width 989 height 567
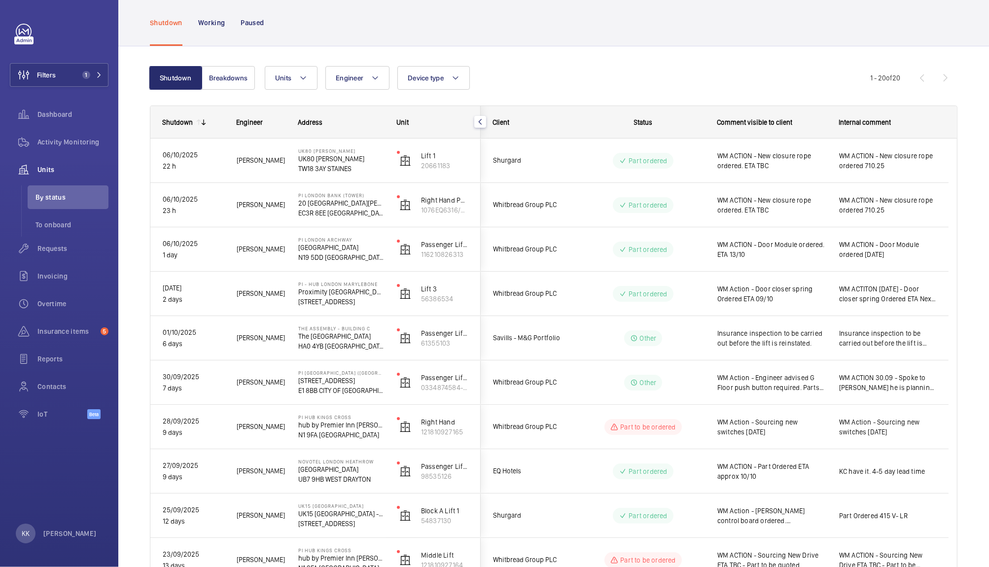
click at [752, 213] on mat-sidenav-container "Filters 1 Dashboard Activity Monitoring Units By status To onboard Requests Inv…" at bounding box center [494, 283] width 989 height 567
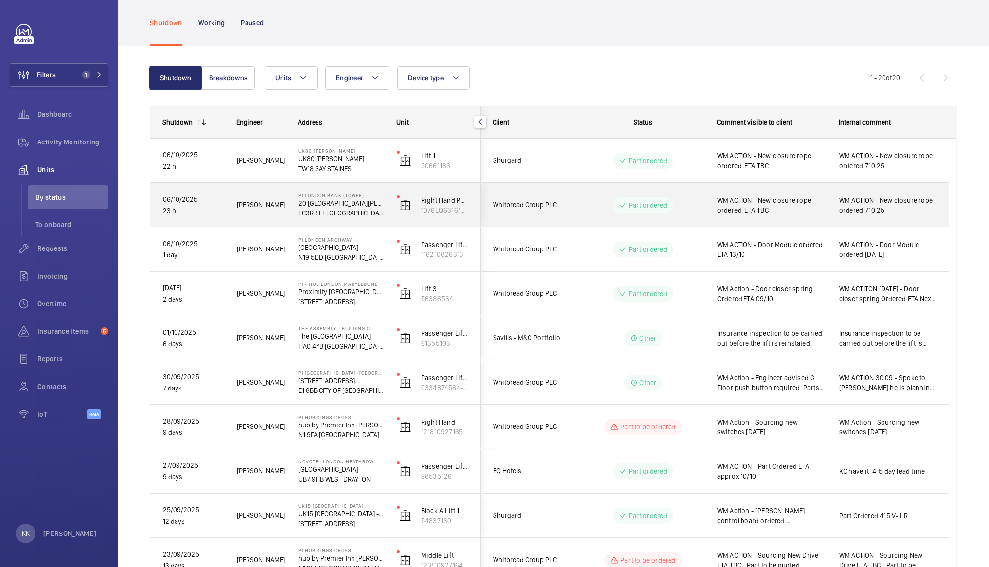
click at [876, 210] on span "WM ACTION - New closure rope ordered 710.25" at bounding box center [888, 205] width 97 height 20
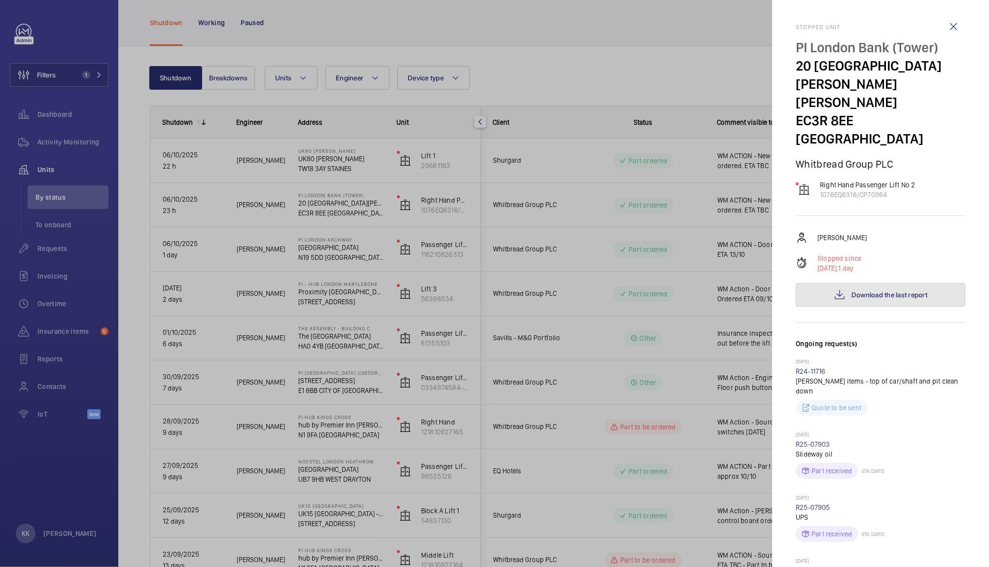
click at [862, 283] on button "Download the last report" at bounding box center [881, 295] width 170 height 24
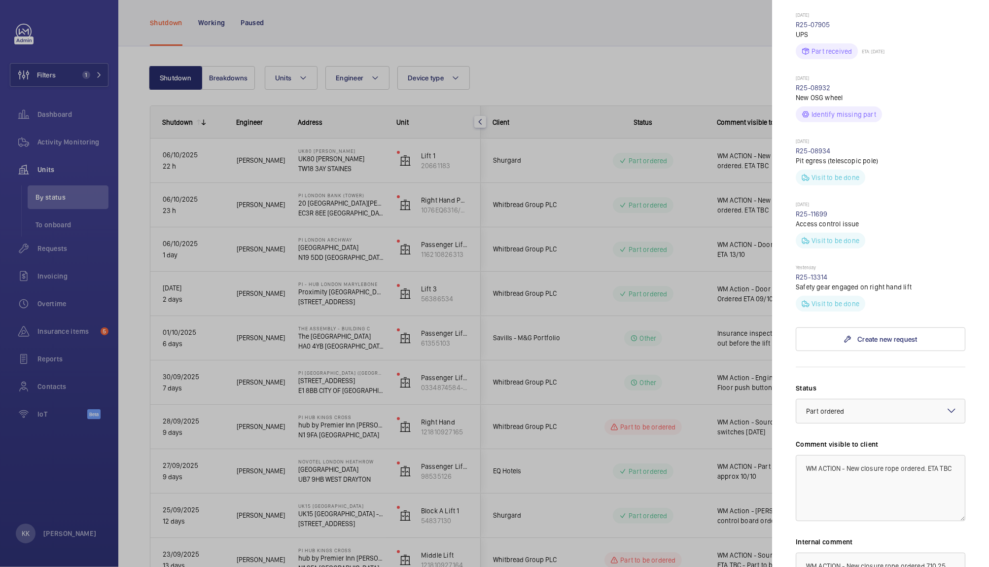
scroll to position [487, 0]
drag, startPoint x: 824, startPoint y: 399, endPoint x: 885, endPoint y: 499, distance: 116.7
click at [885, 499] on div "Status Select a status × Part ordered × Comment visible to client WM ACTION - N…" at bounding box center [881, 516] width 170 height 275
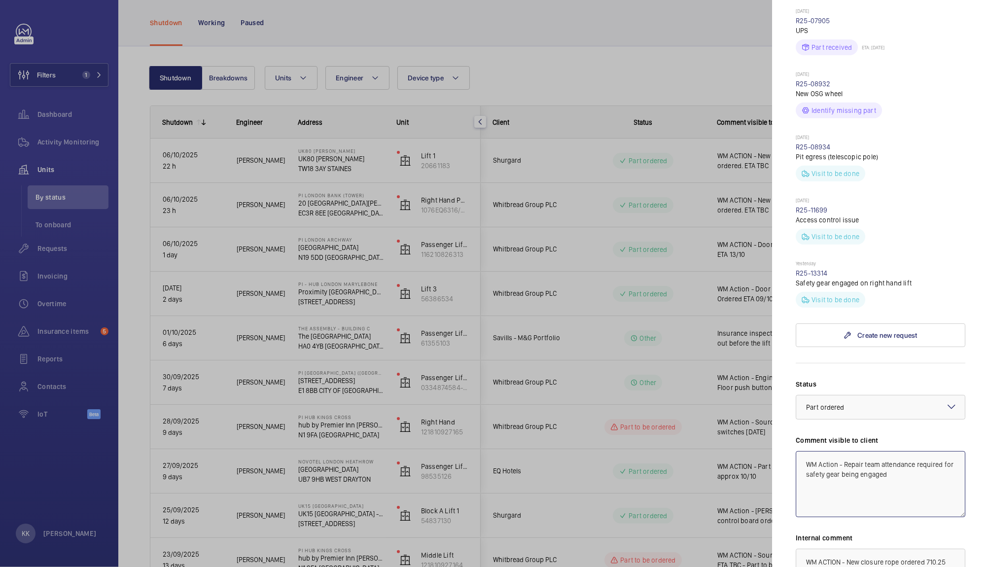
drag, startPoint x: 928, startPoint y: 425, endPoint x: 693, endPoint y: 308, distance: 262.3
click at [693, 308] on mat-sidenav-container "Filters 1 Dashboard Activity Monitoring Units By status To onboard Requests Inv…" at bounding box center [494, 283] width 989 height 567
type textarea "WM Action - Repair team attendance required for safety gear being engaged"
drag, startPoint x: 951, startPoint y: 512, endPoint x: 650, endPoint y: 463, distance: 304.7
click at [650, 463] on mat-sidenav-container "Filters 1 Dashboard Activity Monitoring Units By status To onboard Requests Inv…" at bounding box center [494, 283] width 989 height 567
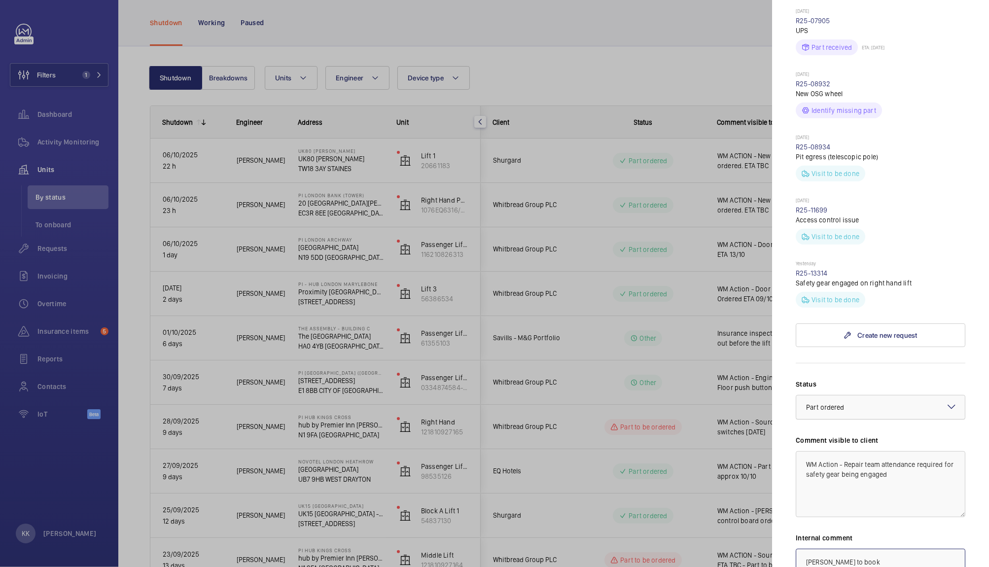
click at [869, 396] on div at bounding box center [881, 408] width 169 height 24
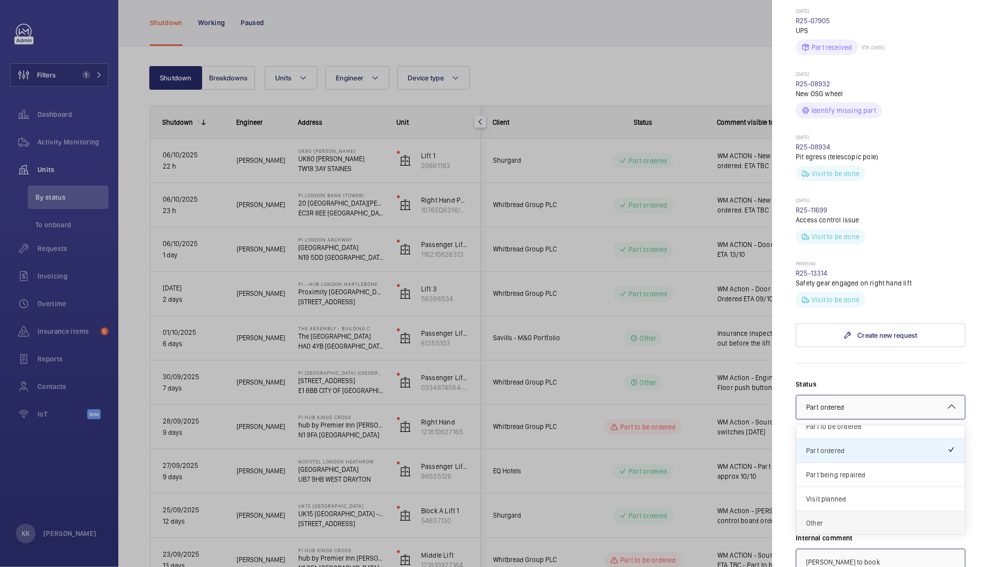
click at [820, 512] on div "Other" at bounding box center [881, 524] width 169 height 24
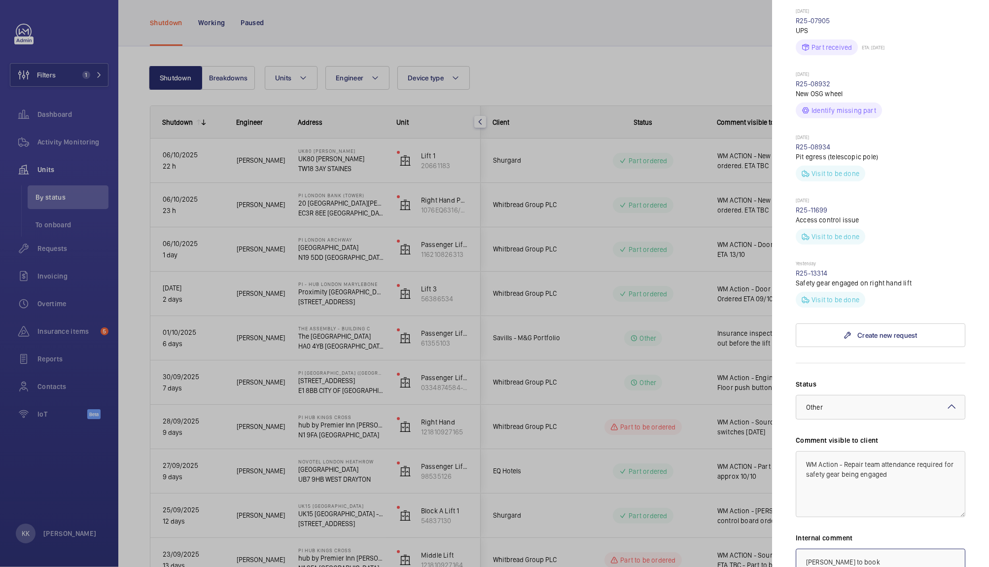
type textarea "[PERSON_NAME] to book"
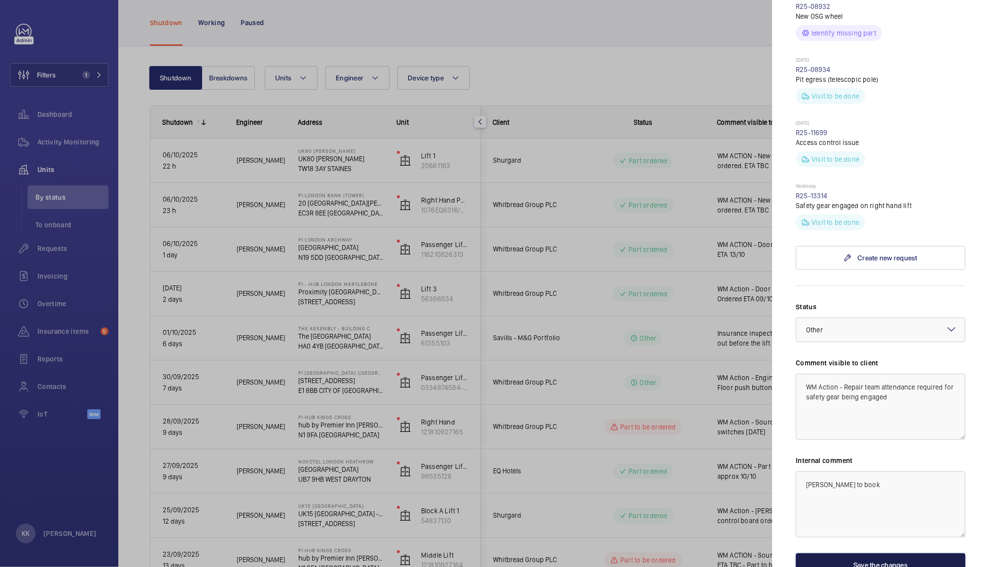
click at [842, 553] on button "Save the changes" at bounding box center [881, 565] width 170 height 24
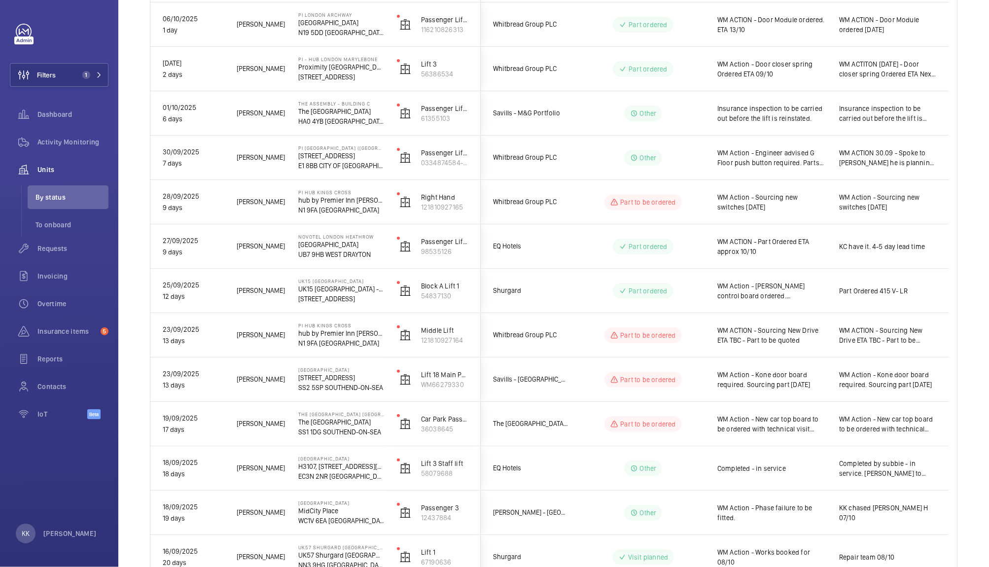
scroll to position [270, 0]
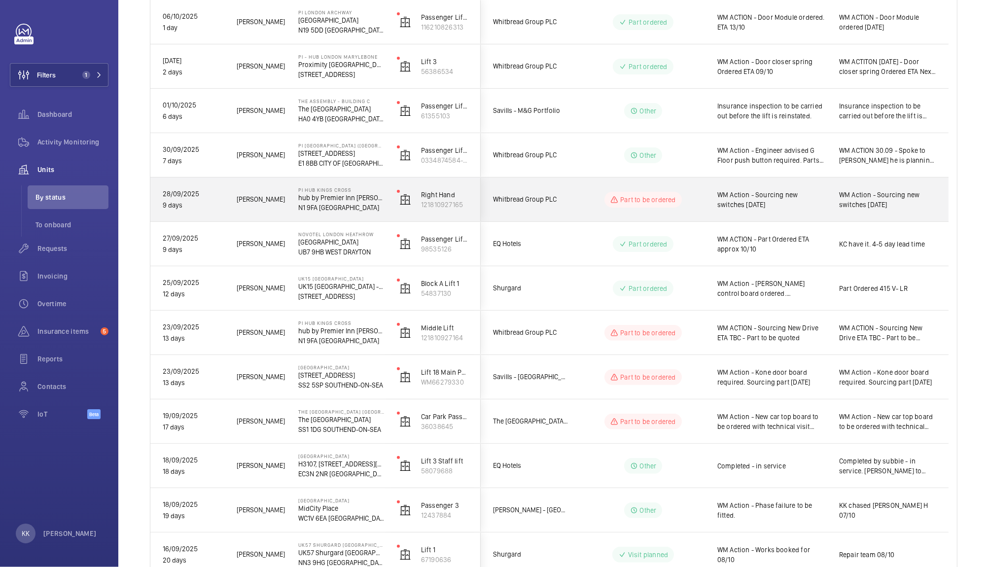
click at [852, 190] on span "WM Action - Sourcing new switches [DATE]" at bounding box center [888, 200] width 97 height 20
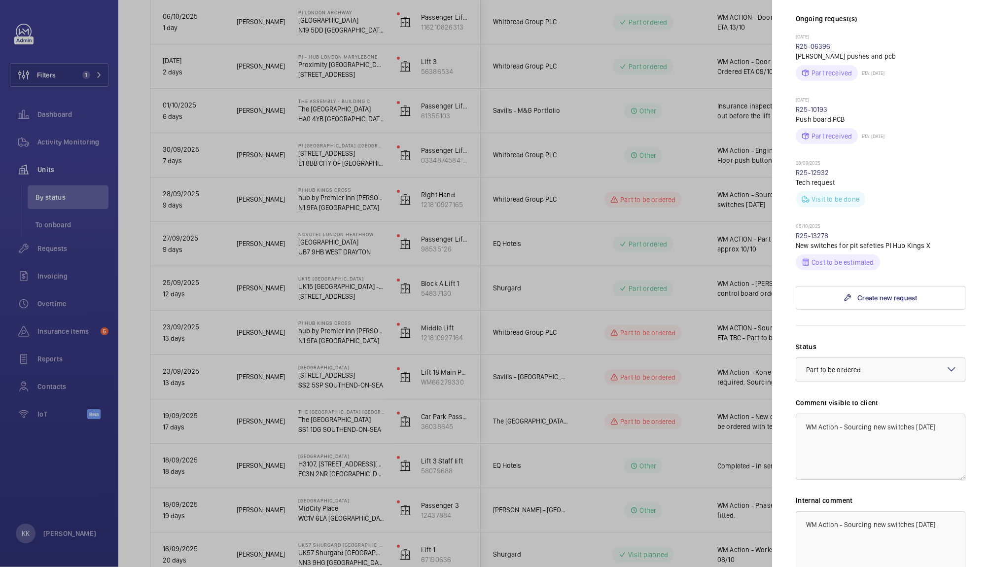
scroll to position [326, 0]
drag, startPoint x: 913, startPoint y: 382, endPoint x: 977, endPoint y: 459, distance: 99.8
click at [977, 459] on mat-sidenav "Stopped unit PI Hub [GEOGRAPHIC_DATA] hub by Premier Inn [PERSON_NAME][GEOGRAPH…" at bounding box center [880, 283] width 217 height 567
type textarea "WM Action - Sourcing new switches"
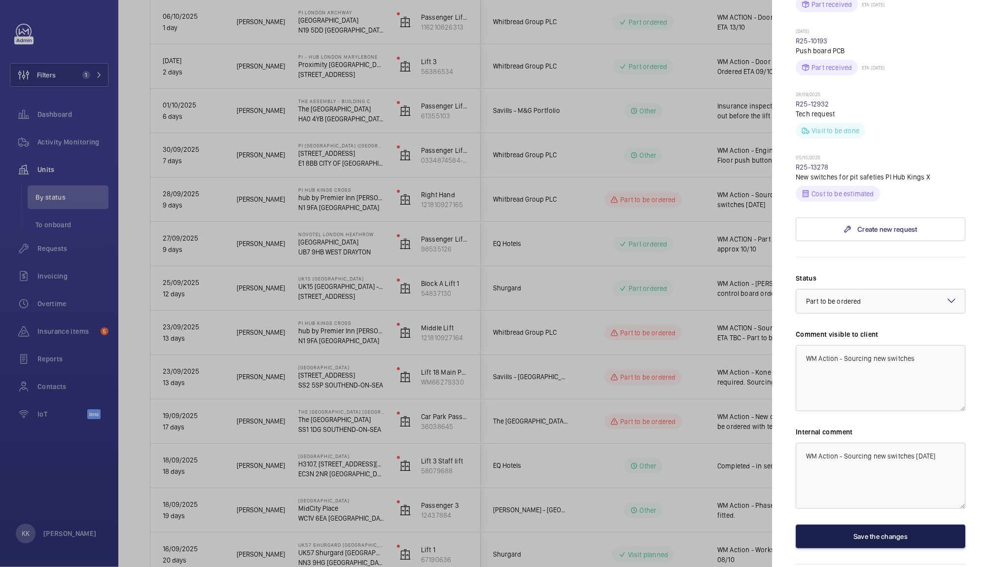
click at [868, 525] on button "Save the changes" at bounding box center [881, 537] width 170 height 24
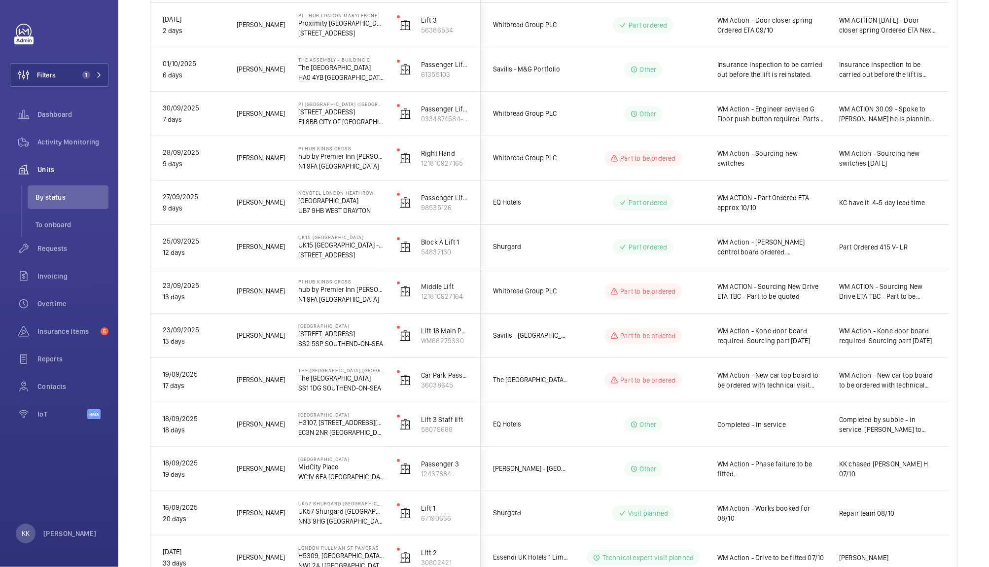
scroll to position [314, 0]
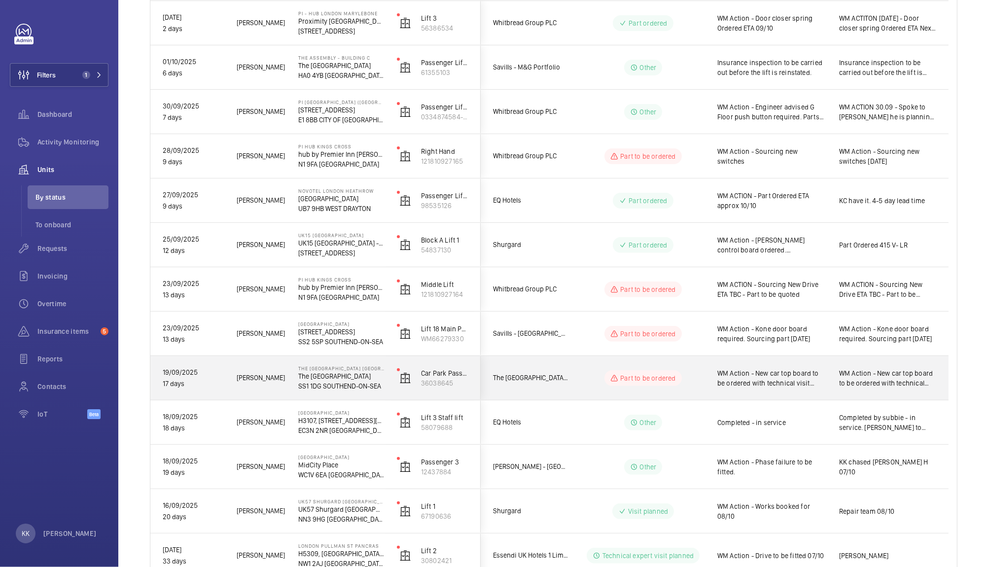
click at [808, 385] on span "WM Action - New car top board to be ordered with technical visit follow up" at bounding box center [772, 378] width 109 height 20
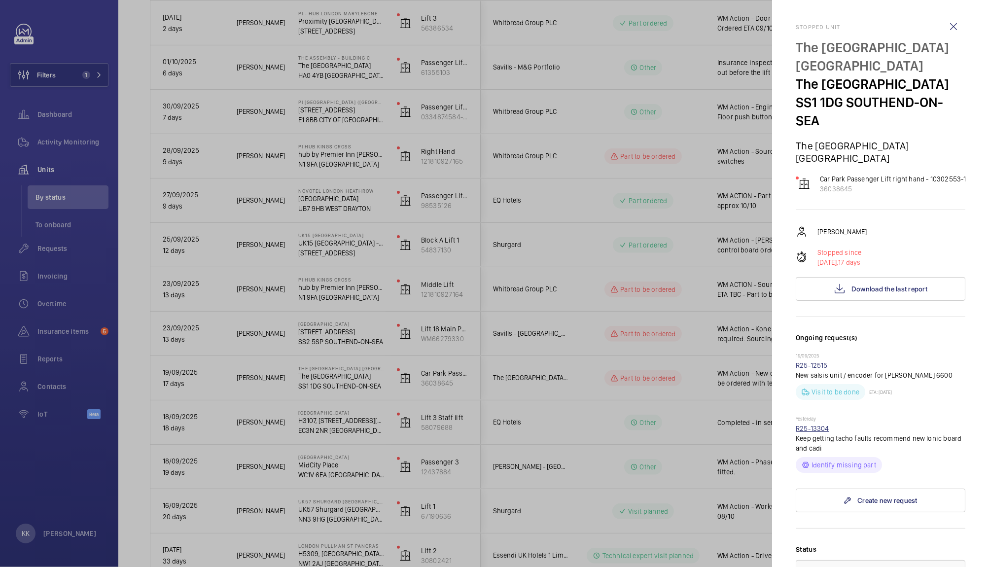
click at [820, 433] on link "R25-13304" at bounding box center [813, 429] width 34 height 8
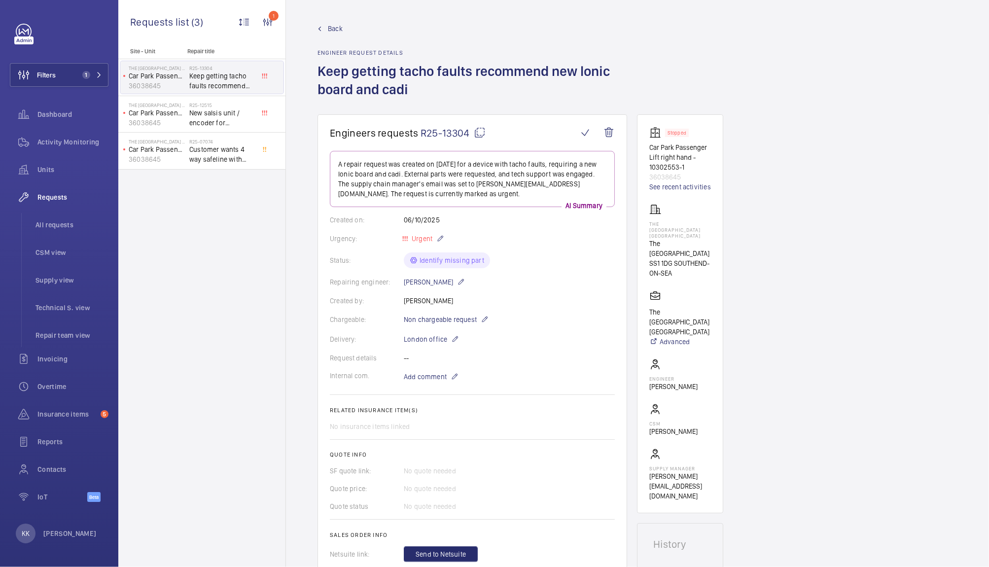
click at [436, 133] on span "R25-13304" at bounding box center [453, 133] width 65 height 12
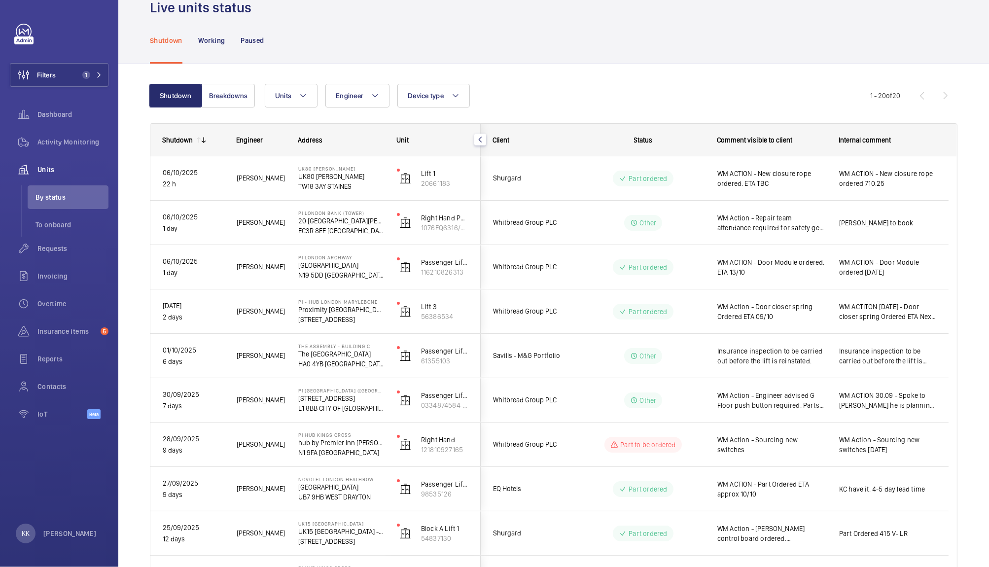
scroll to position [23, 0]
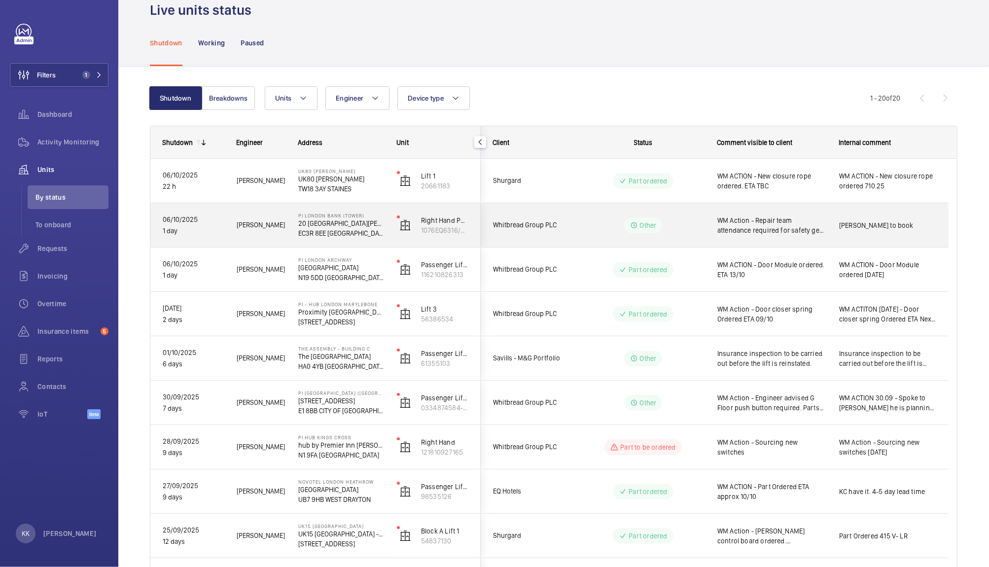
click at [738, 233] on span "WM Action - Repair team attendance required for safety gear being engaged" at bounding box center [772, 226] width 109 height 20
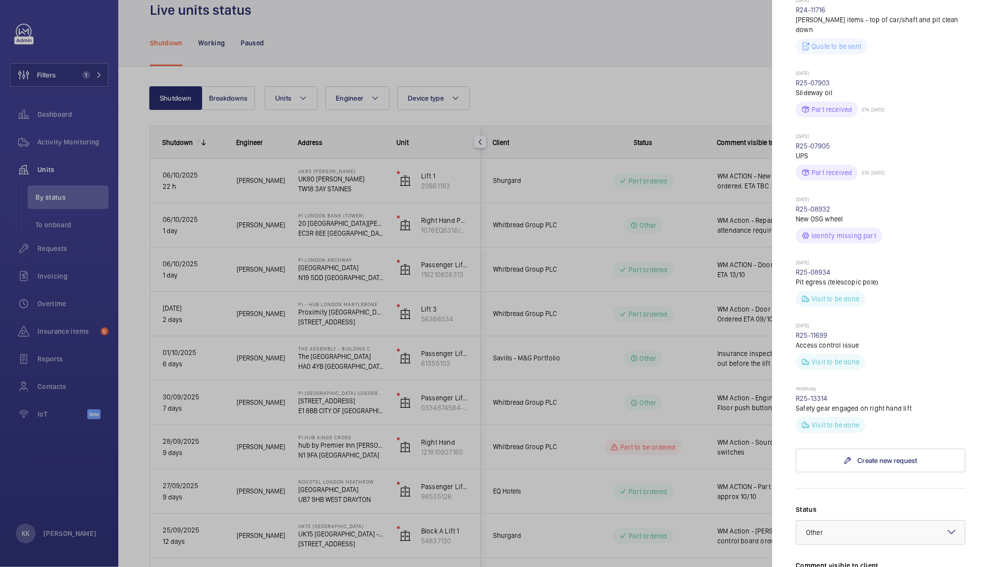
scroll to position [366, 0]
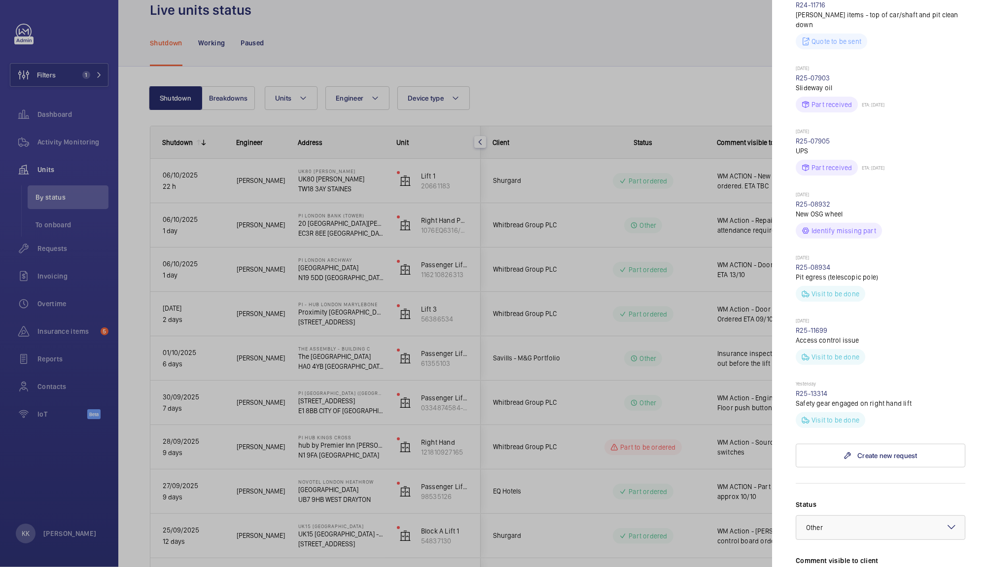
drag, startPoint x: 829, startPoint y: 326, endPoint x: 788, endPoint y: 329, distance: 41.0
click at [788, 329] on mat-sidenav "Stopped unit [GEOGRAPHIC_DATA] (Tower) [STREET_ADDRESS][PERSON_NAME][PERSON_NAM…" at bounding box center [880, 283] width 217 height 567
copy link "R25-13314"
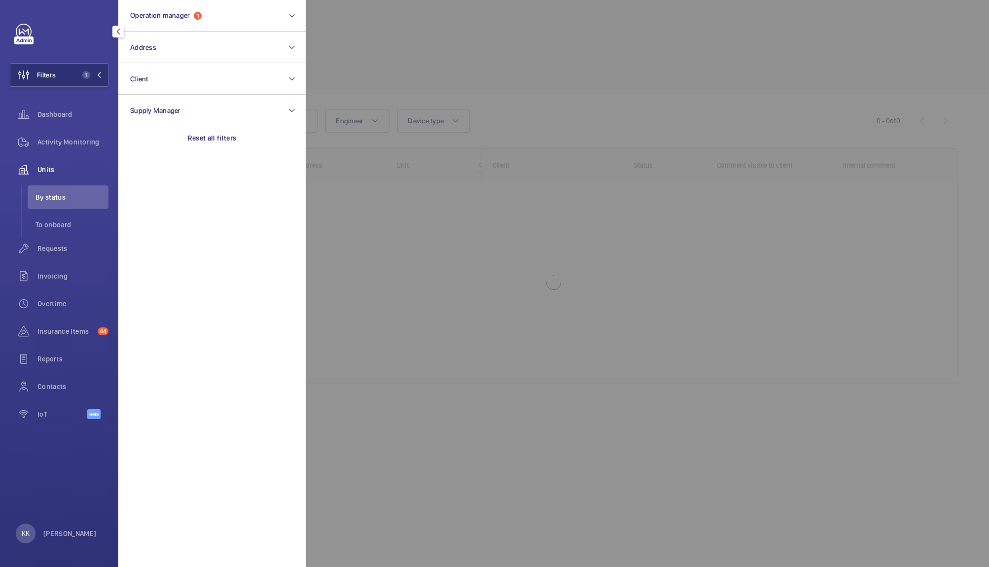
click at [175, 45] on button "Address" at bounding box center [211, 48] width 187 height 32
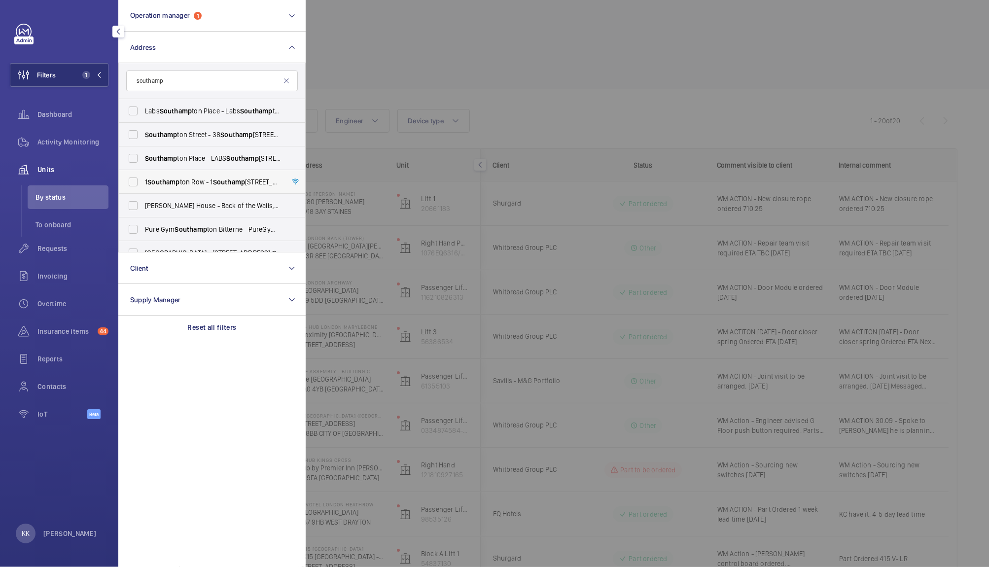
type input "southamp"
click at [177, 175] on label "1 Southamp ton Row - 1 Southamp ton Row, LONDON WC1B 5HA" at bounding box center [205, 182] width 172 height 24
click at [143, 175] on input "1 Southamp ton Row - 1 Southamp ton Row, LONDON WC1B 5HA" at bounding box center [133, 182] width 20 height 20
checkbox input "true"
click at [395, 82] on div at bounding box center [800, 283] width 989 height 567
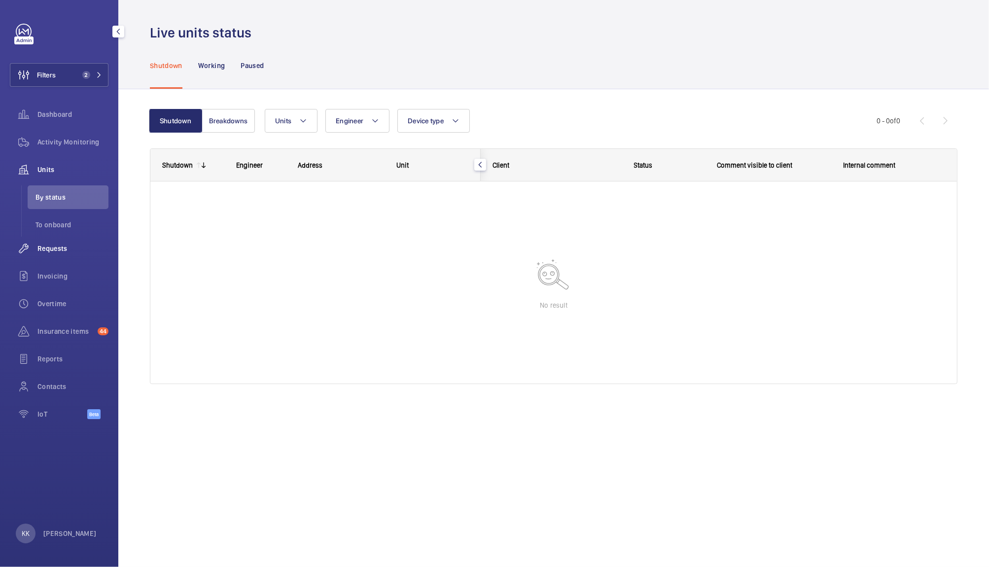
click at [52, 253] on span "Requests" at bounding box center [72, 249] width 71 height 10
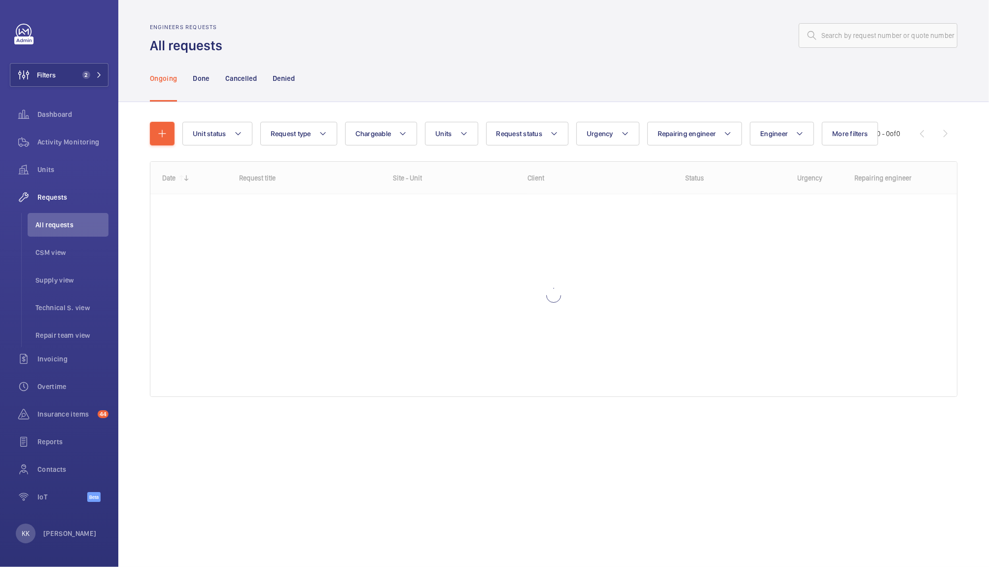
click at [442, 96] on div "Ongoing Done Cancelled Denied" at bounding box center [554, 78] width 808 height 47
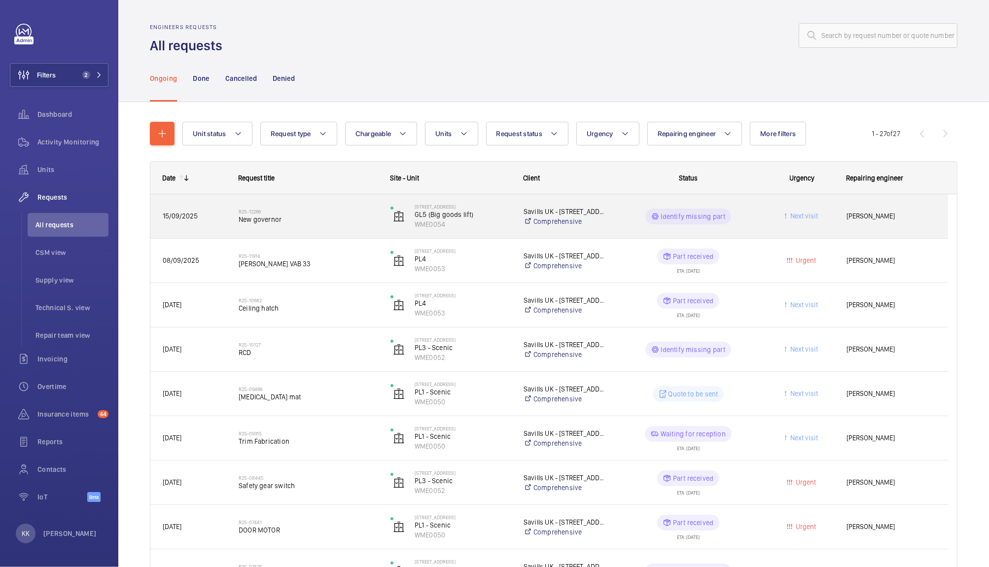
click at [284, 227] on div "R25-12266 New governor" at bounding box center [308, 216] width 139 height 29
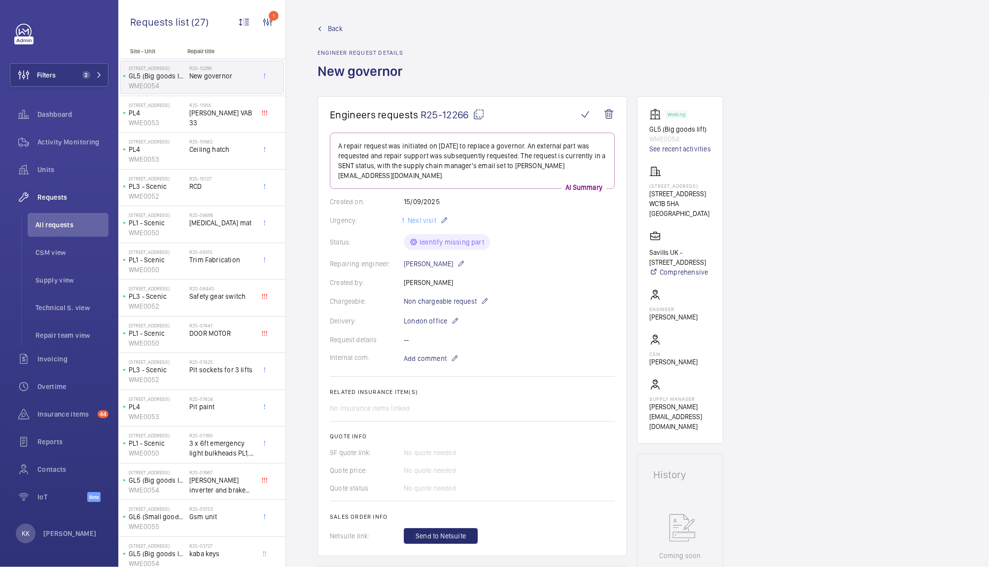
click at [448, 115] on span "R25-12266" at bounding box center [453, 115] width 64 height 12
